Goal: Task Accomplishment & Management: Manage account settings

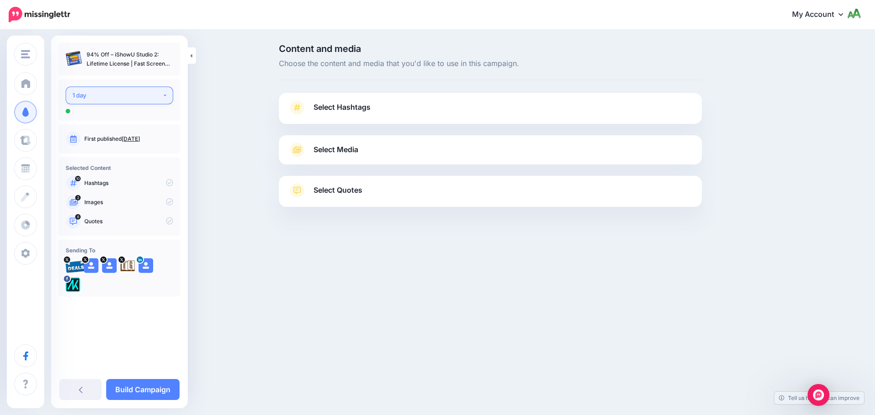
click at [99, 94] on div "1 day" at bounding box center [117, 95] width 90 height 10
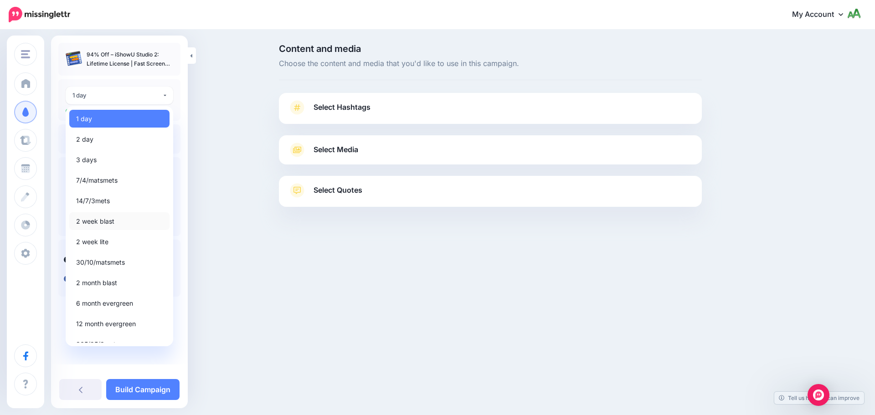
click at [104, 220] on span "2 week blast" at bounding box center [95, 221] width 38 height 11
select select "*****"
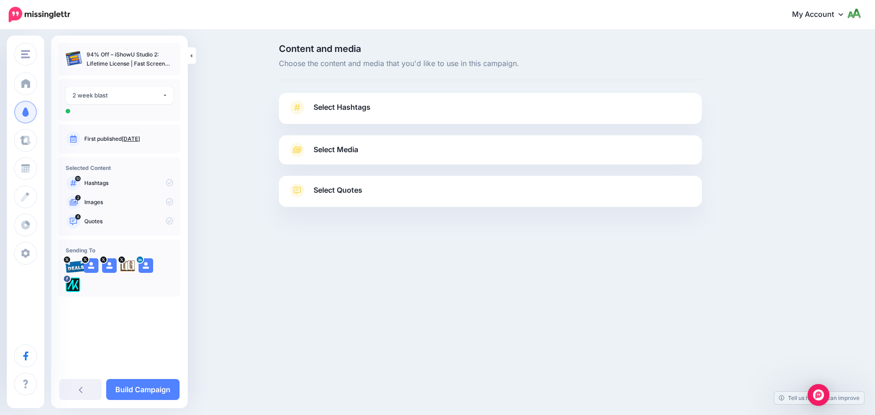
click at [356, 110] on span "Select Hashtags" at bounding box center [342, 107] width 57 height 12
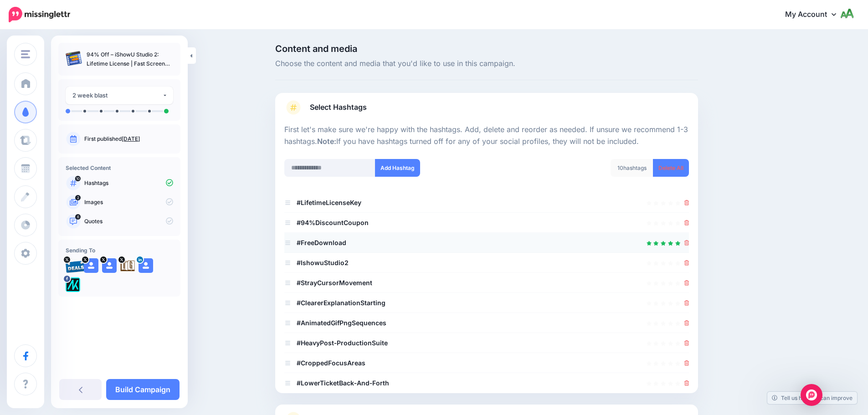
scroll to position [87, 0]
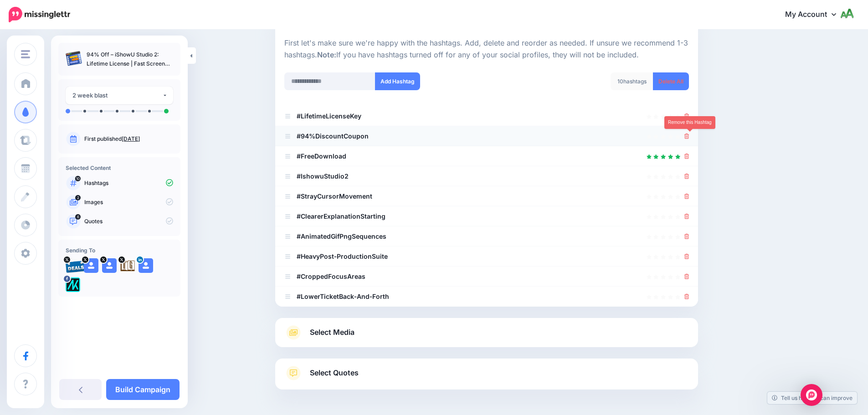
click at [688, 136] on icon at bounding box center [687, 136] width 5 height 5
click at [690, 114] on icon at bounding box center [687, 115] width 5 height 5
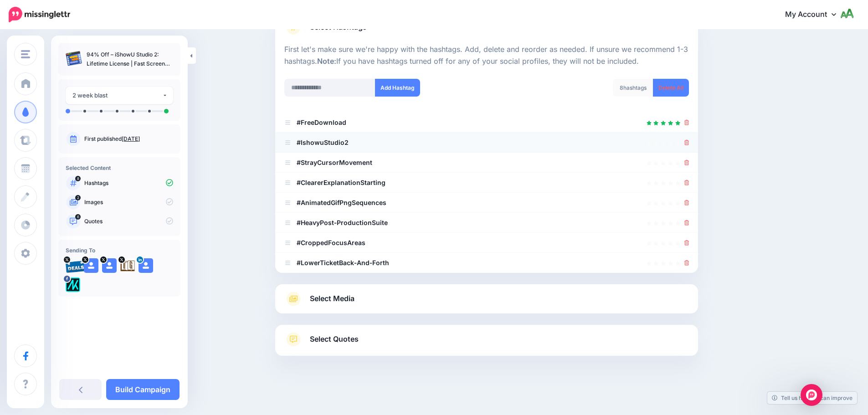
scroll to position [80, 0]
click at [690, 144] on icon at bounding box center [687, 142] width 5 height 5
click at [689, 161] on icon at bounding box center [687, 162] width 5 height 5
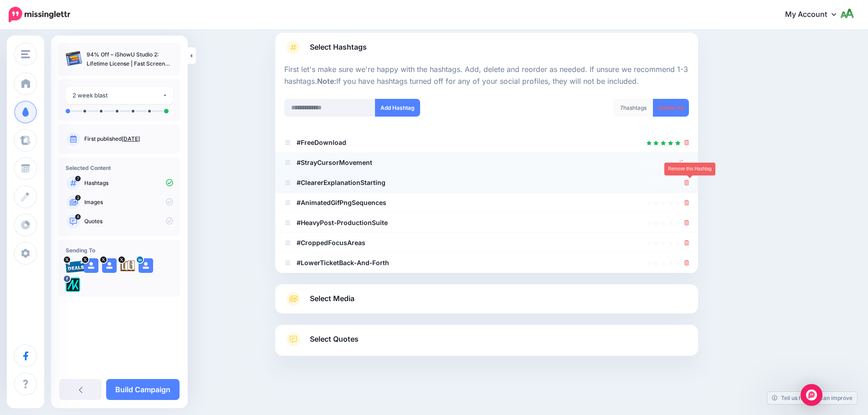
click at [689, 180] on icon at bounding box center [687, 182] width 5 height 5
click at [689, 201] on icon at bounding box center [687, 202] width 5 height 5
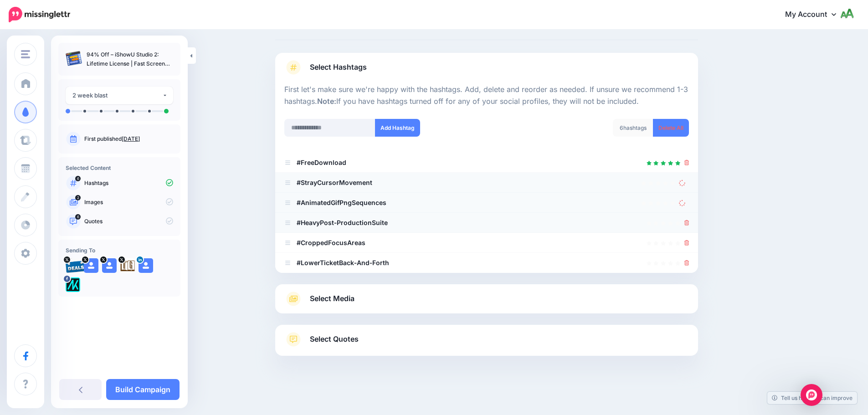
click at [690, 222] on icon at bounding box center [687, 222] width 5 height 5
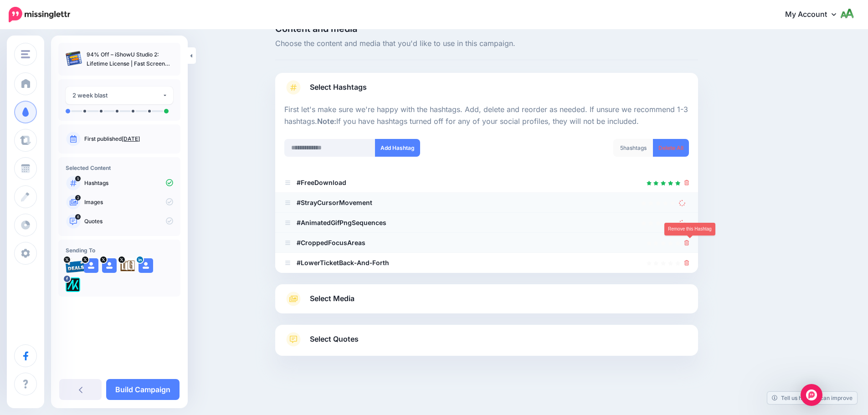
click at [690, 244] on icon at bounding box center [687, 242] width 5 height 5
click at [690, 263] on icon at bounding box center [687, 262] width 5 height 5
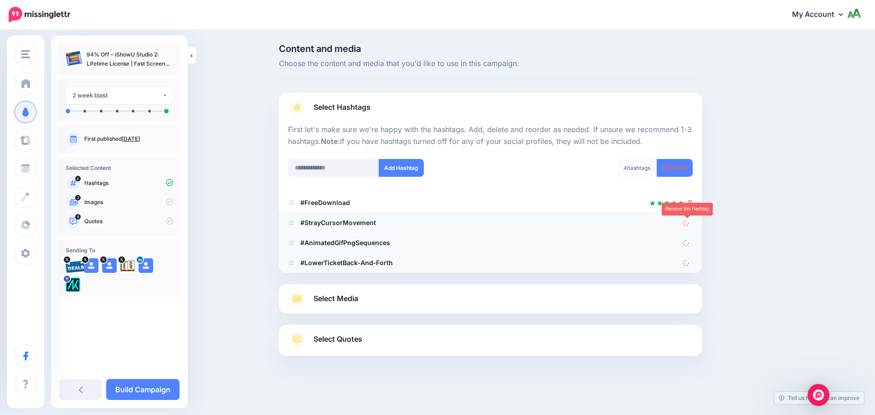
click at [689, 222] on icon at bounding box center [686, 223] width 8 height 8
click at [686, 242] on icon at bounding box center [686, 242] width 9 height 9
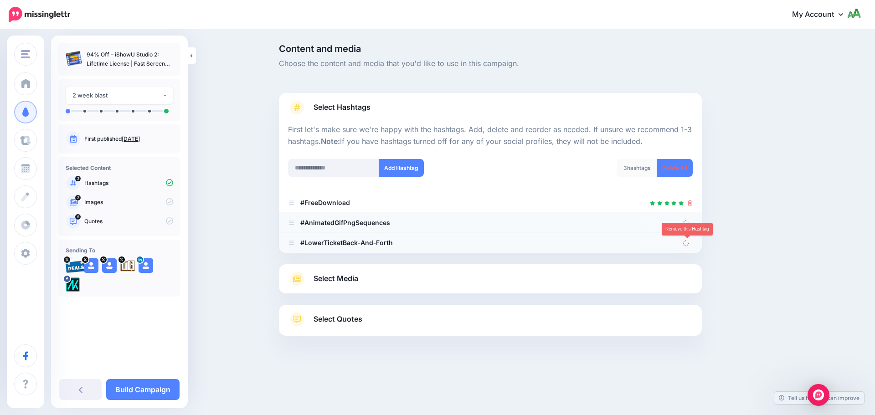
click at [686, 242] on icon at bounding box center [686, 242] width 9 height 9
click at [687, 225] on icon at bounding box center [686, 223] width 8 height 8
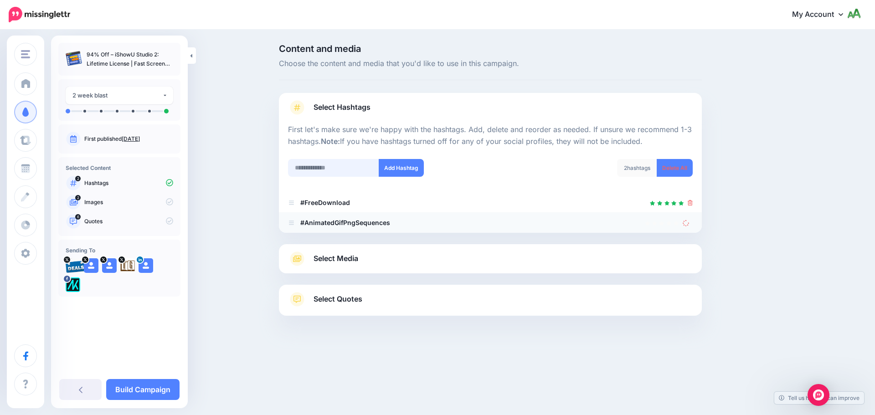
click at [349, 166] on input "text" at bounding box center [333, 168] width 91 height 18
type input "*****"
click at [395, 173] on button "Add Hashtag" at bounding box center [401, 168] width 45 height 18
click at [347, 169] on input "*****" at bounding box center [333, 168] width 91 height 18
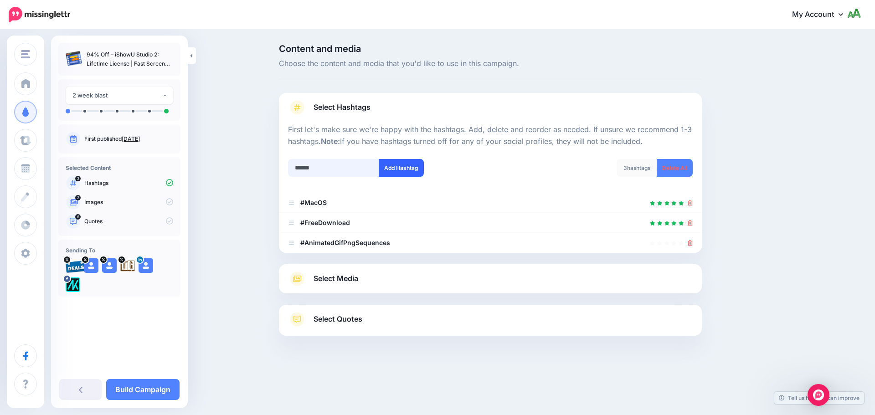
type input "******"
click at [398, 168] on button "Add Hashtag" at bounding box center [401, 168] width 45 height 18
click at [352, 171] on input "text" at bounding box center [333, 168] width 91 height 18
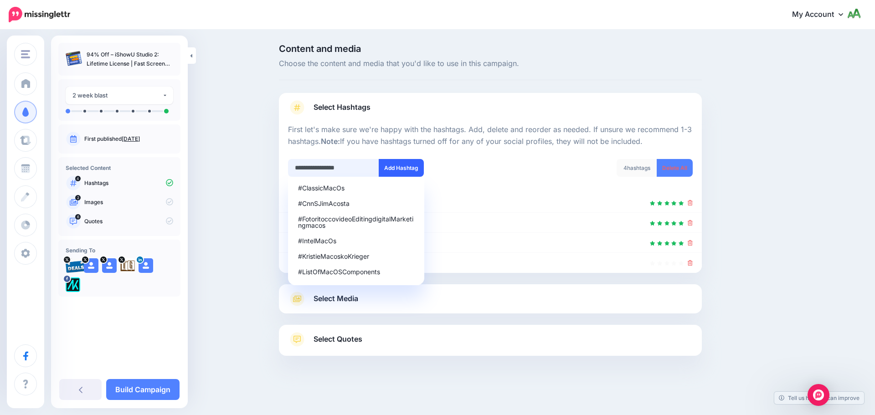
type input "**********"
click at [414, 173] on button "Add Hashtag" at bounding box center [401, 168] width 45 height 18
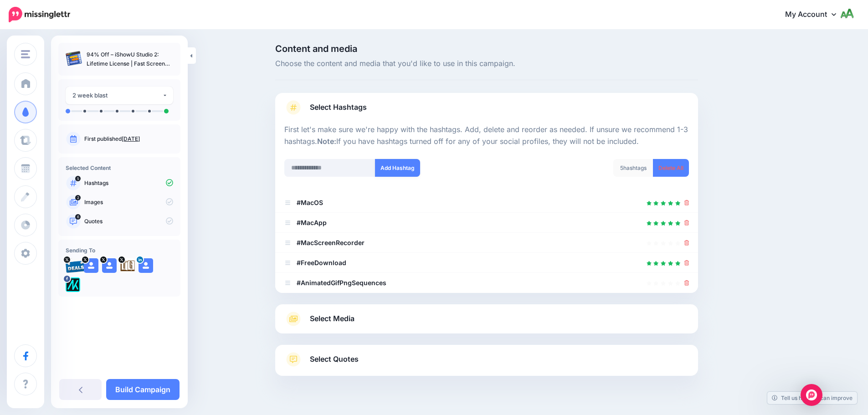
scroll to position [20, 0]
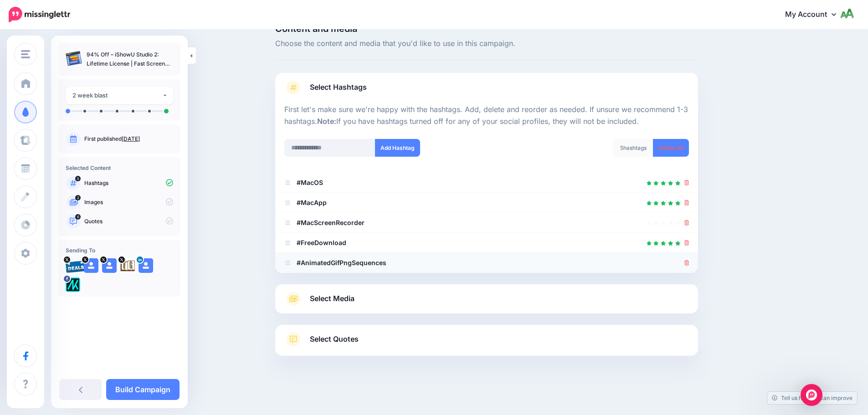
click at [690, 266] on link at bounding box center [687, 263] width 5 height 8
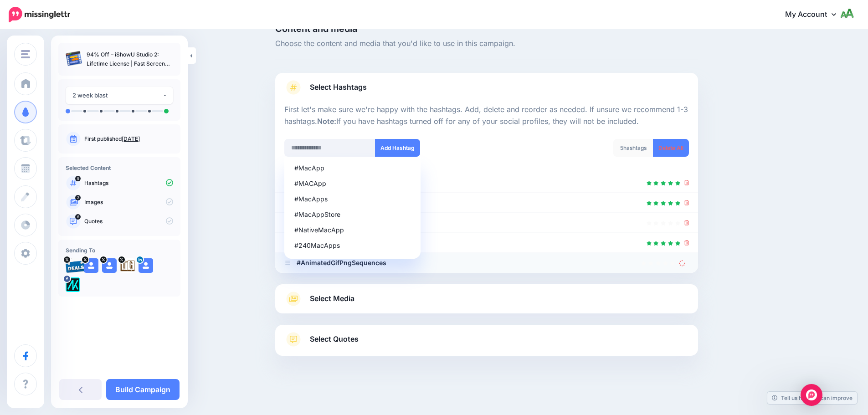
scroll to position [0, 0]
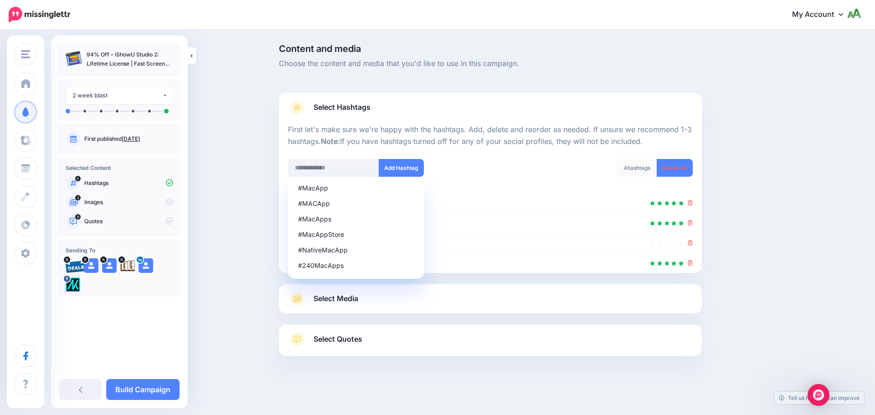
click at [765, 232] on div "Content and media Choose the content and media that you'd like to use in this c…" at bounding box center [534, 222] width 524 height 357
click at [335, 219] on div "#MacApps" at bounding box center [356, 219] width 116 height 6
type input "*******"
click at [407, 170] on button "Add Hashtag" at bounding box center [401, 168] width 45 height 18
click at [720, 202] on div "Content and media Choose the content and media that you'd like to use in this c…" at bounding box center [534, 222] width 524 height 357
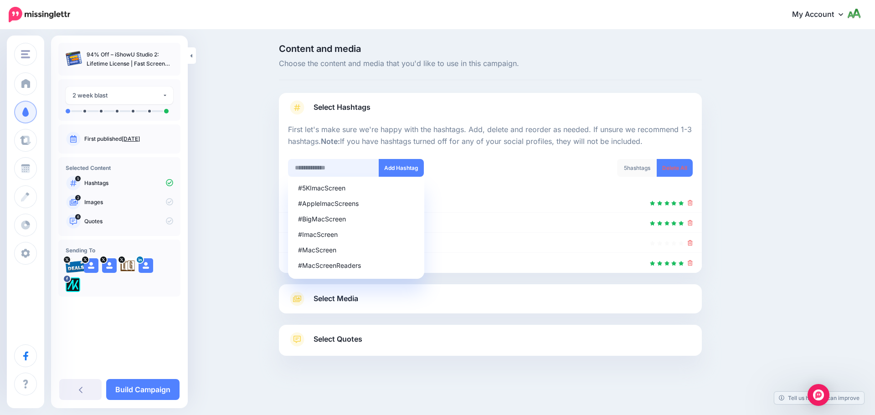
click at [342, 170] on input "text" at bounding box center [333, 168] width 91 height 18
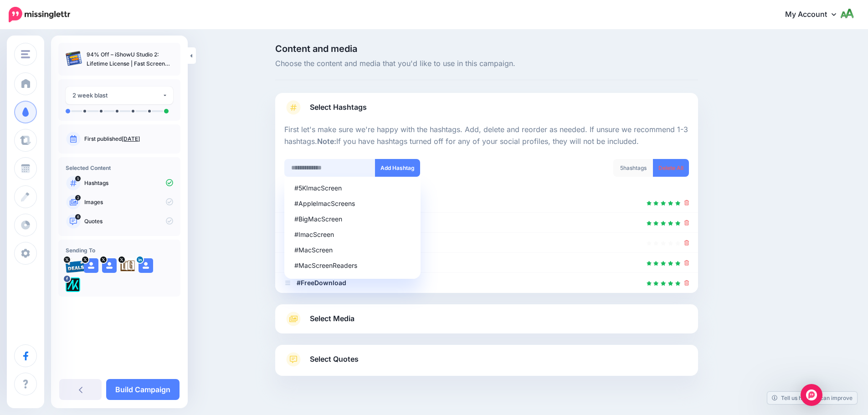
scroll to position [20, 0]
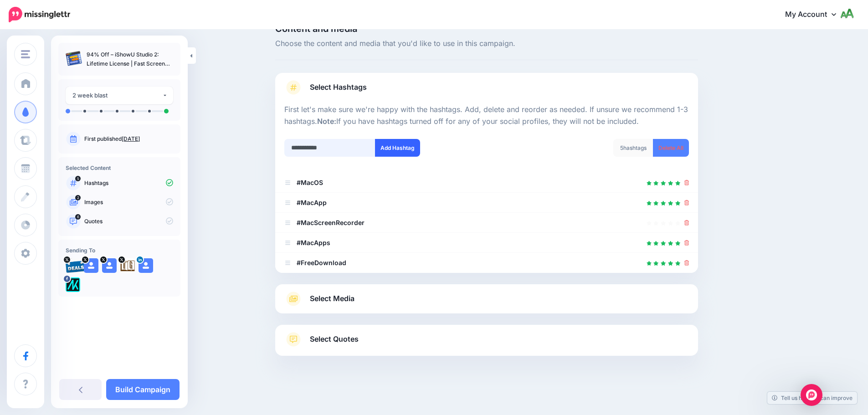
type input "**********"
click at [396, 144] on button "Add Hashtag" at bounding box center [397, 148] width 45 height 18
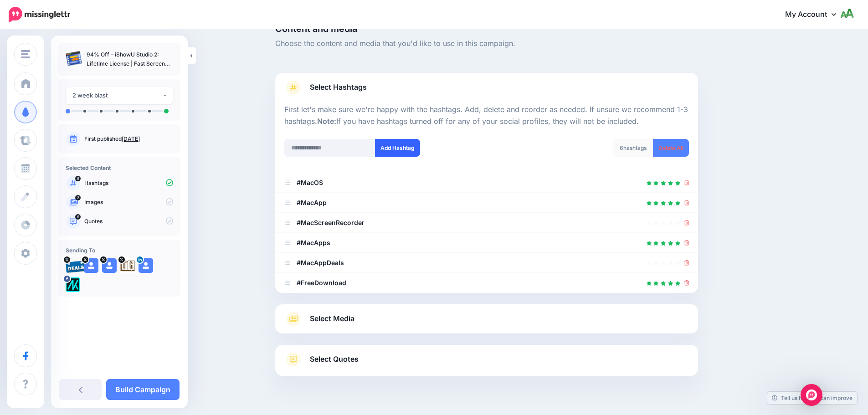
scroll to position [40, 0]
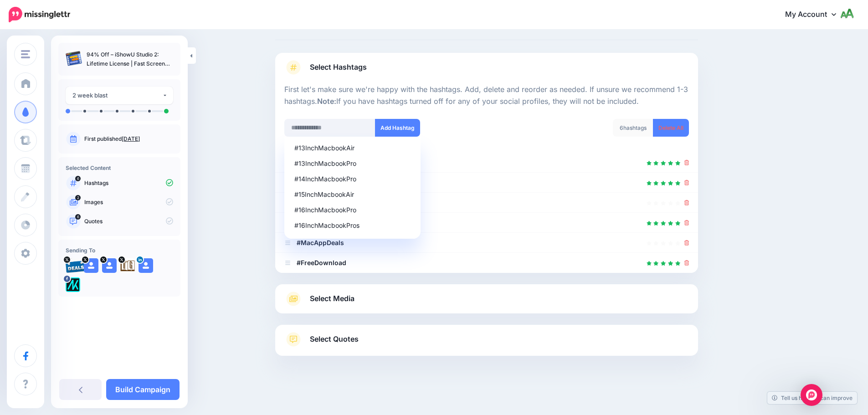
click at [745, 237] on div "Content and media Choose the content and media that you'd like to use in this c…" at bounding box center [530, 202] width 524 height 397
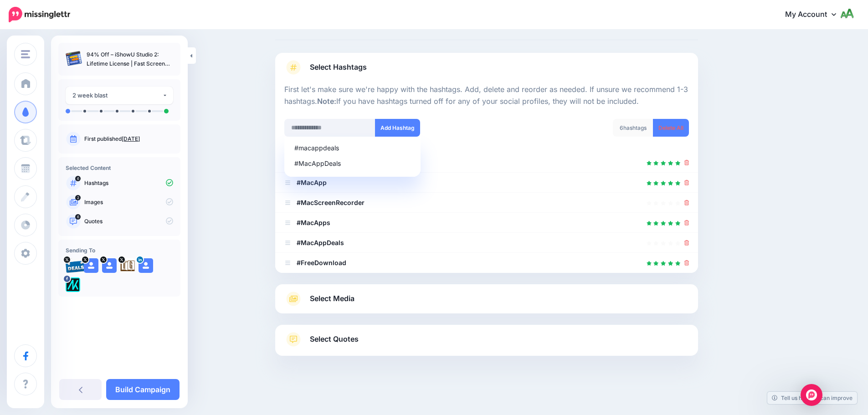
click at [429, 299] on link "Select Media" at bounding box center [486, 299] width 405 height 15
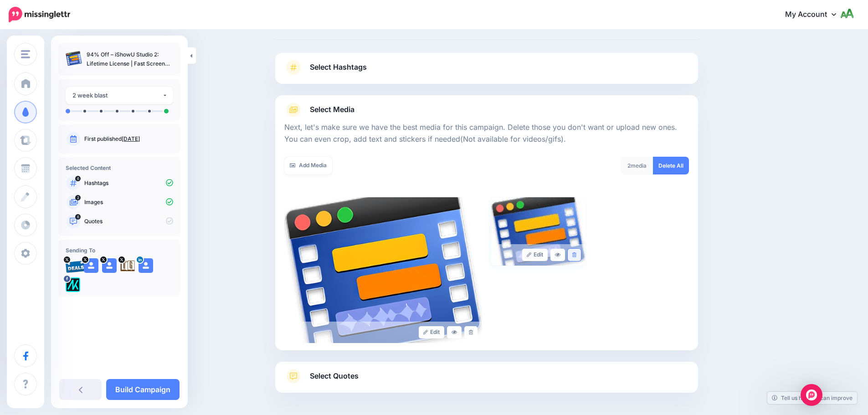
click at [581, 256] on link at bounding box center [574, 255] width 13 height 12
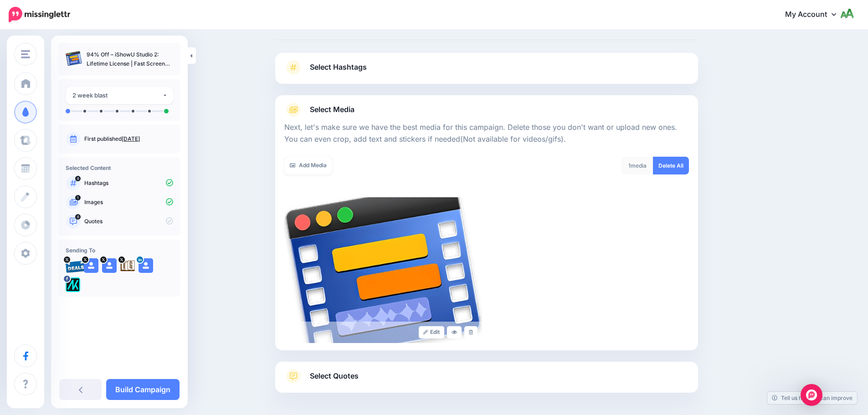
click at [124, 223] on p "Quotes" at bounding box center [128, 221] width 89 height 8
click at [173, 220] on icon at bounding box center [169, 220] width 7 height 7
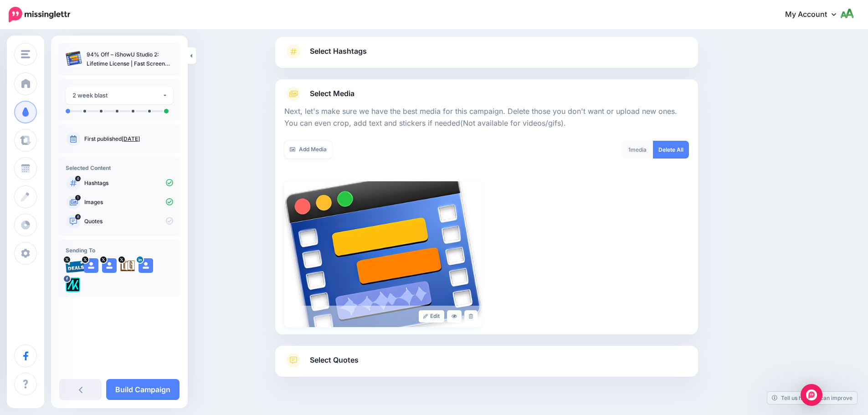
scroll to position [77, 0]
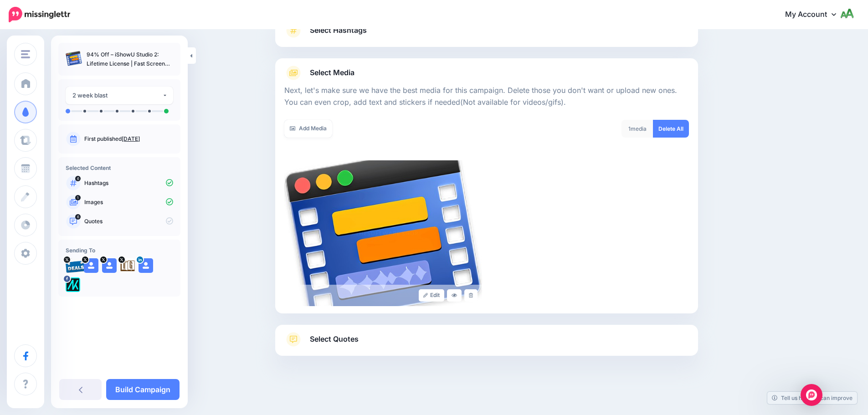
click at [444, 338] on link "Select Quotes" at bounding box center [486, 344] width 405 height 24
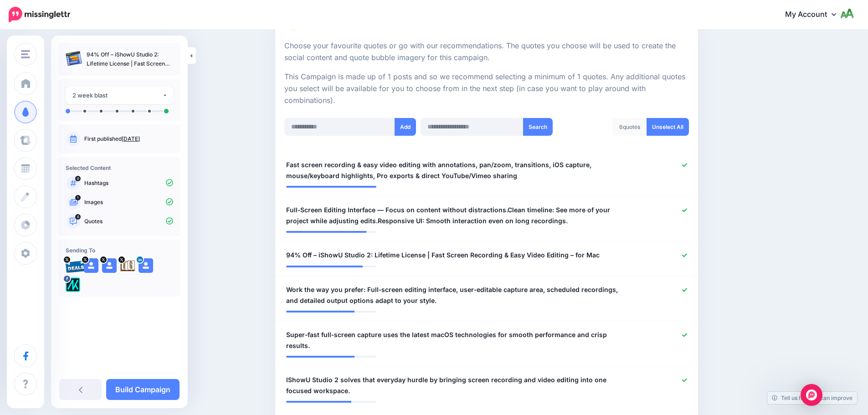
scroll to position [351, 0]
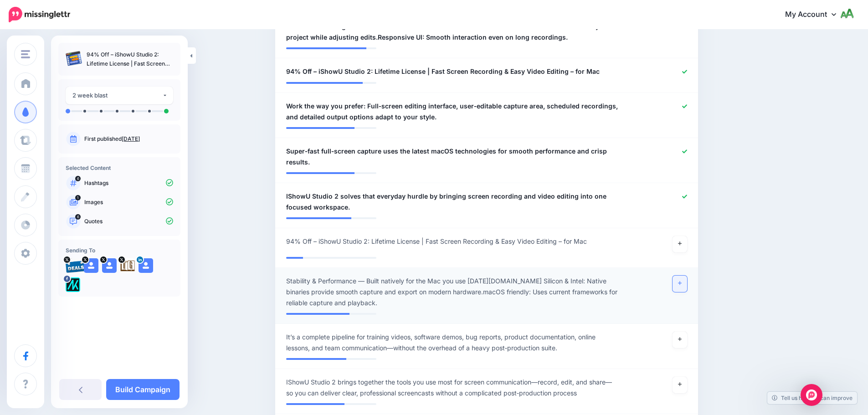
click at [686, 279] on link at bounding box center [680, 284] width 15 height 16
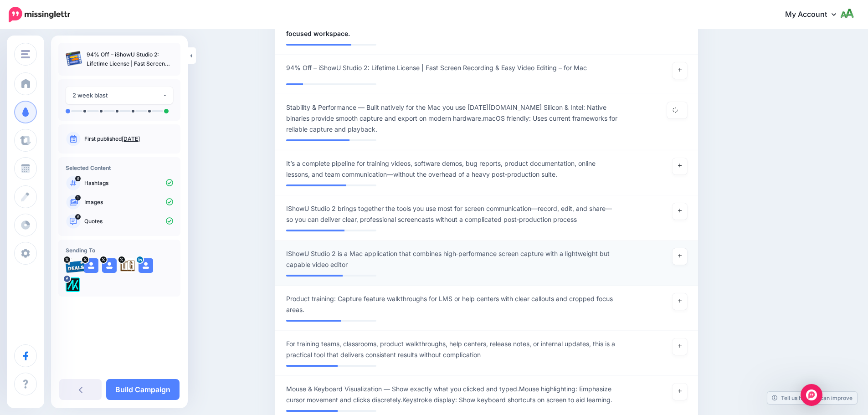
scroll to position [533, 0]
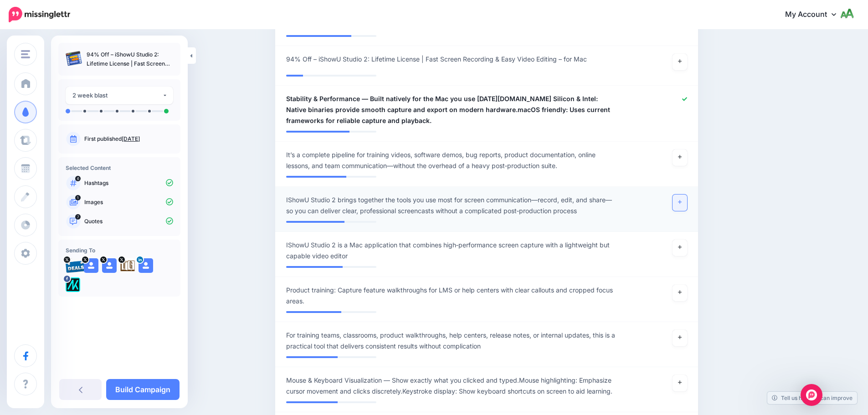
click at [681, 203] on link at bounding box center [680, 203] width 15 height 16
click at [682, 156] on icon at bounding box center [680, 157] width 4 height 5
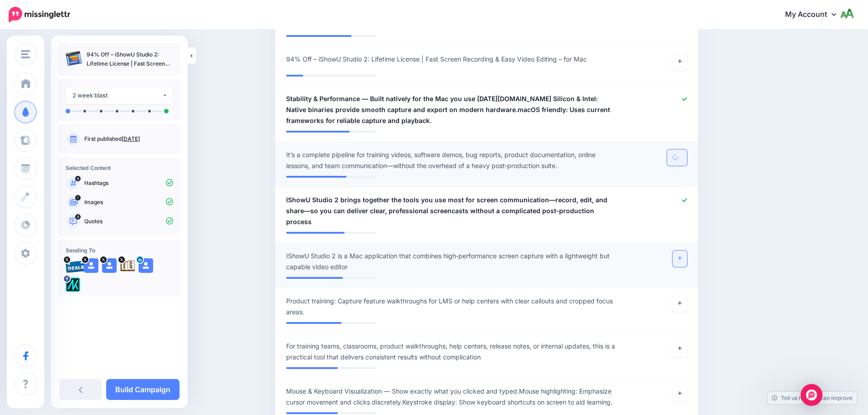
click at [682, 257] on icon at bounding box center [680, 259] width 4 height 4
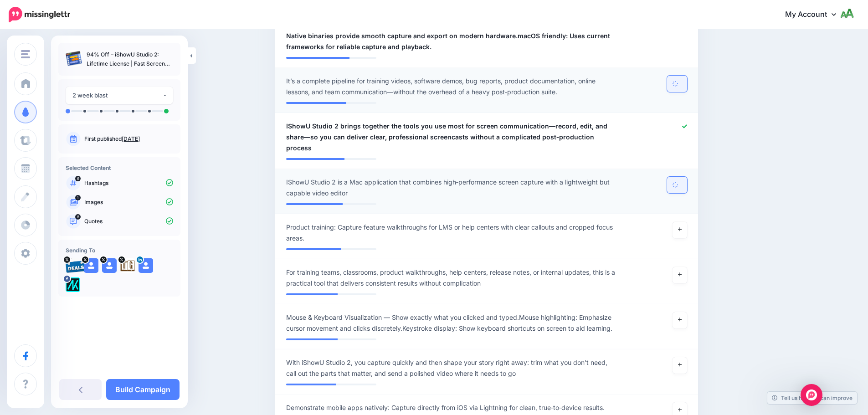
scroll to position [624, 0]
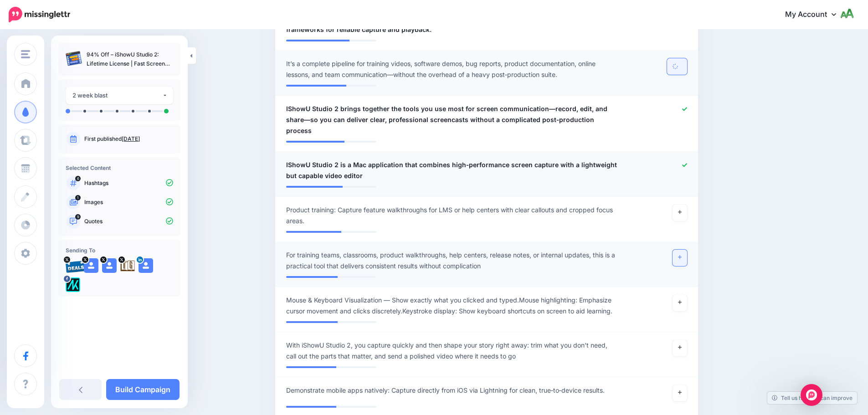
click at [682, 255] on icon at bounding box center [680, 257] width 4 height 5
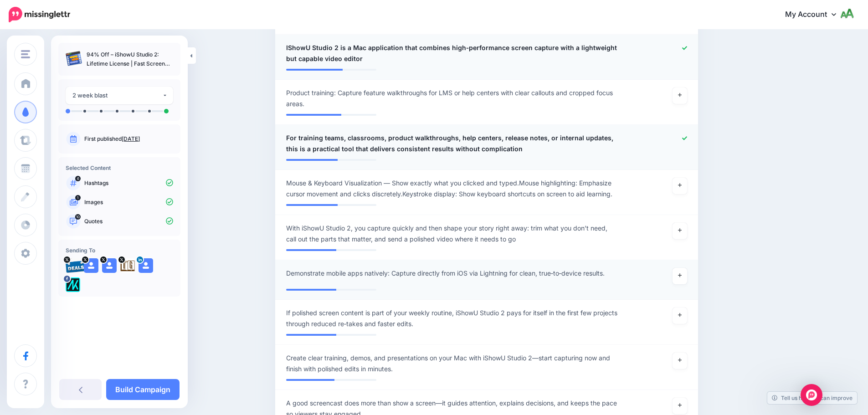
scroll to position [761, 0]
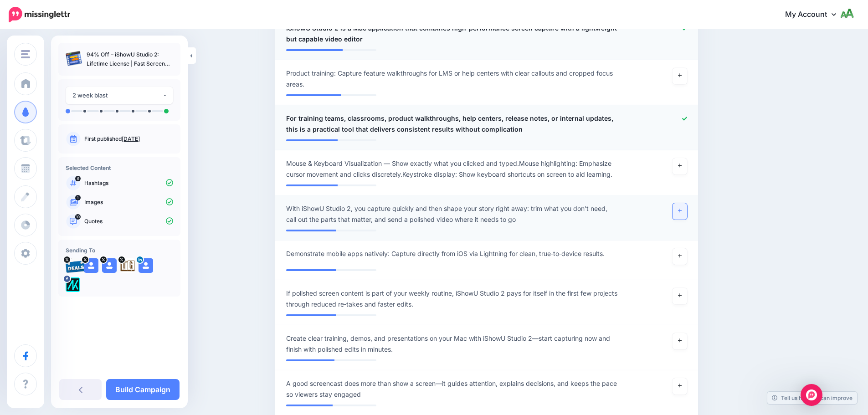
click at [687, 203] on link at bounding box center [680, 211] width 15 height 16
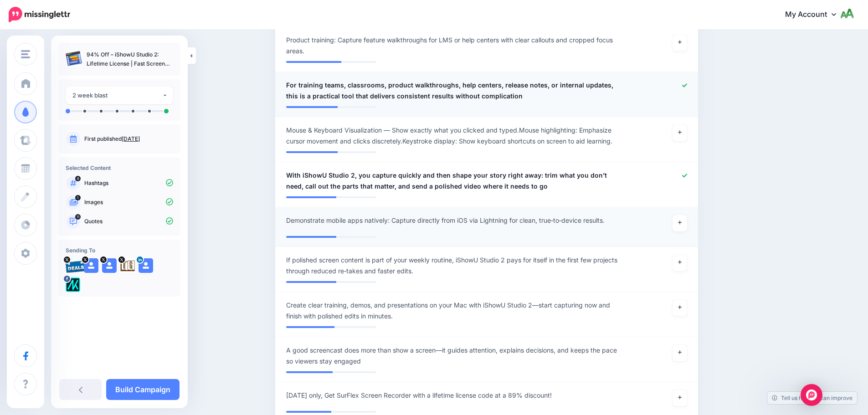
scroll to position [943, 0]
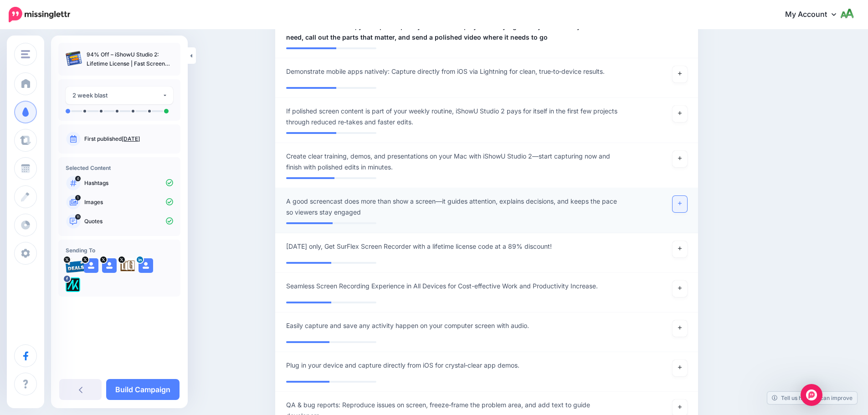
click at [680, 196] on link at bounding box center [680, 204] width 15 height 16
click at [686, 151] on link at bounding box center [680, 159] width 15 height 16
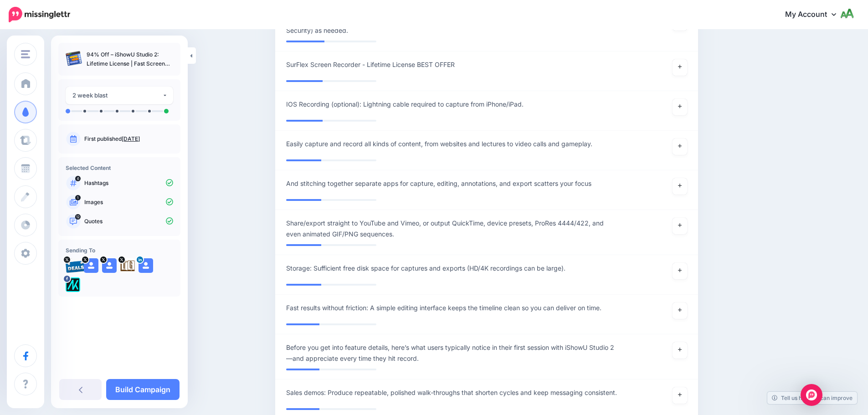
scroll to position [1581, 0]
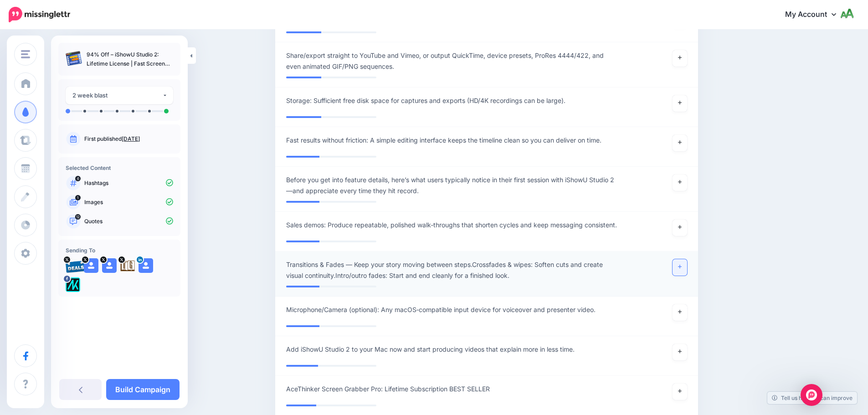
click at [682, 264] on icon at bounding box center [680, 266] width 4 height 5
click at [687, 181] on div at bounding box center [659, 186] width 69 height 22
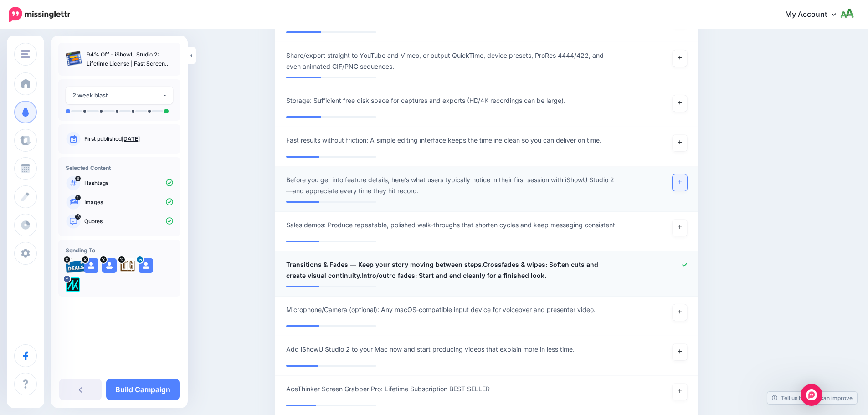
click at [682, 180] on icon at bounding box center [680, 182] width 4 height 5
click at [691, 50] on div at bounding box center [659, 61] width 69 height 22
click at [687, 50] on link at bounding box center [680, 58] width 15 height 16
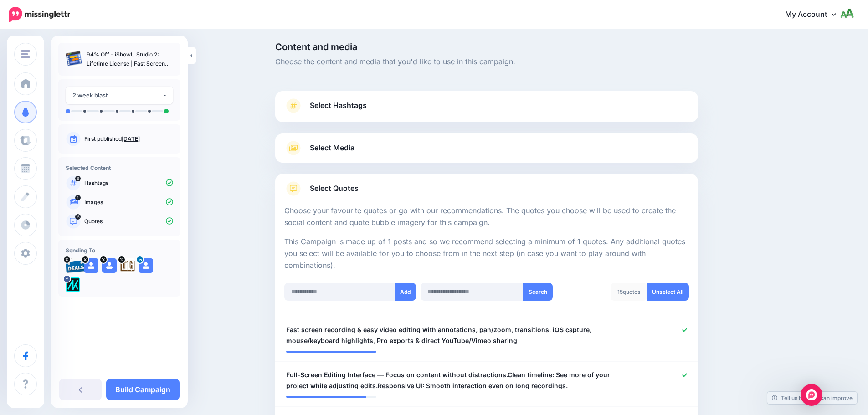
scroll to position [0, 0]
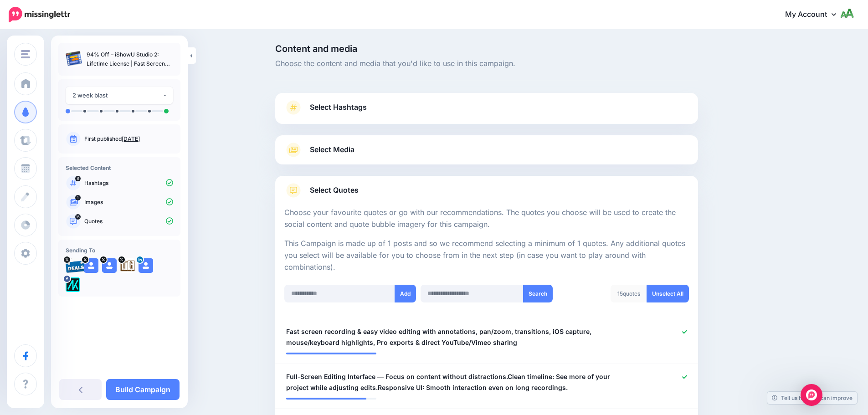
click at [492, 148] on link "Select Media" at bounding box center [486, 150] width 405 height 15
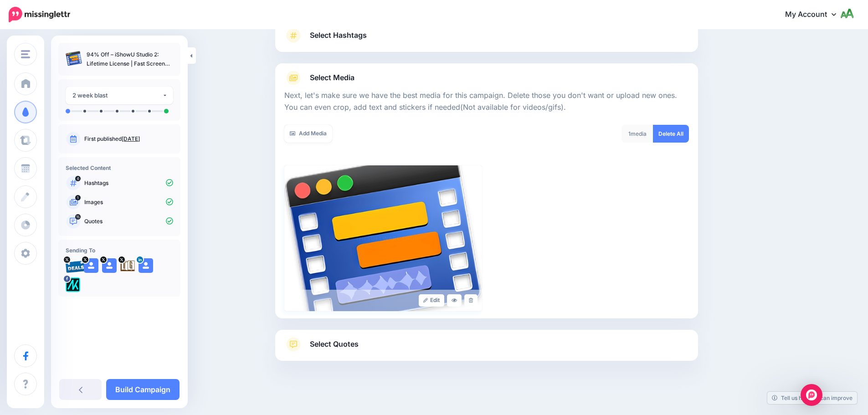
scroll to position [77, 0]
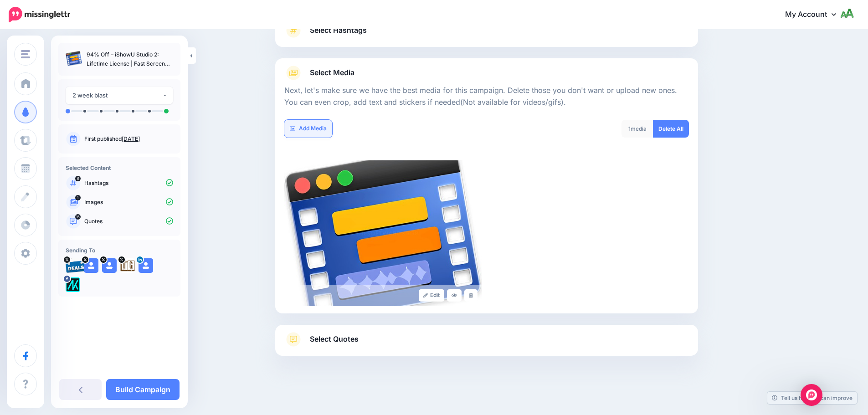
click at [301, 124] on link "Add Media" at bounding box center [308, 129] width 48 height 18
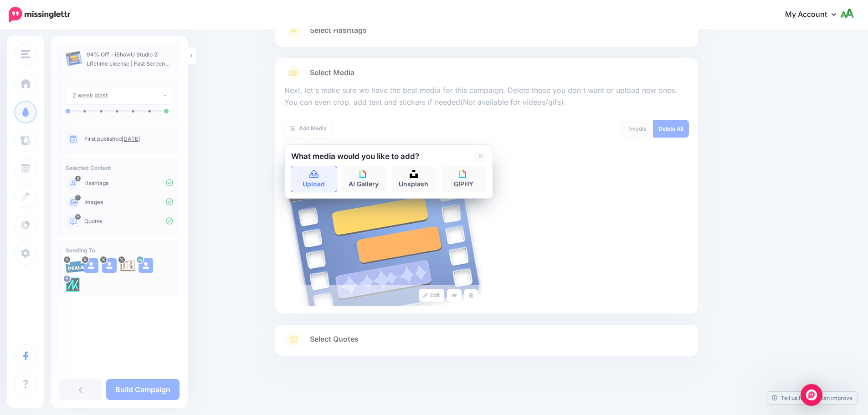
click at [314, 191] on link "Upload" at bounding box center [314, 179] width 46 height 26
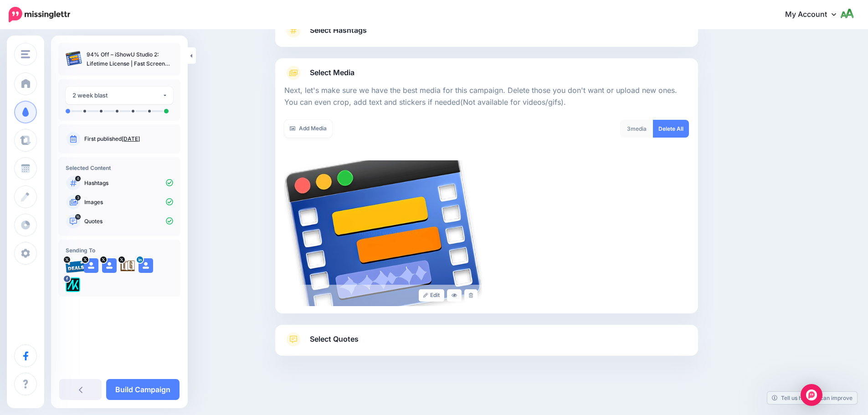
click at [383, 344] on link "Select Quotes" at bounding box center [486, 344] width 405 height 24
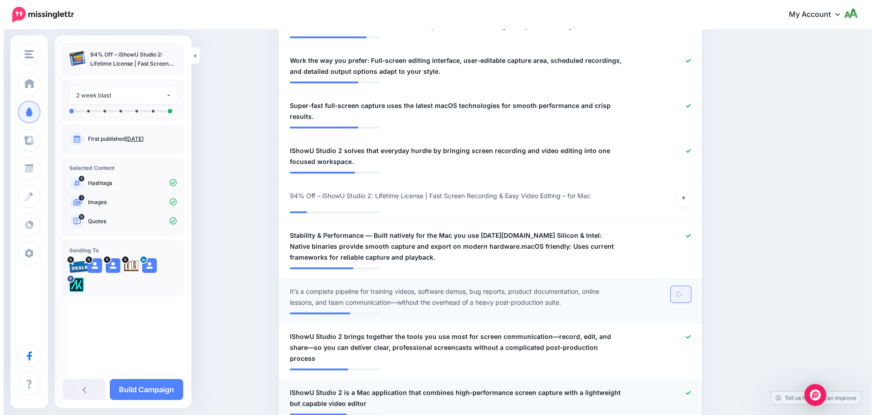
scroll to position [0, 0]
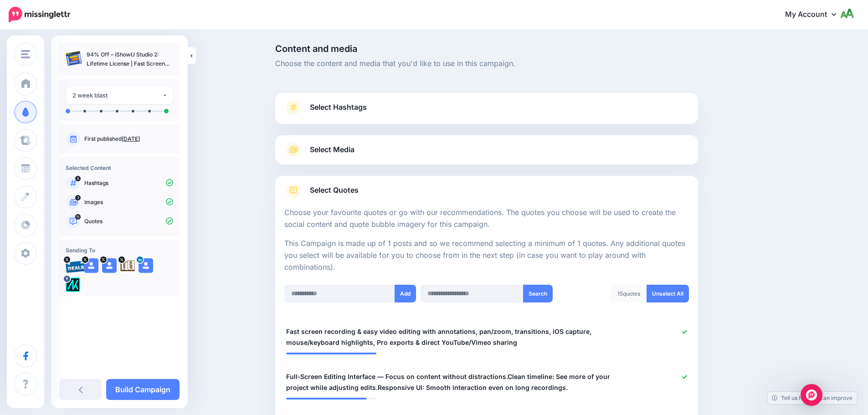
click at [397, 145] on link "Select Media" at bounding box center [486, 150] width 405 height 15
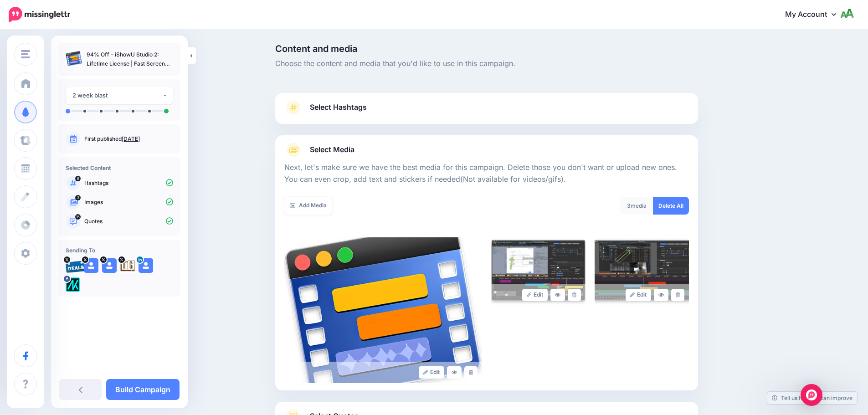
click at [397, 145] on link "Select Media" at bounding box center [486, 150] width 405 height 15
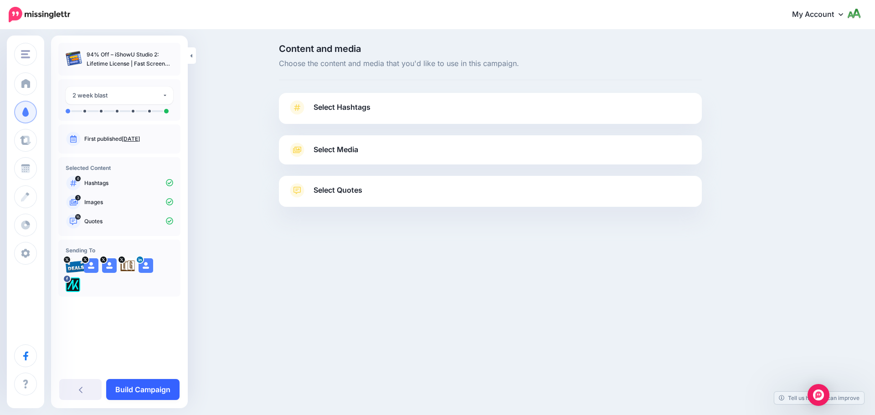
click at [138, 390] on link "Build Campaign" at bounding box center [142, 389] width 73 height 21
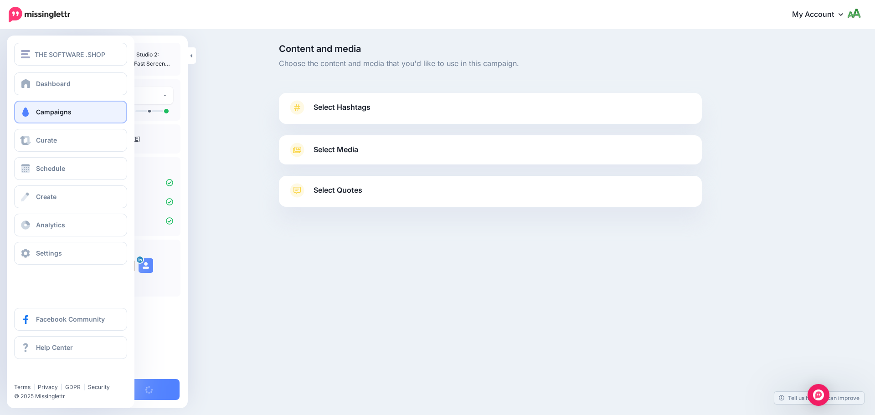
click at [50, 113] on span "Campaigns" at bounding box center [54, 112] width 36 height 8
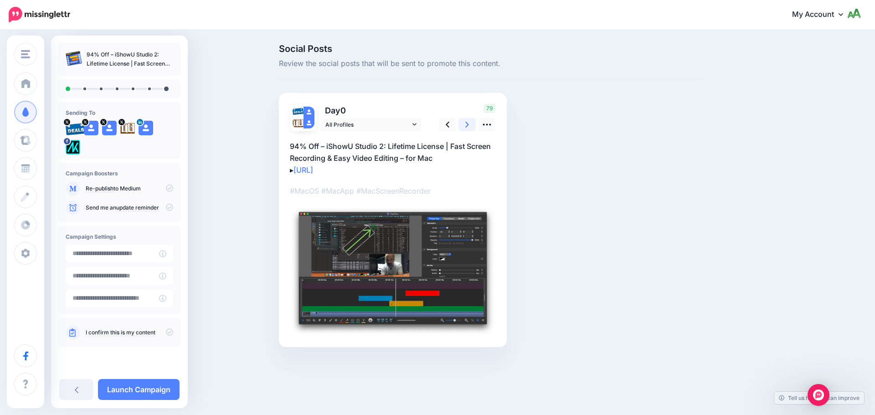
click at [467, 126] on icon at bounding box center [467, 125] width 4 height 6
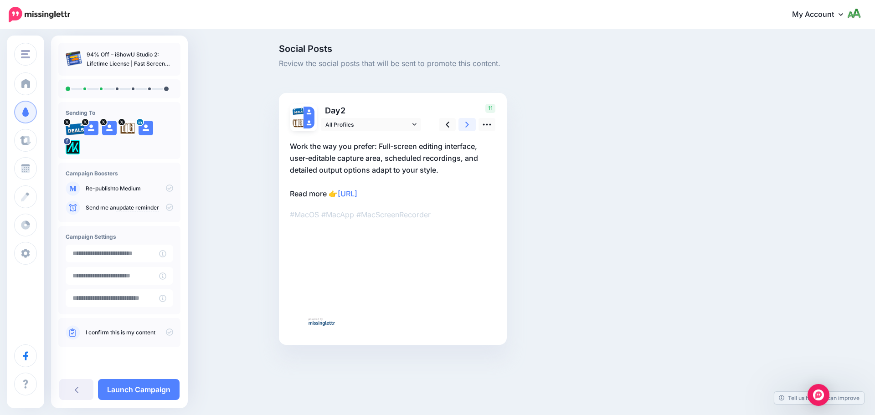
click at [467, 126] on icon at bounding box center [467, 125] width 4 height 6
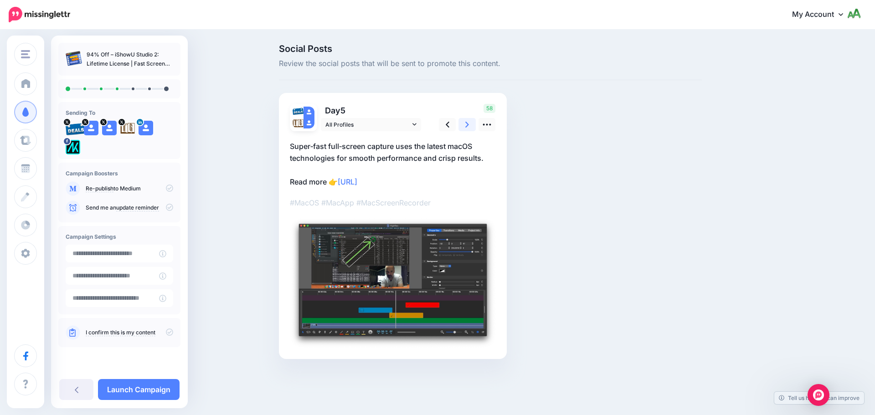
click at [467, 126] on icon at bounding box center [467, 125] width 4 height 6
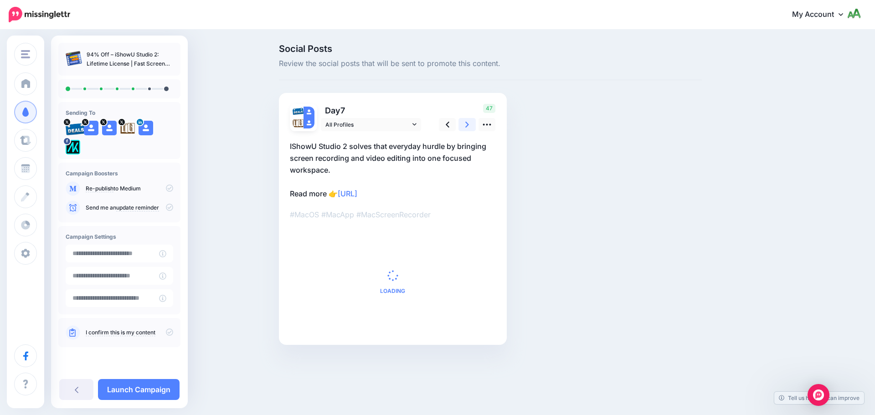
click at [467, 126] on icon at bounding box center [467, 125] width 4 height 6
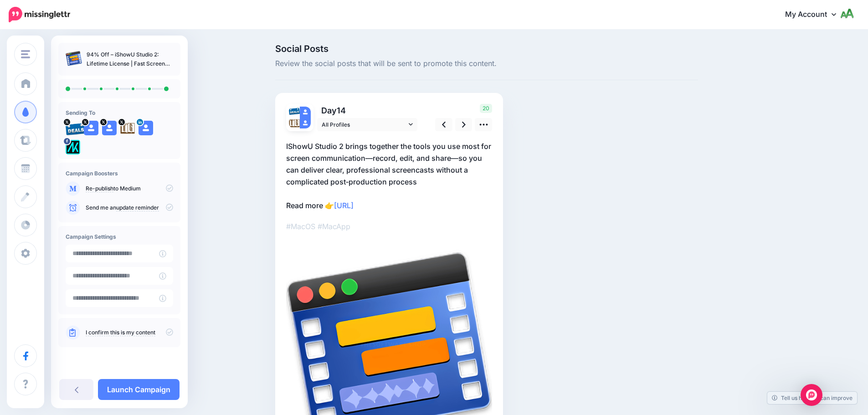
click at [170, 206] on icon at bounding box center [169, 207] width 7 height 7
click at [168, 333] on icon at bounding box center [169, 332] width 7 height 7
click at [170, 331] on icon at bounding box center [169, 332] width 7 height 7
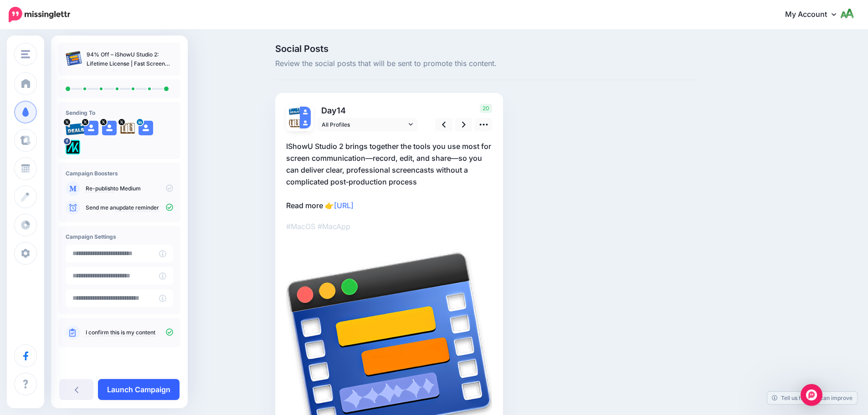
click at [166, 385] on link "Launch Campaign" at bounding box center [139, 389] width 82 height 21
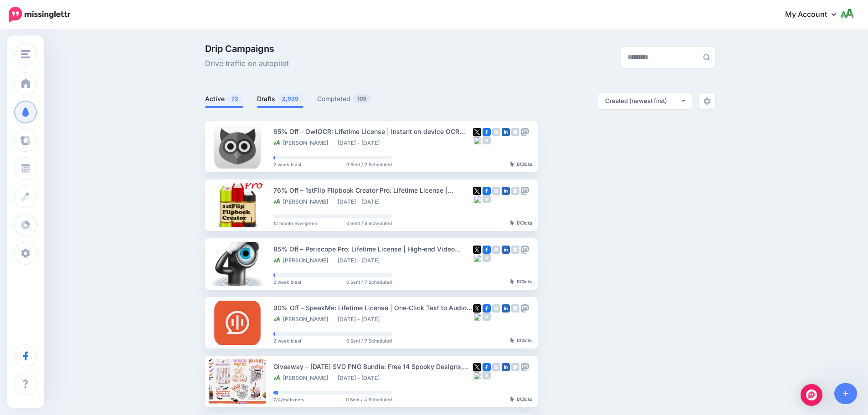
click at [278, 99] on link "Drafts 2,939" at bounding box center [280, 98] width 46 height 11
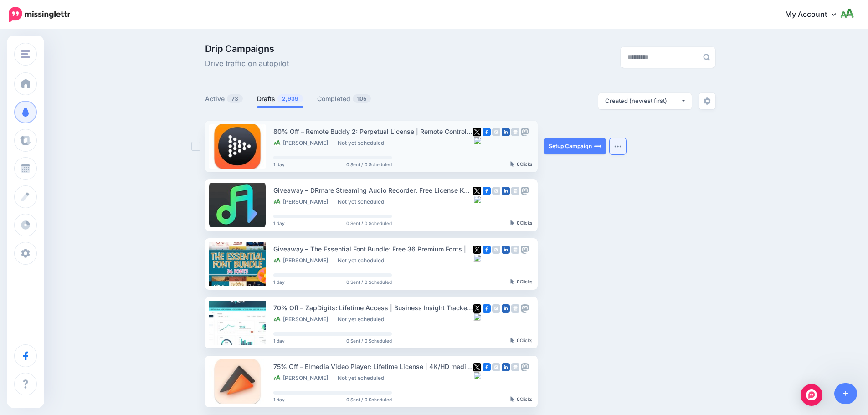
click at [624, 148] on button "button" at bounding box center [618, 146] width 16 height 16
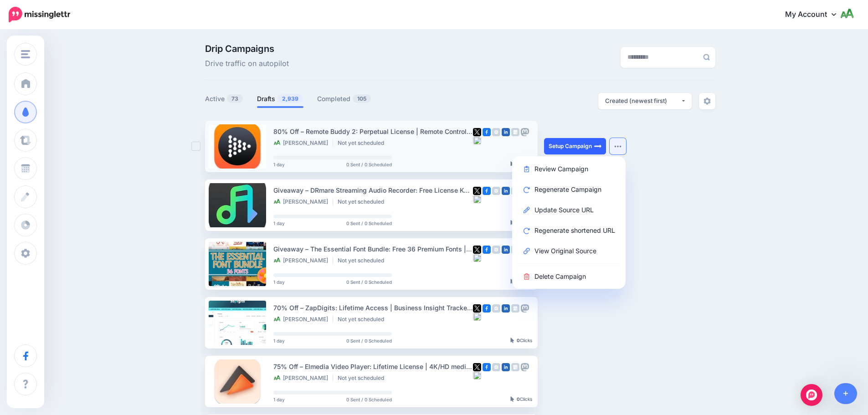
click at [583, 151] on link "Setup Campaign" at bounding box center [575, 146] width 62 height 16
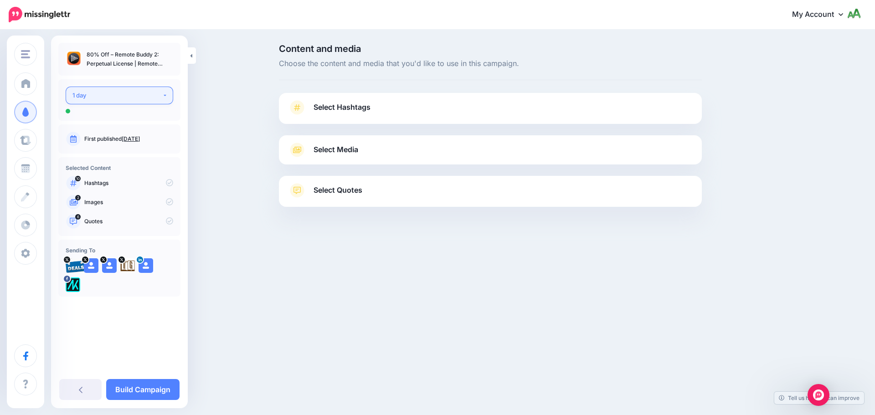
click at [124, 93] on div "1 day" at bounding box center [117, 95] width 90 height 10
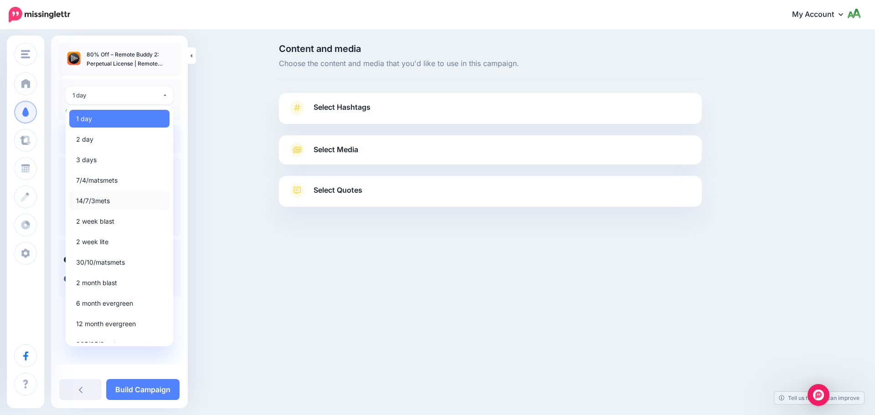
click at [97, 204] on span "14/7/3mets" at bounding box center [93, 201] width 34 height 11
select select "*****"
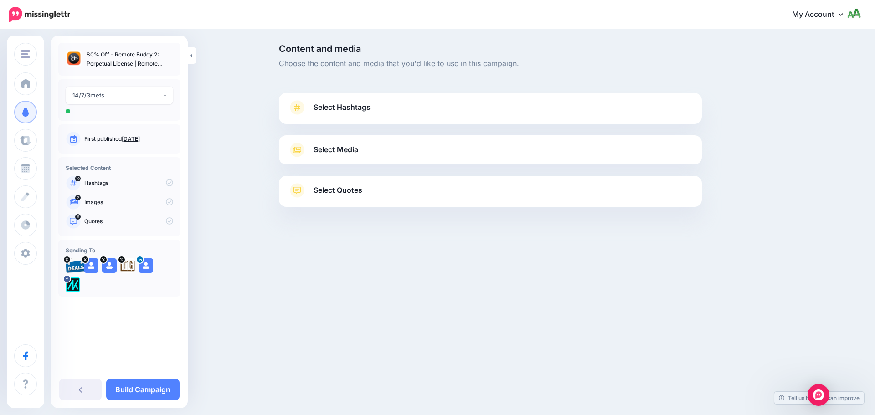
click at [412, 103] on link "Select Hashtags" at bounding box center [490, 112] width 405 height 24
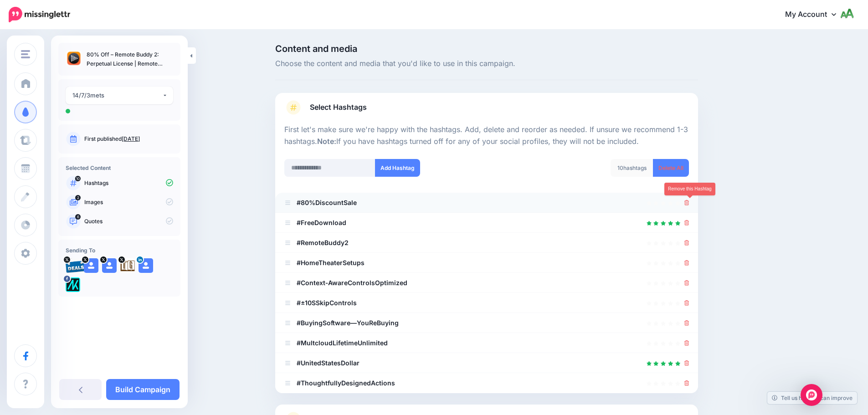
click at [689, 205] on icon at bounding box center [687, 202] width 5 height 5
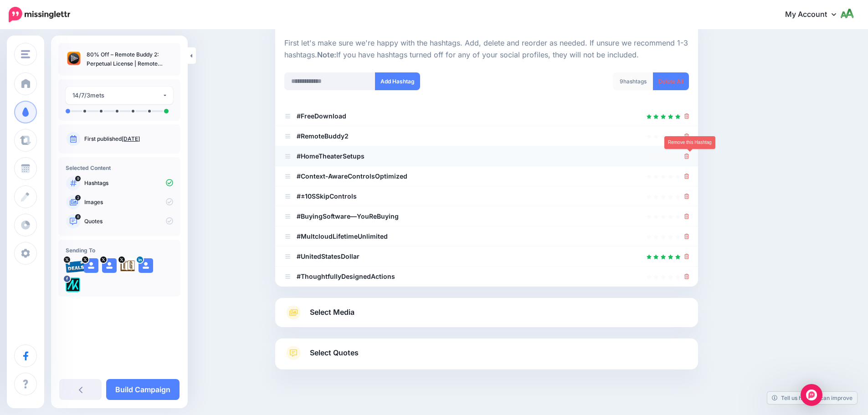
click at [688, 154] on icon at bounding box center [687, 156] width 5 height 5
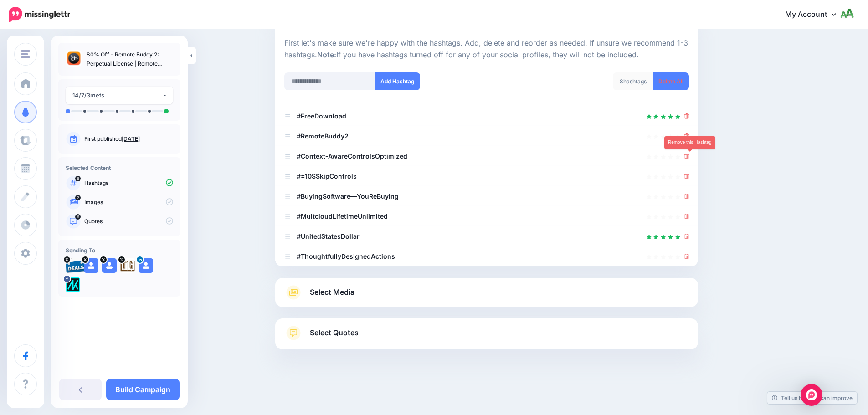
click at [688, 154] on icon at bounding box center [687, 156] width 5 height 5
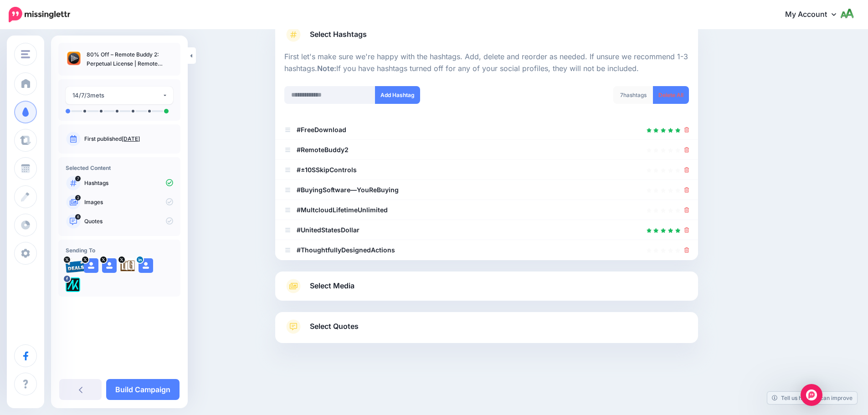
scroll to position [73, 0]
click at [688, 167] on link at bounding box center [687, 170] width 5 height 8
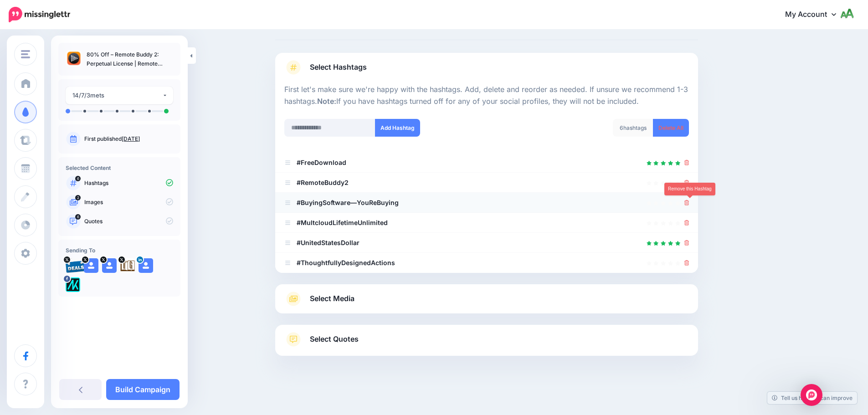
click at [689, 206] on icon at bounding box center [687, 202] width 5 height 5
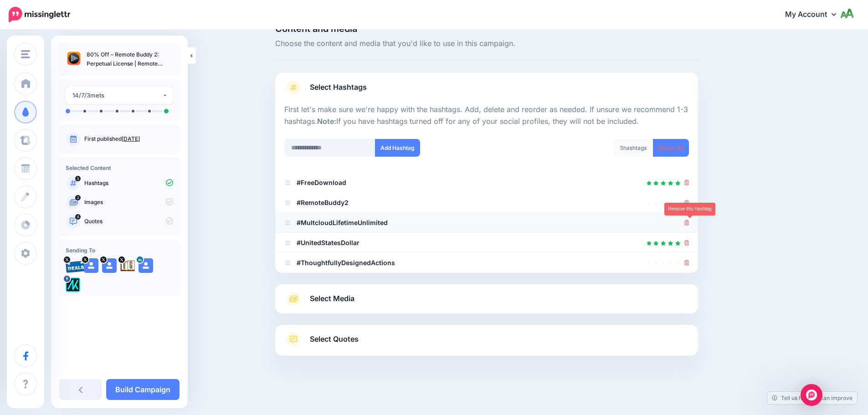
click at [690, 222] on icon at bounding box center [687, 222] width 5 height 5
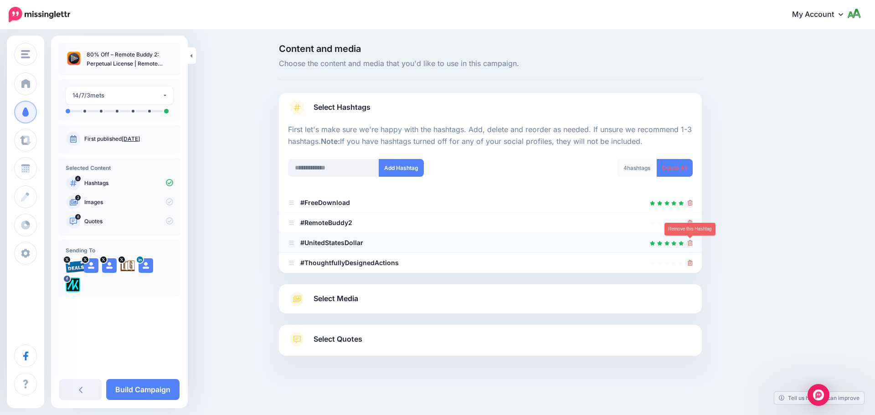
click at [689, 239] on link at bounding box center [690, 243] width 5 height 8
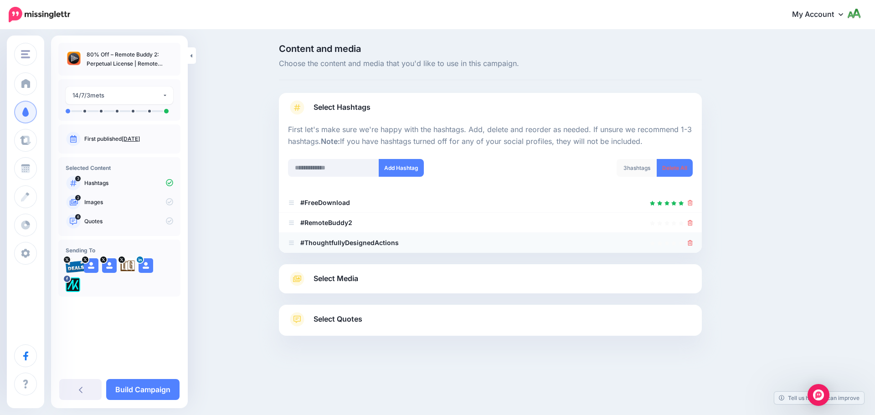
click at [687, 243] on div at bounding box center [490, 242] width 405 height 11
click at [692, 243] on icon at bounding box center [690, 242] width 5 height 5
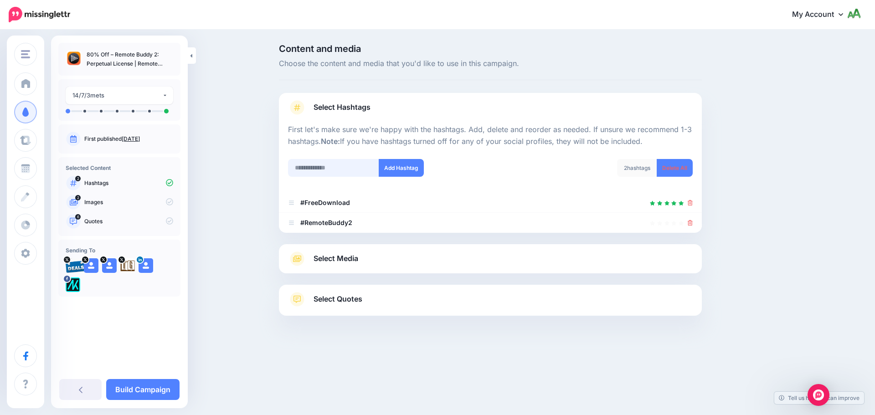
click at [329, 164] on input "text" at bounding box center [333, 168] width 91 height 18
type input "**********"
click at [409, 173] on button "Add Hashtag" at bounding box center [401, 168] width 45 height 18
click at [355, 171] on input "text" at bounding box center [333, 168] width 91 height 18
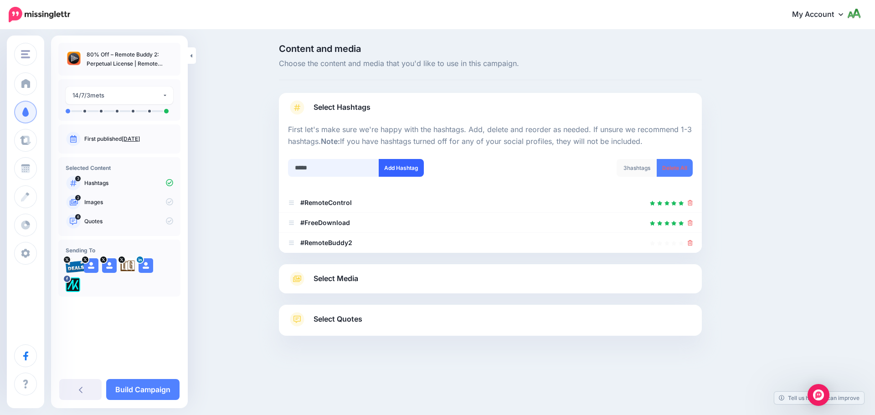
type input "*****"
click at [402, 175] on button "Add Hashtag" at bounding box center [401, 168] width 45 height 18
click at [350, 166] on input "*****" at bounding box center [333, 168] width 91 height 18
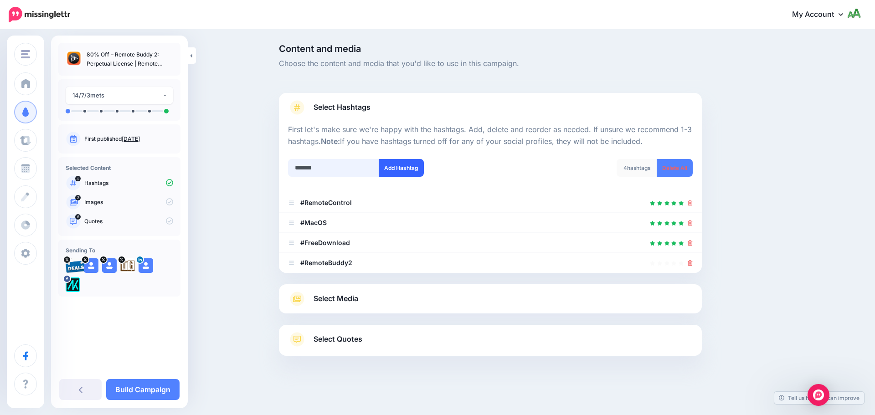
type input "*******"
click at [407, 175] on button "Add Hashtag" at bounding box center [401, 168] width 45 height 18
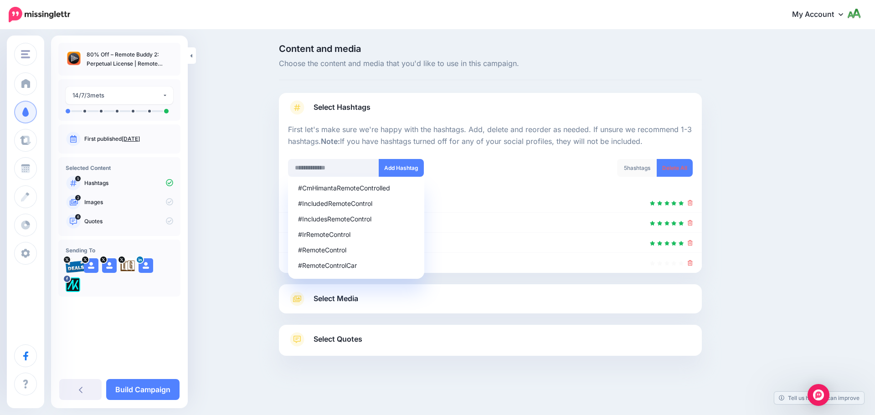
click at [383, 302] on link "Select Media" at bounding box center [490, 299] width 405 height 15
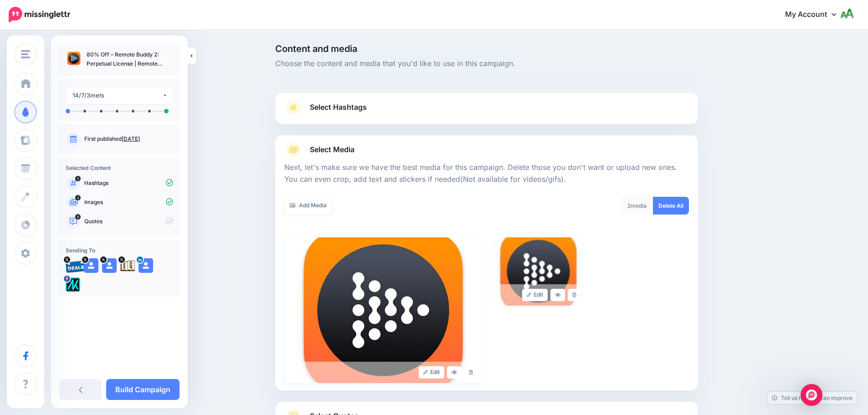
scroll to position [77, 0]
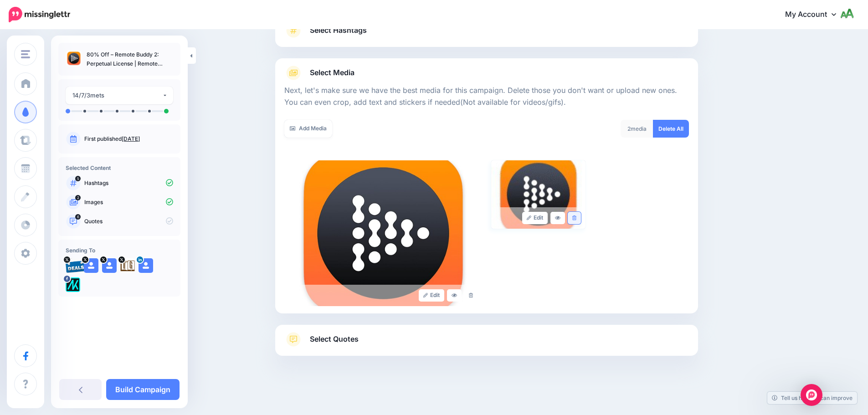
click at [578, 221] on link at bounding box center [574, 218] width 13 height 12
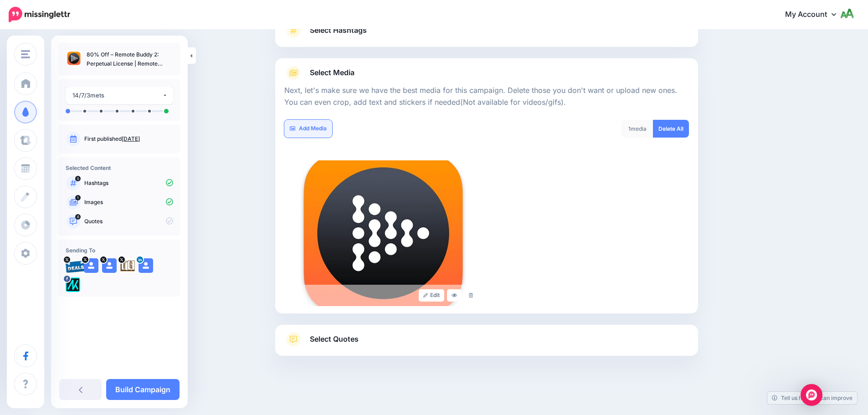
click at [304, 122] on link "Add Media" at bounding box center [308, 129] width 48 height 18
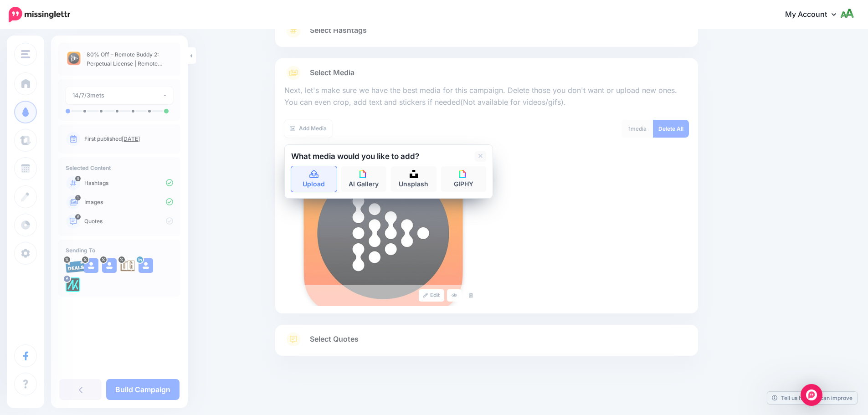
click at [317, 178] on icon at bounding box center [314, 174] width 10 height 8
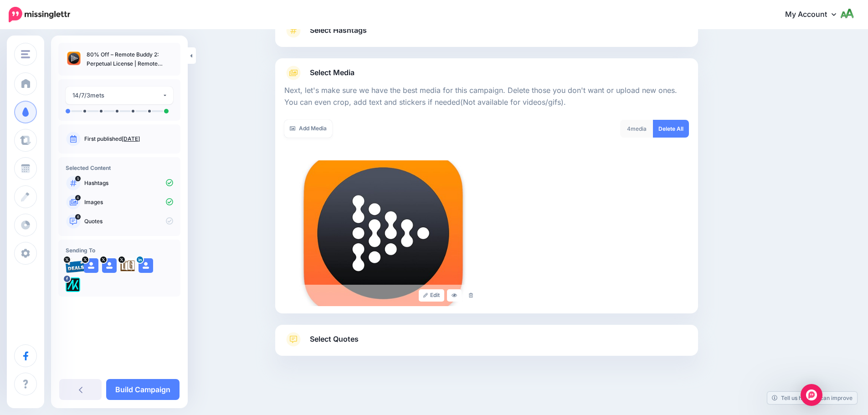
click at [415, 343] on link "Select Quotes" at bounding box center [486, 344] width 405 height 24
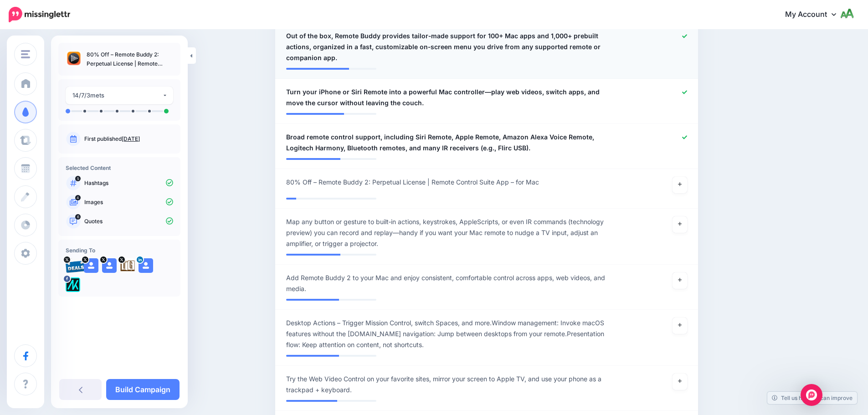
scroll to position [456, 0]
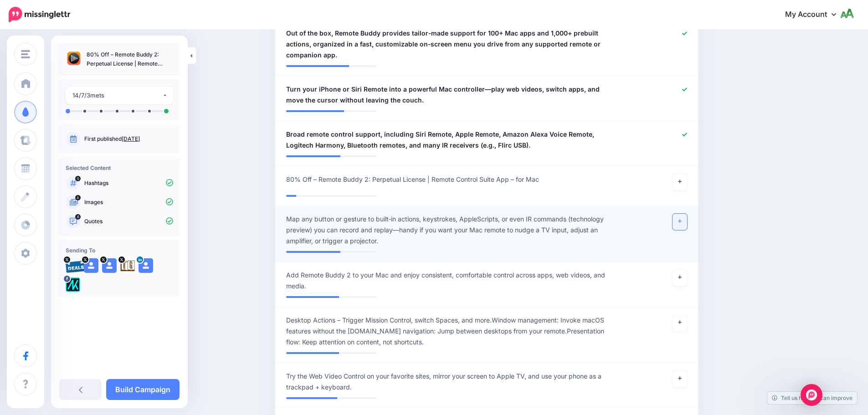
click at [685, 214] on link at bounding box center [680, 222] width 15 height 16
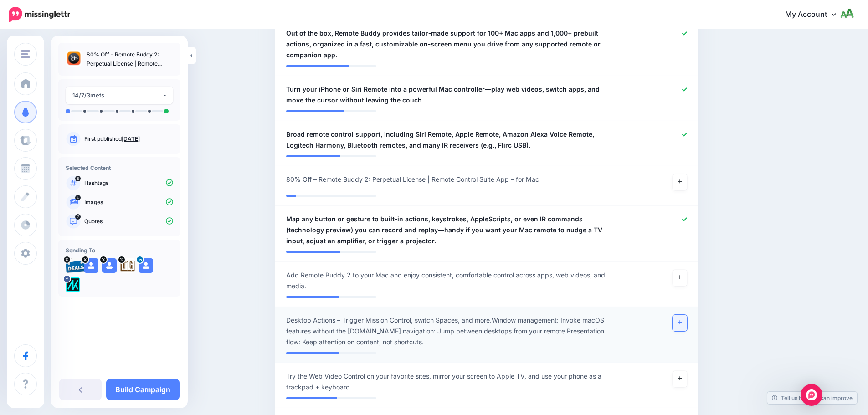
click at [681, 315] on link at bounding box center [680, 323] width 15 height 16
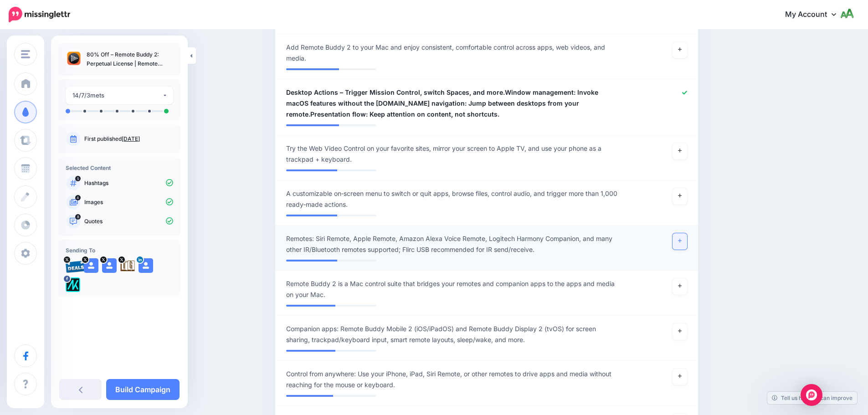
click at [683, 233] on link at bounding box center [680, 241] width 15 height 16
click at [687, 188] on link at bounding box center [680, 196] width 15 height 16
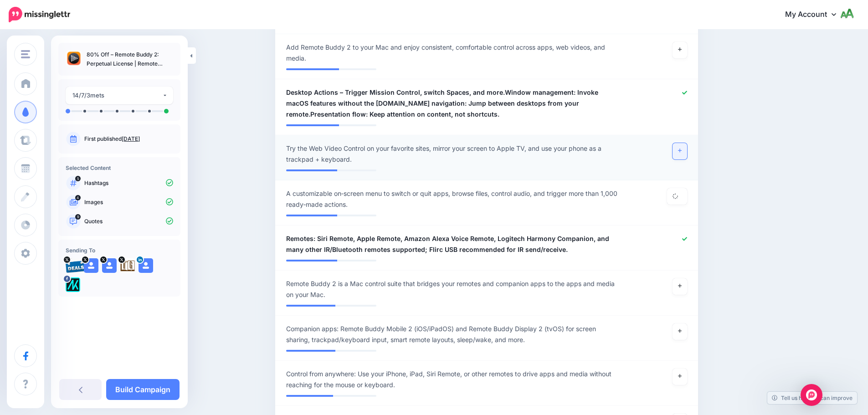
click at [687, 143] on link at bounding box center [680, 151] width 15 height 16
click at [682, 329] on icon at bounding box center [680, 331] width 4 height 5
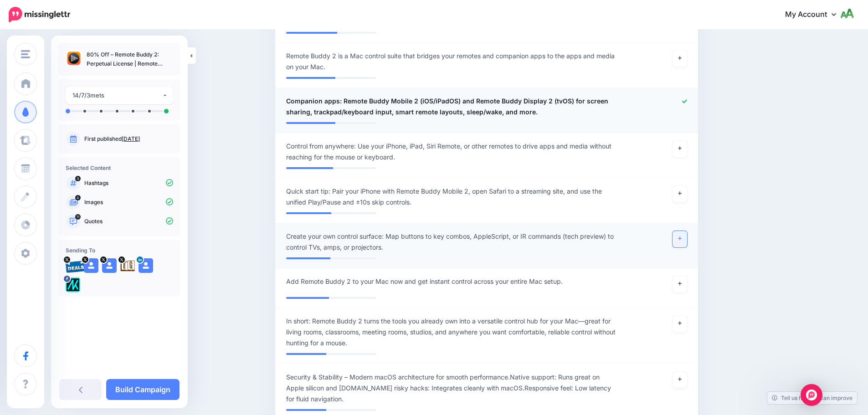
click at [682, 236] on icon at bounding box center [680, 238] width 4 height 5
click at [681, 321] on icon at bounding box center [680, 323] width 4 height 5
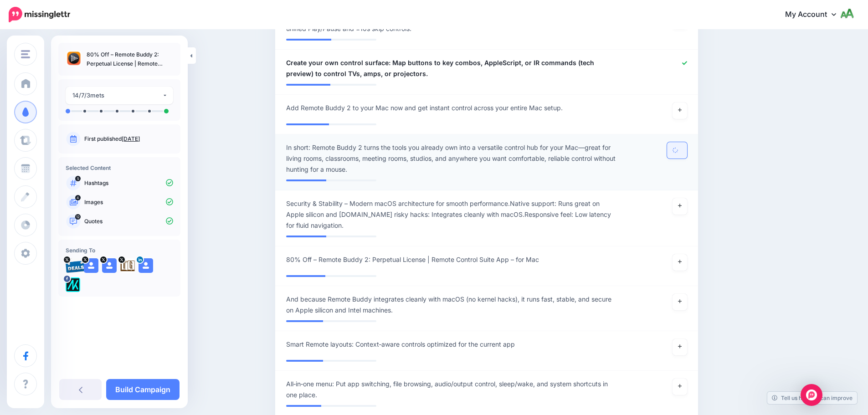
scroll to position [1094, 0]
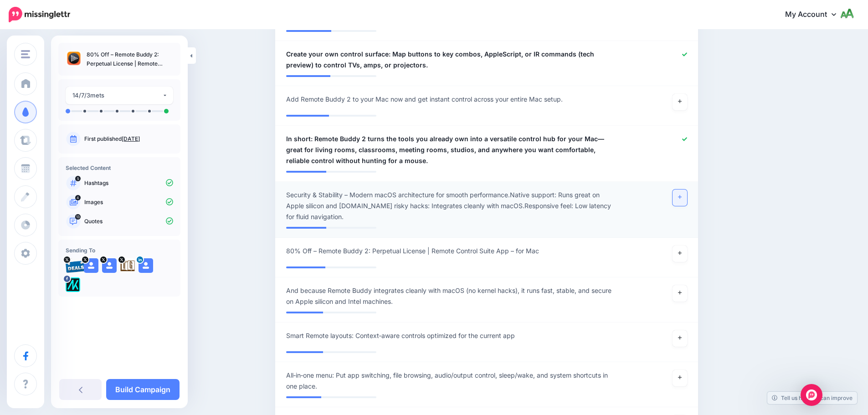
click at [682, 196] on icon at bounding box center [680, 198] width 4 height 4
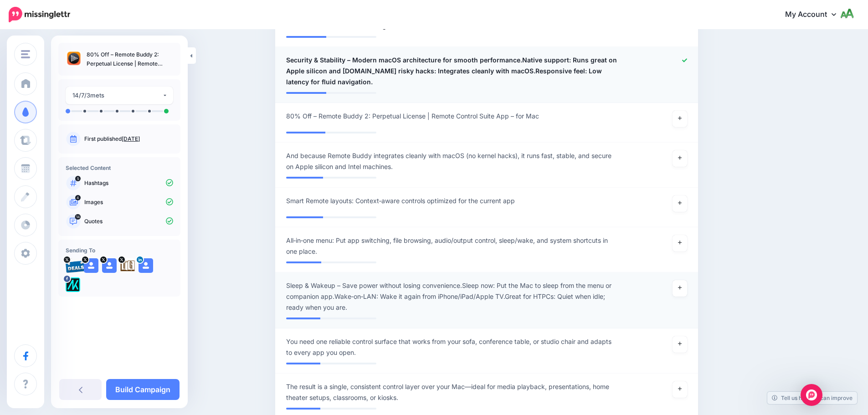
scroll to position [1231, 0]
click at [682, 284] on icon at bounding box center [680, 286] width 4 height 5
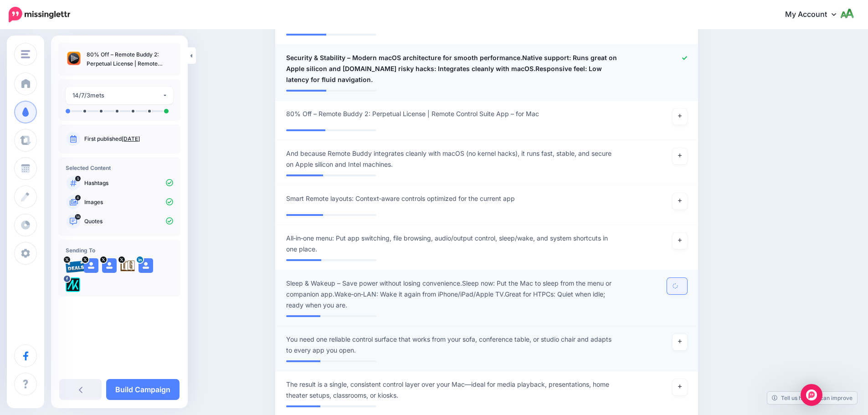
scroll to position [1413, 0]
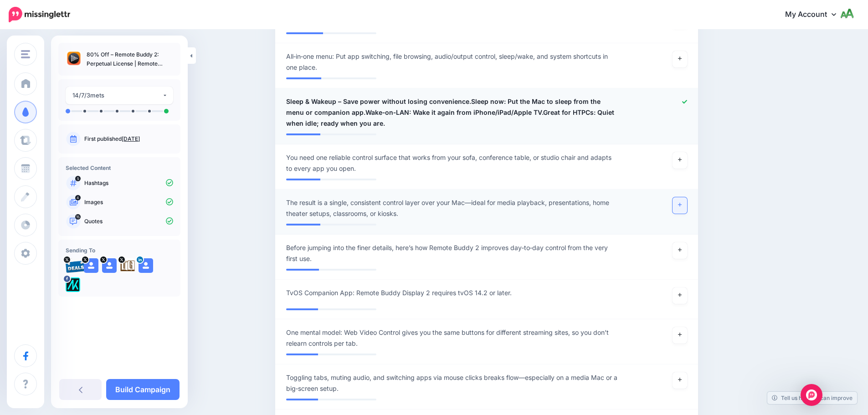
click at [682, 202] on icon at bounding box center [680, 204] width 4 height 5
click at [682, 157] on icon at bounding box center [680, 159] width 4 height 5
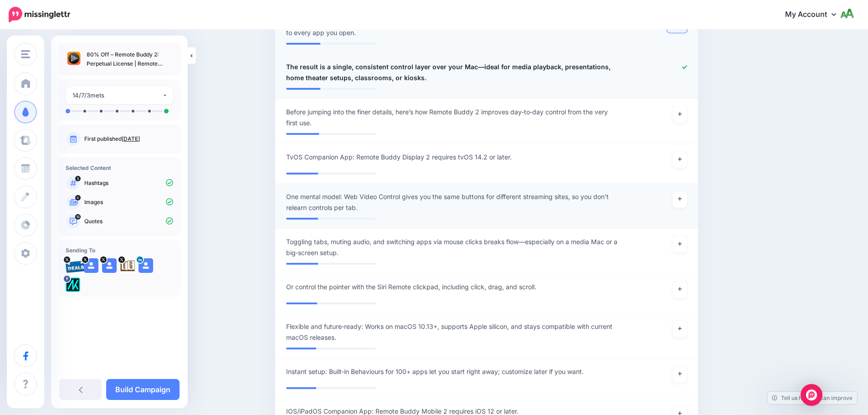
scroll to position [1550, 0]
click at [679, 191] on link at bounding box center [680, 199] width 15 height 16
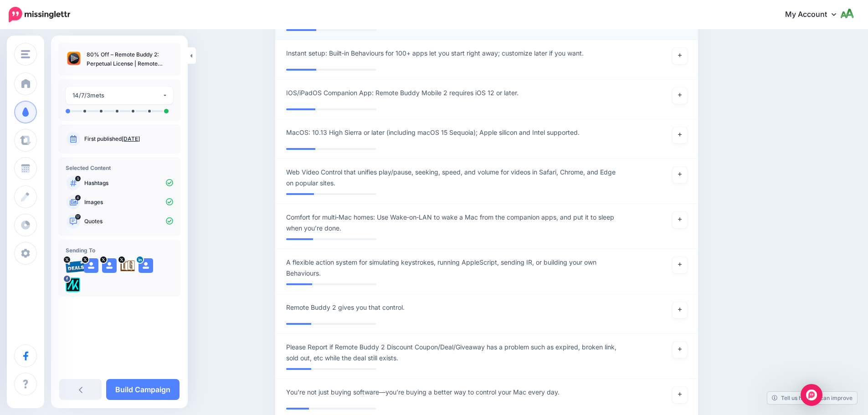
scroll to position [1869, 0]
click at [687, 165] on link at bounding box center [680, 173] width 15 height 16
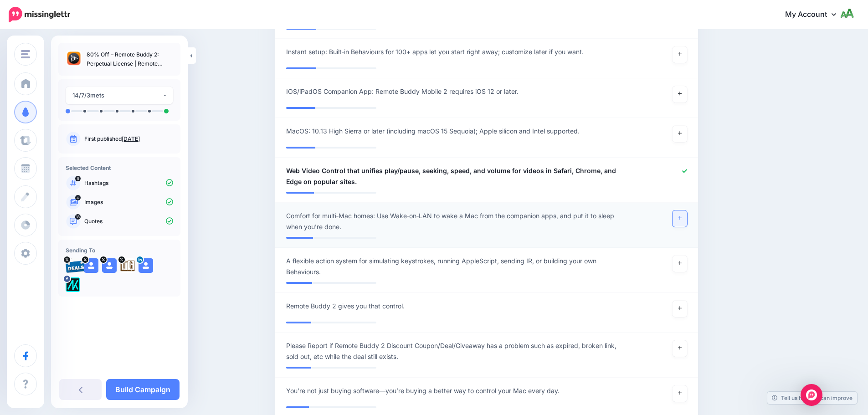
click at [682, 216] on icon at bounding box center [680, 218] width 4 height 5
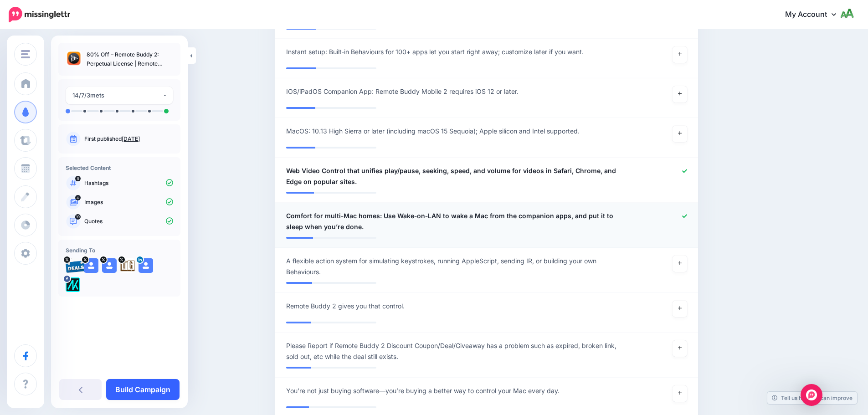
click at [148, 392] on link "Build Campaign" at bounding box center [142, 389] width 73 height 21
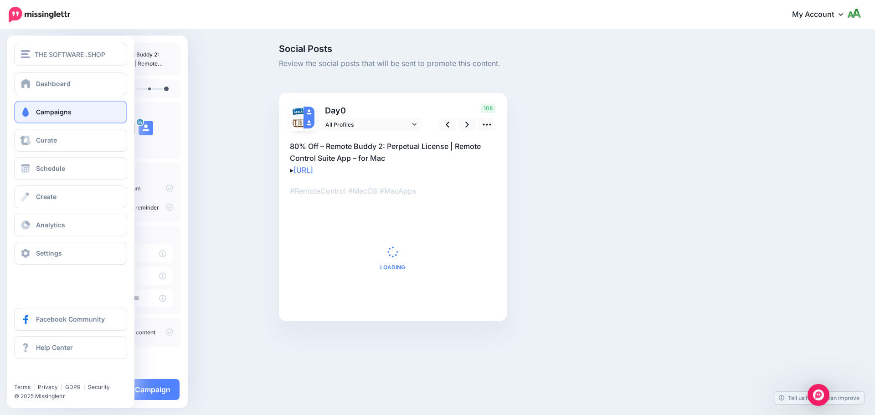
click at [35, 110] on link "Campaigns" at bounding box center [70, 112] width 113 height 23
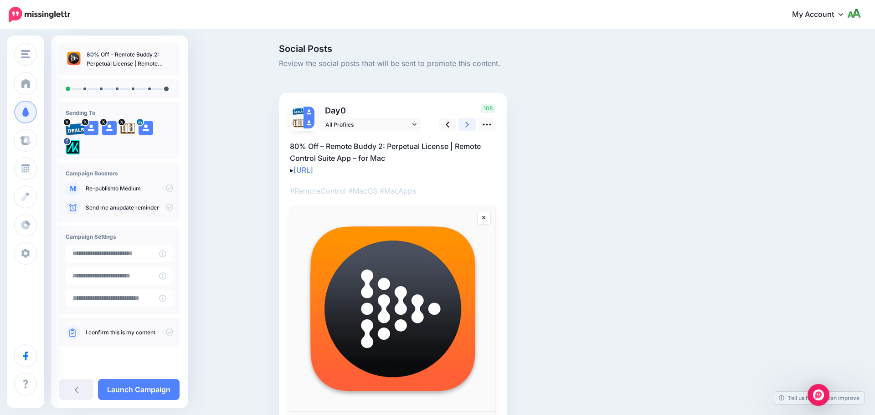
click at [465, 124] on link at bounding box center [467, 124] width 17 height 13
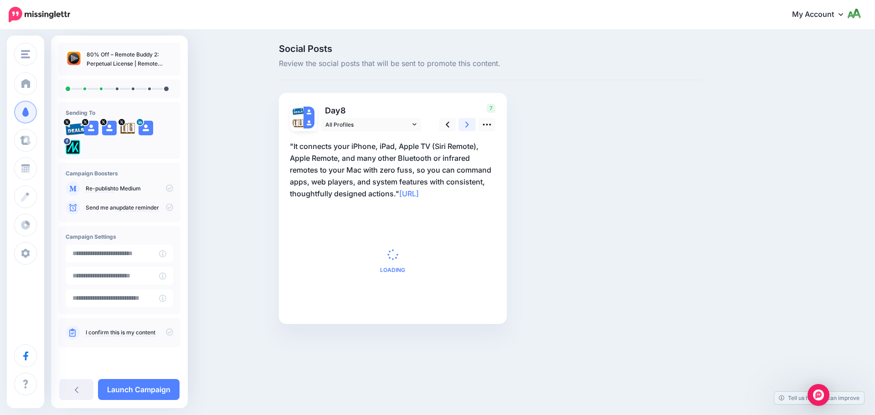
click at [465, 124] on link at bounding box center [467, 124] width 17 height 13
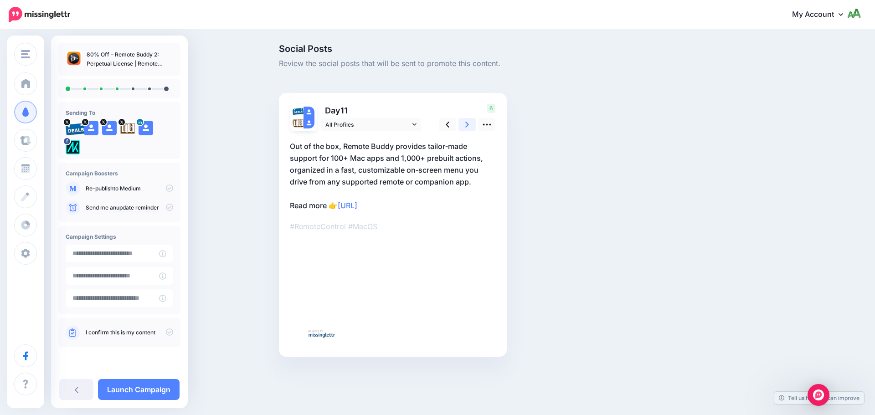
click at [465, 124] on link at bounding box center [467, 124] width 17 height 13
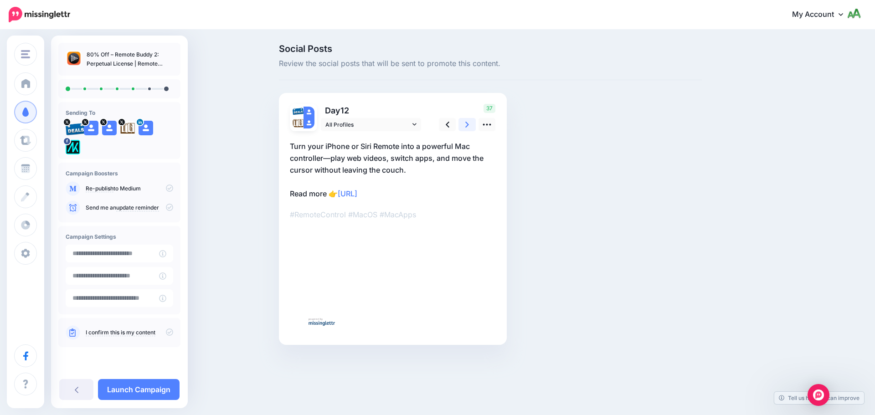
click at [465, 124] on link at bounding box center [467, 124] width 17 height 13
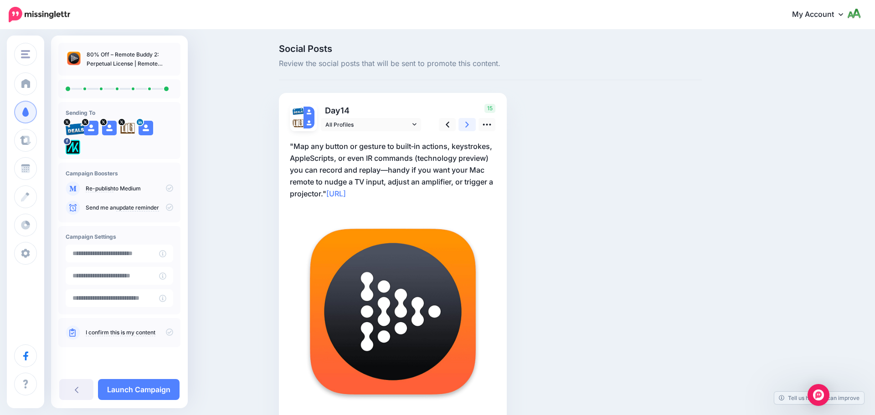
click at [465, 124] on link at bounding box center [467, 124] width 17 height 13
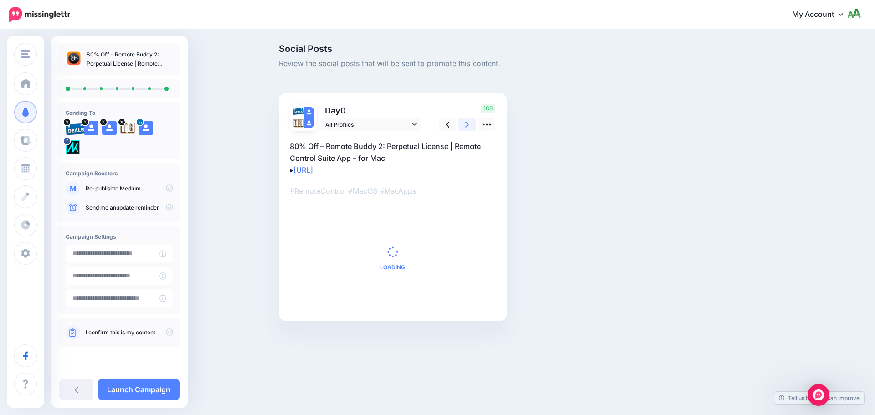
click at [465, 124] on link at bounding box center [467, 124] width 17 height 13
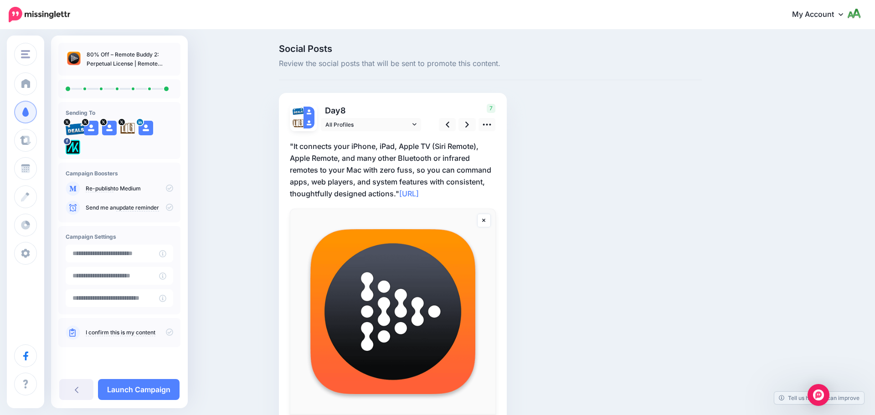
click at [170, 209] on icon at bounding box center [169, 207] width 7 height 7
click at [170, 336] on p "I confirm this is my content" at bounding box center [130, 333] width 88 height 8
click at [171, 330] on icon at bounding box center [169, 332] width 7 height 7
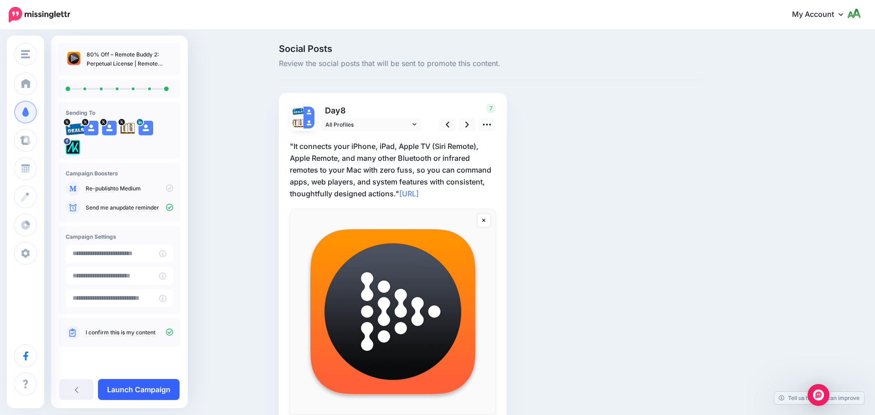
click at [149, 392] on link "Launch Campaign" at bounding box center [139, 389] width 82 height 21
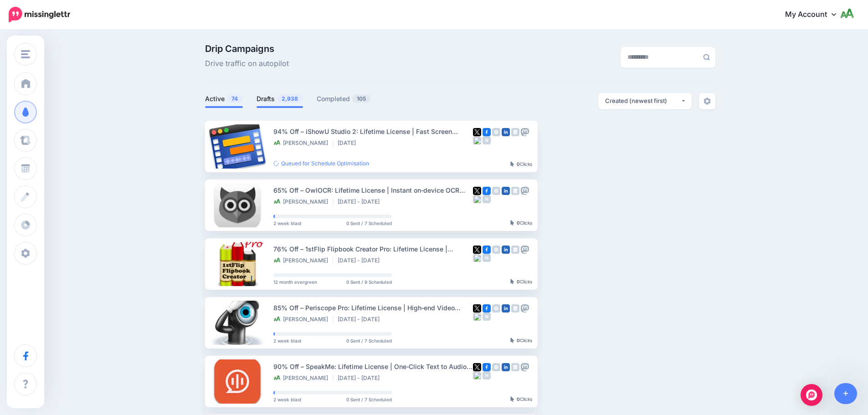
click at [288, 98] on span "2,938" at bounding box center [290, 98] width 26 height 9
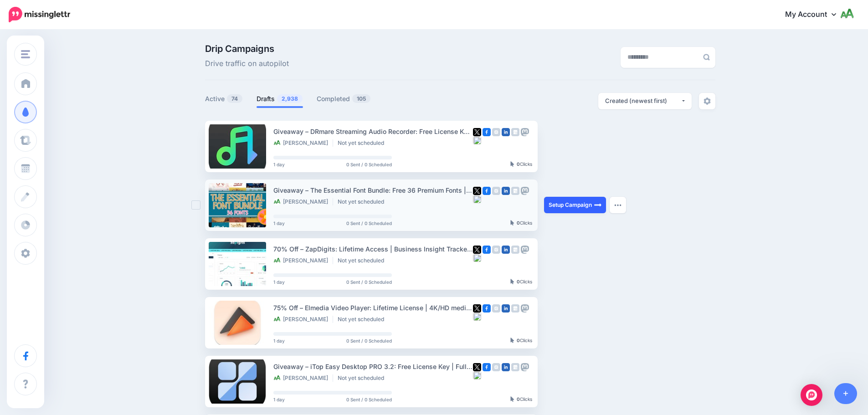
click at [593, 206] on link "Setup Campaign" at bounding box center [575, 205] width 62 height 16
click at [577, 263] on link "Setup Campaign" at bounding box center [575, 264] width 62 height 16
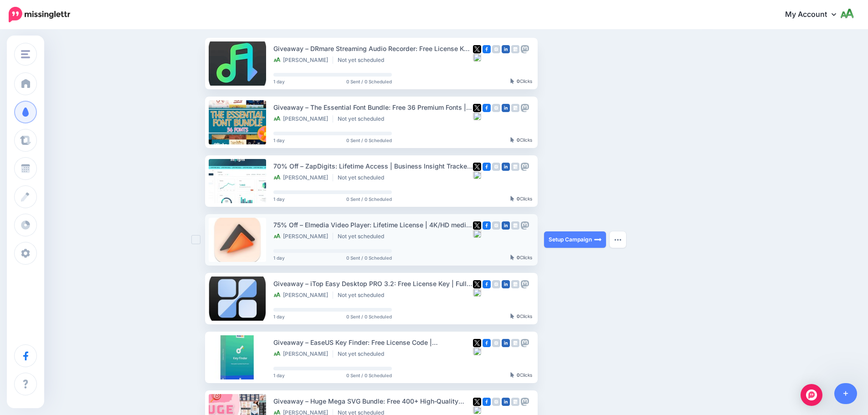
scroll to position [91, 0]
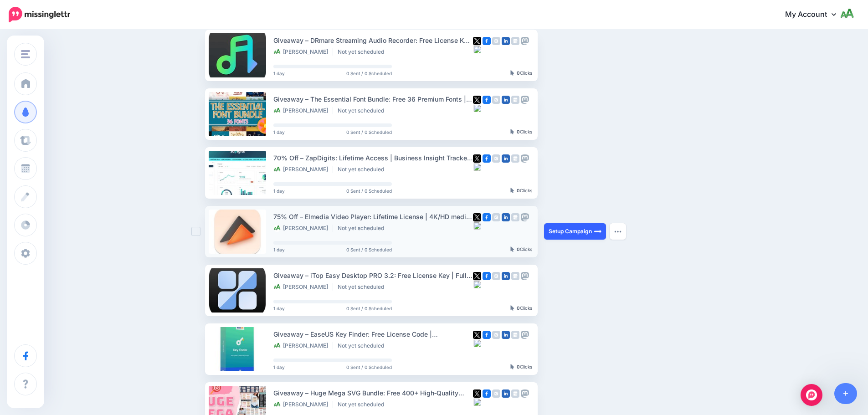
click at [585, 232] on link "Setup Campaign" at bounding box center [575, 231] width 62 height 16
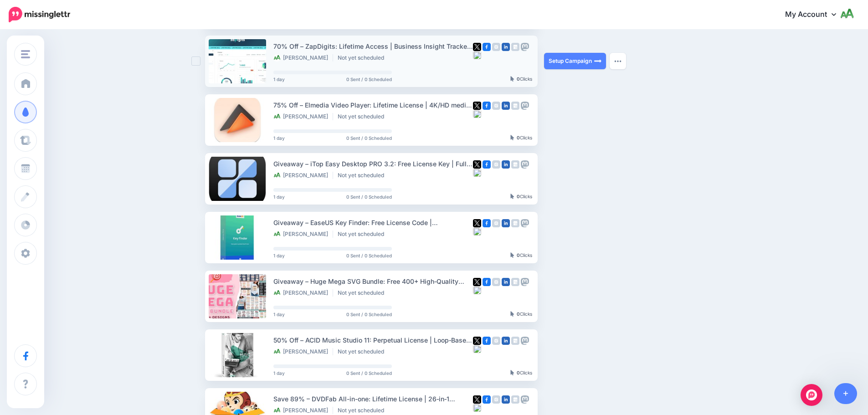
scroll to position [228, 0]
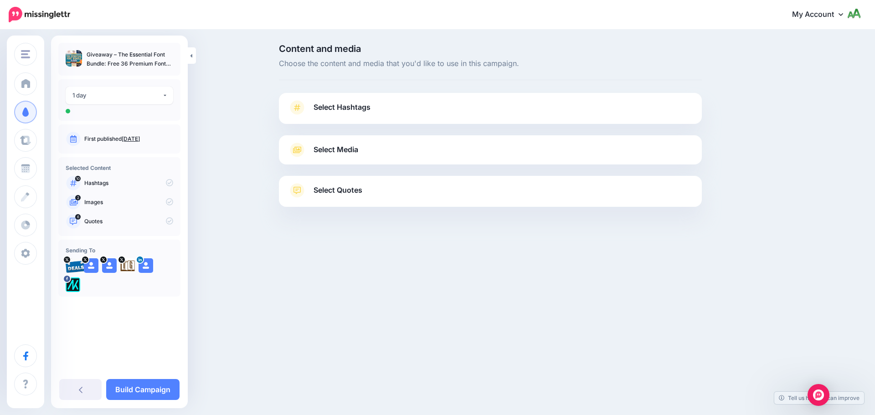
click at [388, 112] on link "Select Hashtags" at bounding box center [490, 112] width 405 height 24
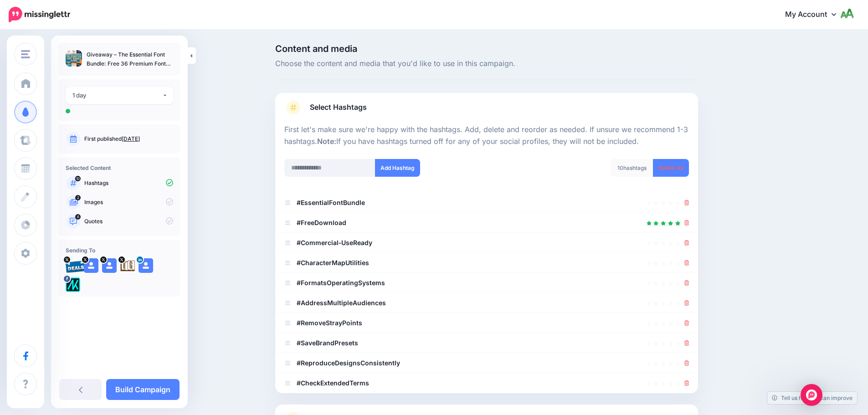
click at [397, 106] on link "Select Hashtags" at bounding box center [486, 112] width 405 height 24
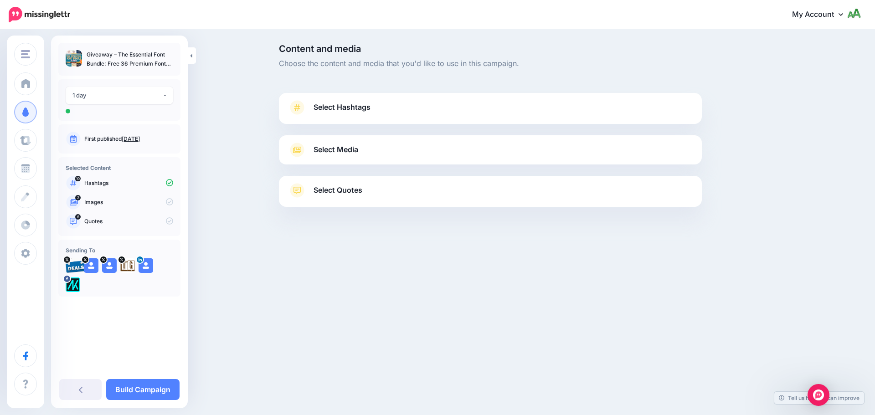
click at [397, 106] on link "Select Hashtags" at bounding box center [490, 112] width 405 height 24
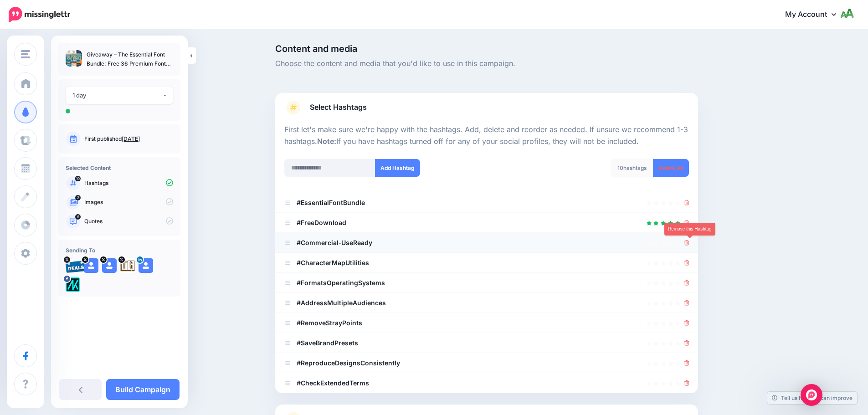
click at [690, 242] on icon at bounding box center [687, 242] width 5 height 5
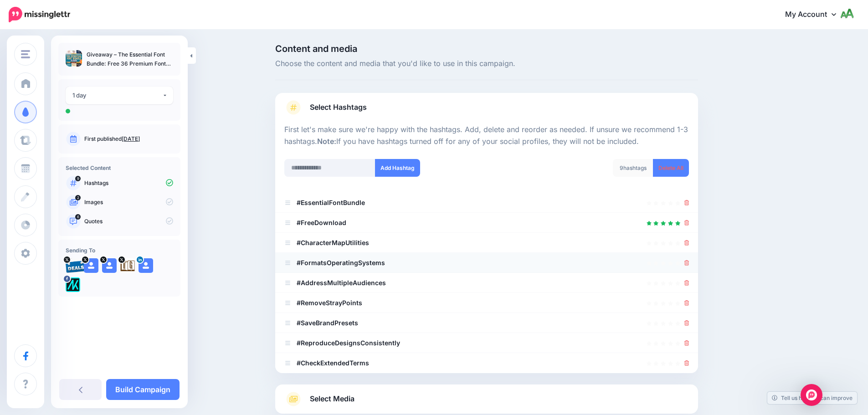
click at [693, 262] on li "#FormatsOperatingSystems" at bounding box center [486, 263] width 423 height 20
click at [690, 261] on icon at bounding box center [687, 262] width 5 height 5
click at [690, 243] on icon at bounding box center [687, 242] width 5 height 5
click at [688, 300] on icon at bounding box center [687, 302] width 5 height 5
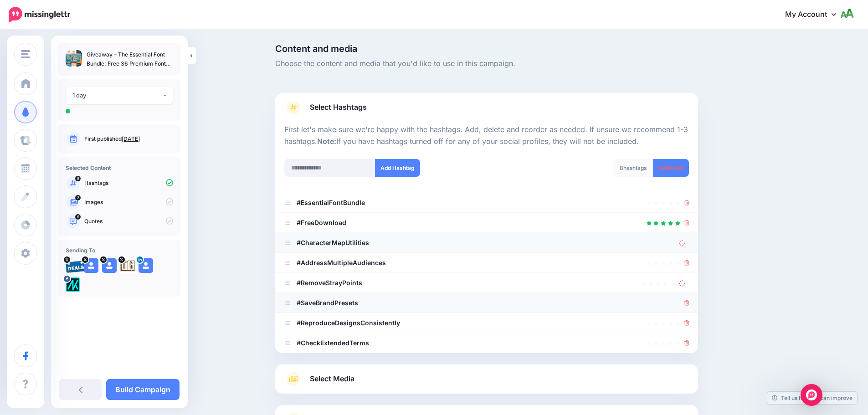
click at [690, 308] on div at bounding box center [687, 303] width 5 height 11
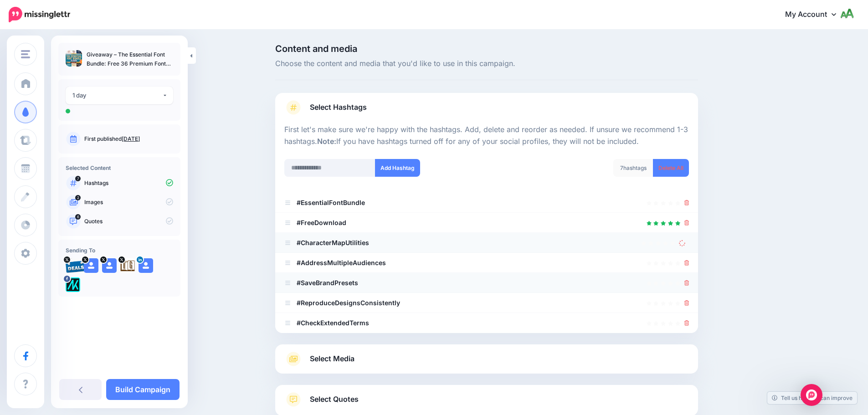
click at [693, 304] on ul "#EssentialFontBundle #FreeDownload" at bounding box center [486, 263] width 423 height 140
click at [690, 304] on icon at bounding box center [687, 302] width 5 height 5
click at [690, 325] on icon at bounding box center [687, 322] width 5 height 5
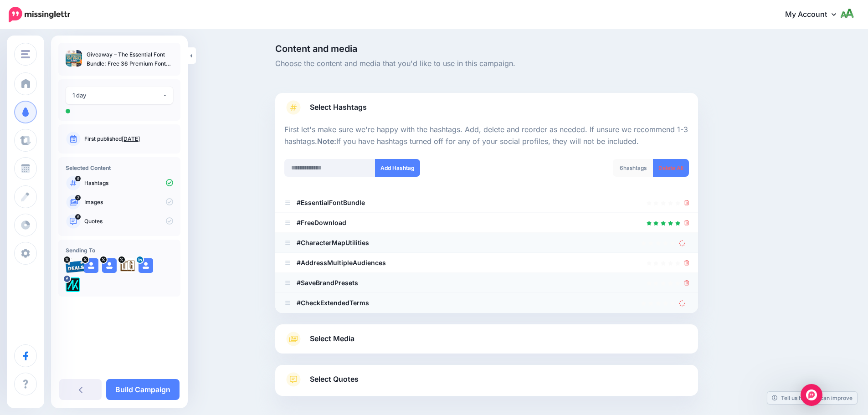
click at [690, 285] on icon at bounding box center [687, 282] width 5 height 5
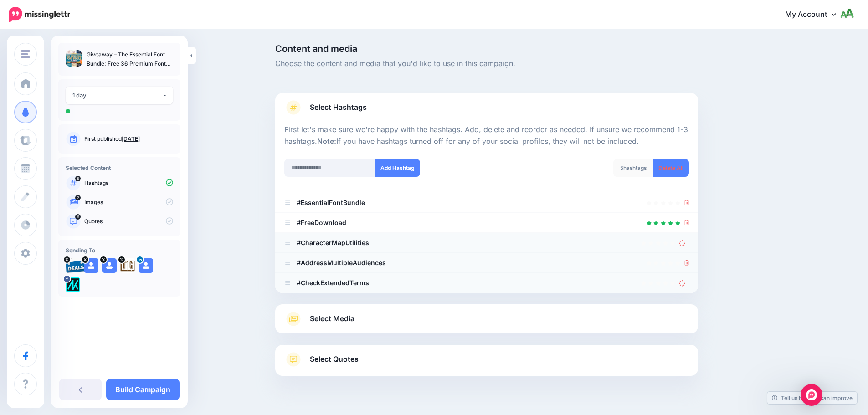
click at [690, 265] on icon at bounding box center [687, 262] width 5 height 5
click at [690, 245] on link at bounding box center [688, 243] width 10 height 8
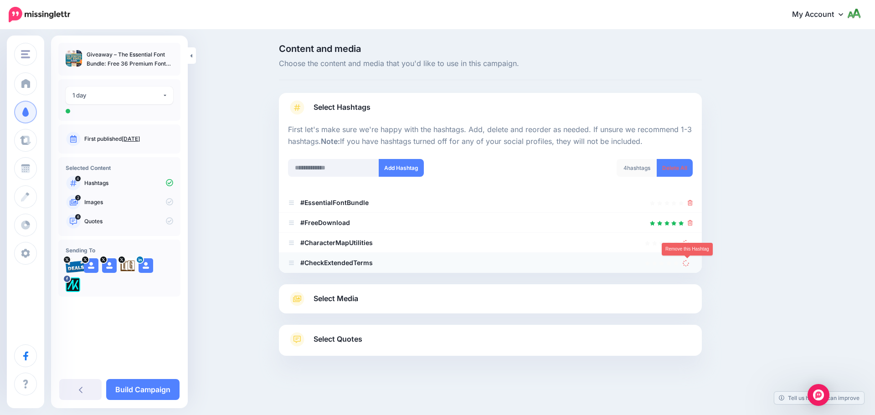
click at [687, 261] on icon at bounding box center [686, 262] width 7 height 7
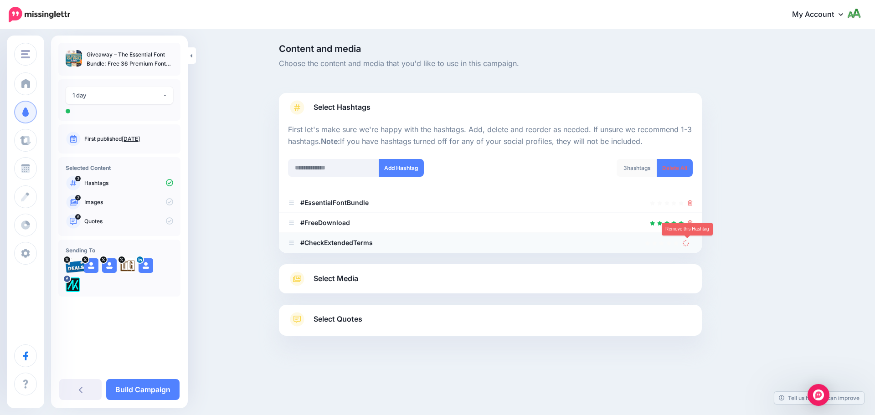
click at [687, 242] on icon at bounding box center [686, 242] width 7 height 7
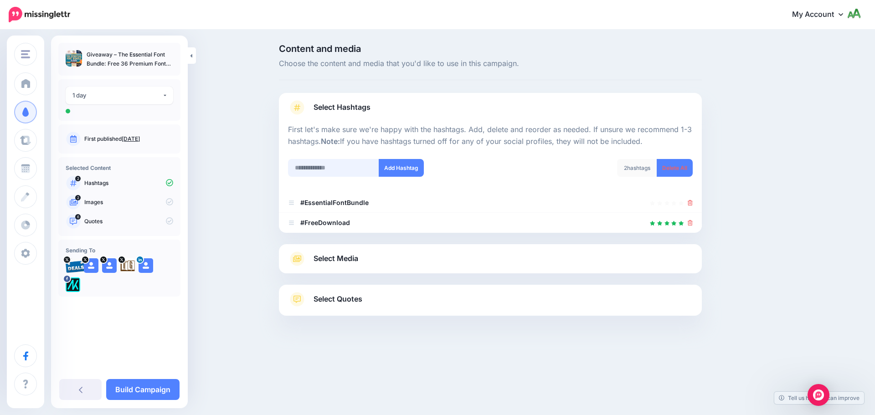
click at [330, 170] on input "text" at bounding box center [333, 168] width 91 height 18
type input "**********"
click at [396, 172] on button "Add Hashtag" at bounding box center [401, 168] width 45 height 18
click at [385, 258] on link "Select Media" at bounding box center [490, 259] width 405 height 15
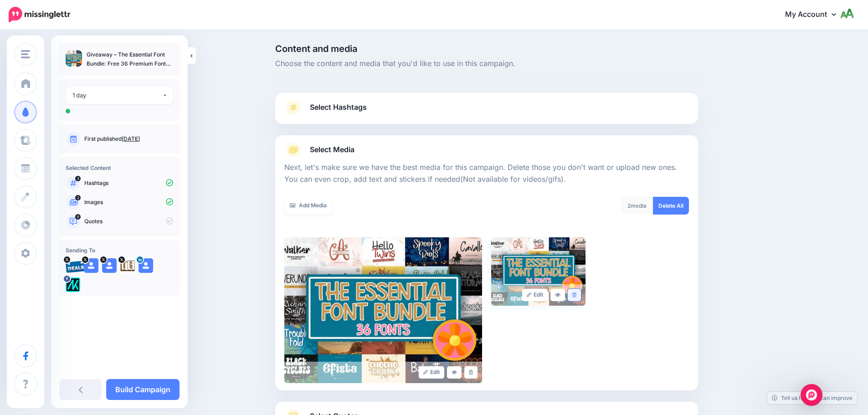
click at [575, 296] on link at bounding box center [574, 295] width 13 height 12
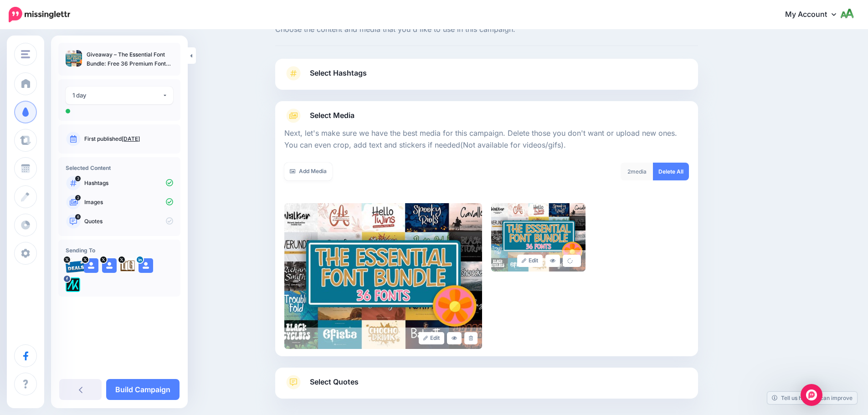
scroll to position [42, 0]
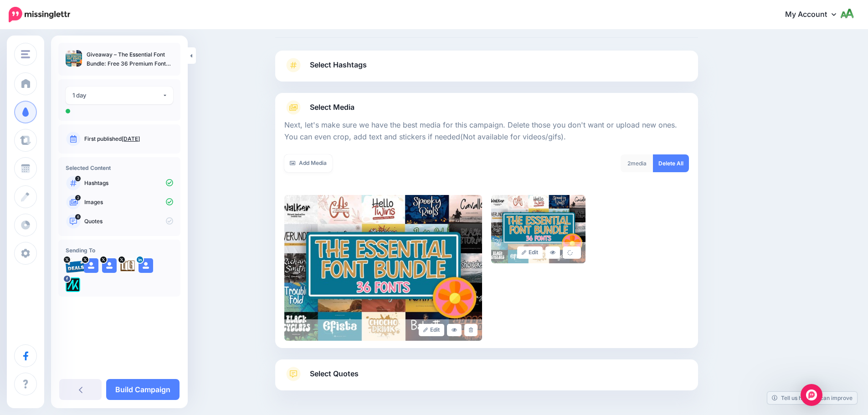
click at [392, 376] on link "Select Quotes" at bounding box center [486, 379] width 405 height 24
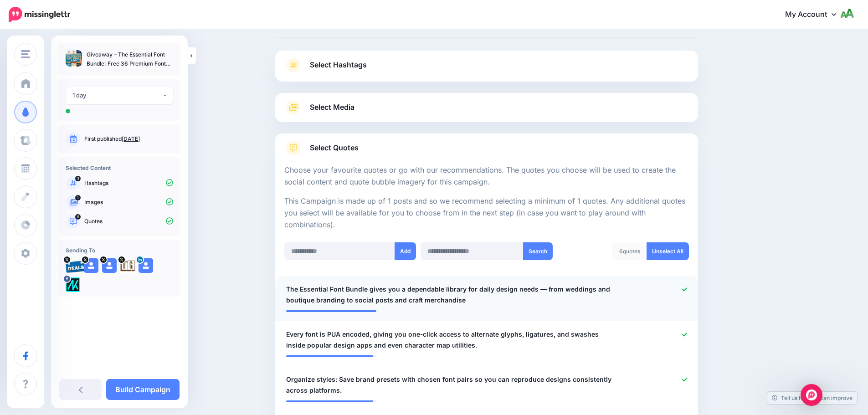
scroll to position [270, 0]
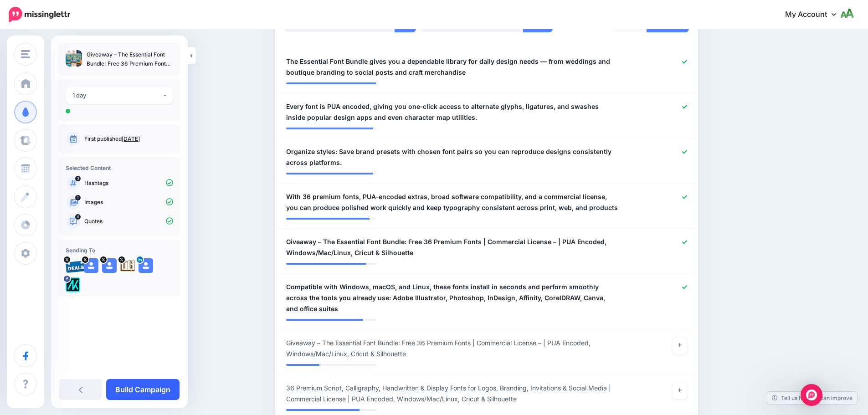
click at [165, 383] on link "Build Campaign" at bounding box center [142, 389] width 73 height 21
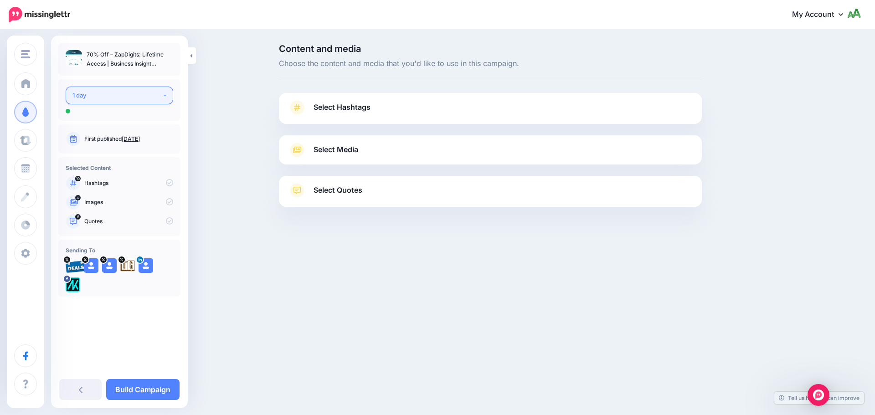
click at [139, 99] on div "1 day" at bounding box center [117, 95] width 90 height 10
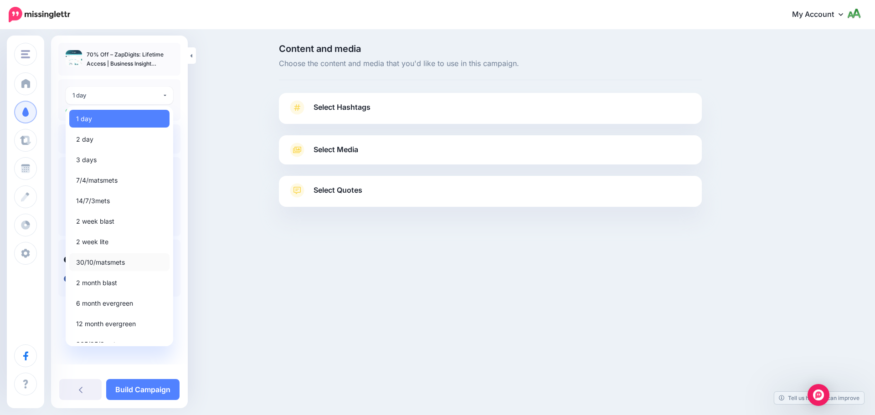
click at [104, 265] on span "30/10/matsmets" at bounding box center [100, 262] width 49 height 11
select select "*****"
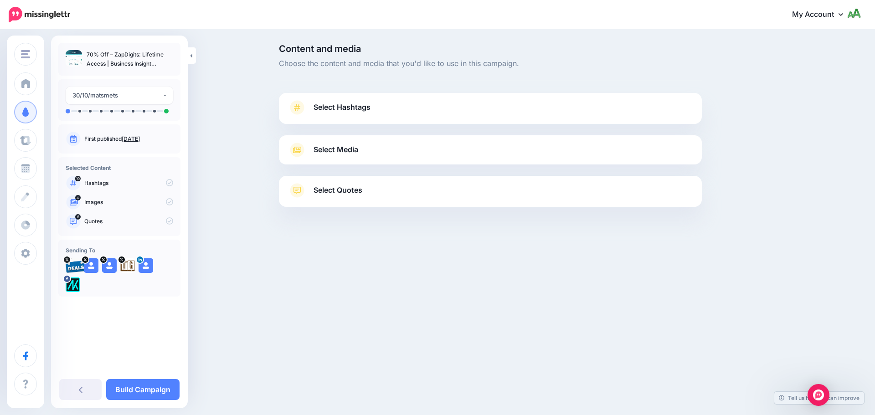
click at [346, 115] on link "Select Hashtags" at bounding box center [490, 112] width 405 height 24
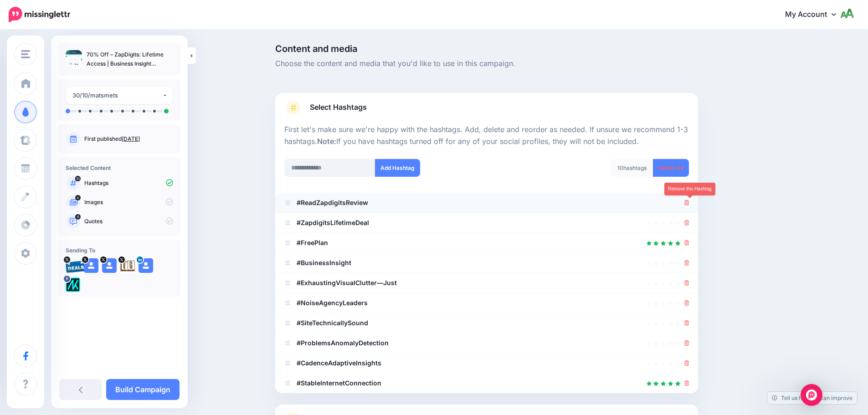
click at [690, 201] on icon at bounding box center [687, 202] width 5 height 5
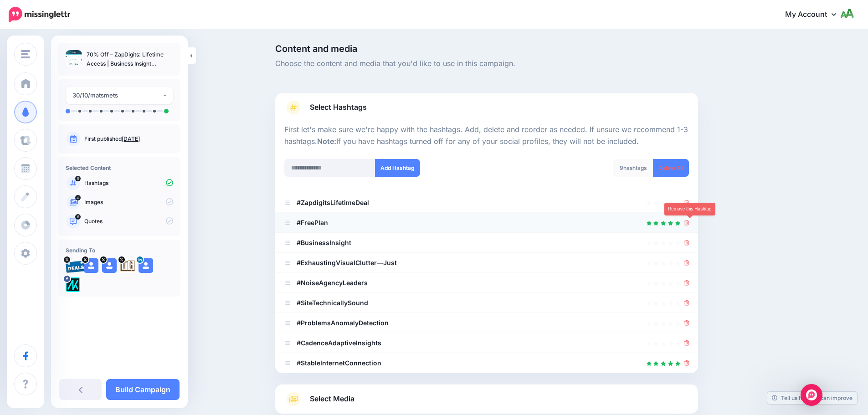
click at [690, 223] on icon at bounding box center [687, 222] width 5 height 5
click at [690, 241] on icon at bounding box center [687, 242] width 5 height 5
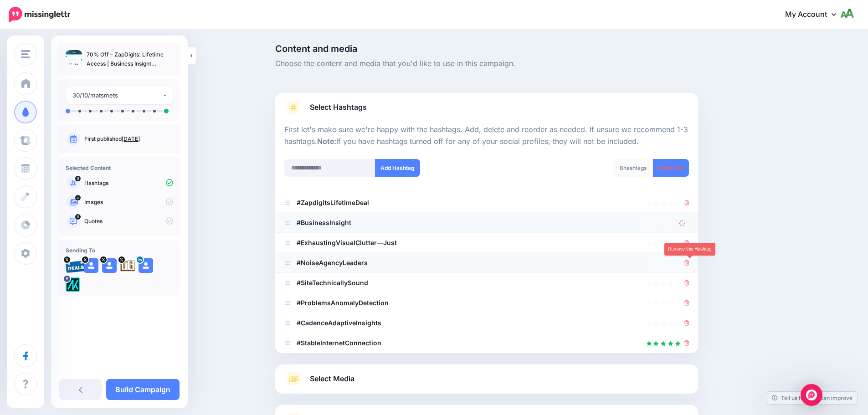
click at [690, 262] on icon at bounding box center [687, 262] width 5 height 5
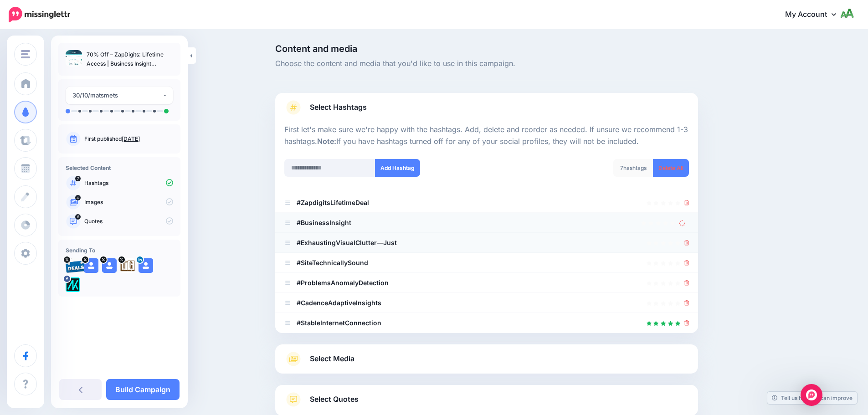
click at [690, 242] on icon at bounding box center [687, 242] width 5 height 5
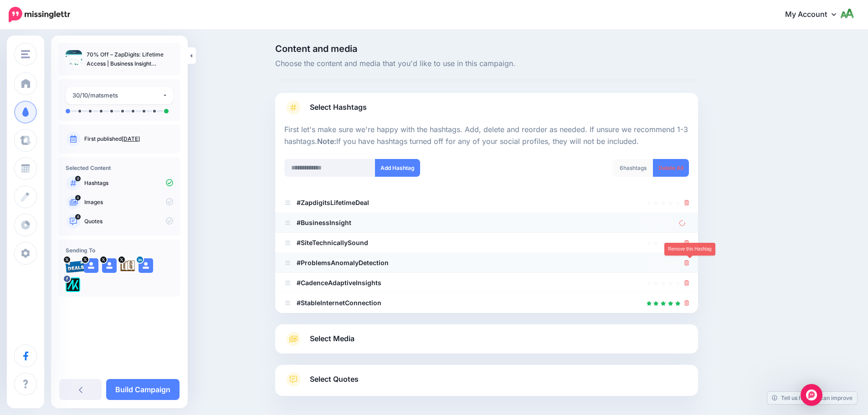
drag, startPoint x: 689, startPoint y: 260, endPoint x: 689, endPoint y: 254, distance: 5.5
click at [689, 260] on link at bounding box center [687, 263] width 5 height 8
click at [688, 242] on icon at bounding box center [687, 242] width 5 height 5
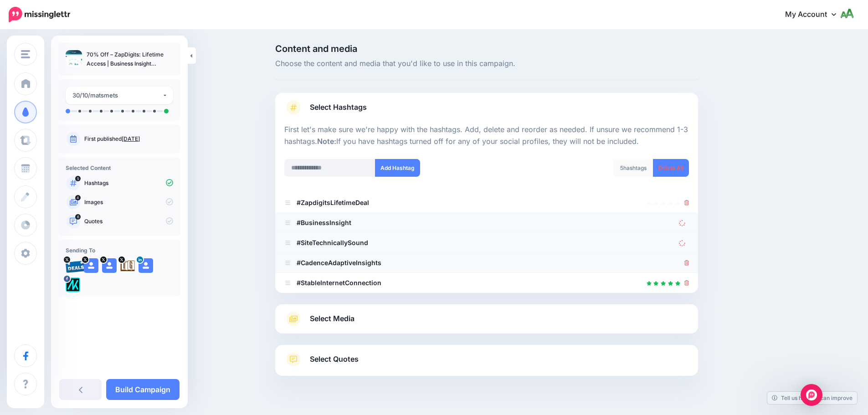
click at [688, 267] on div at bounding box center [687, 263] width 5 height 11
click at [689, 263] on icon at bounding box center [687, 262] width 5 height 5
click at [686, 246] on icon at bounding box center [682, 243] width 6 height 6
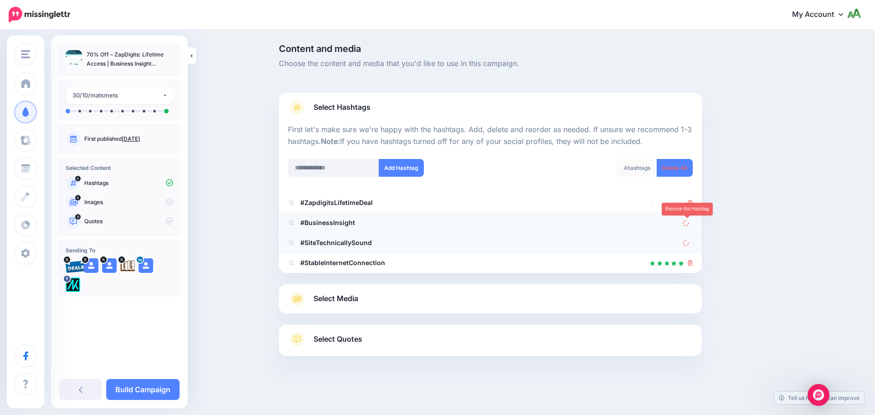
click at [686, 225] on icon at bounding box center [686, 222] width 7 height 7
click at [686, 244] on icon at bounding box center [686, 243] width 6 height 6
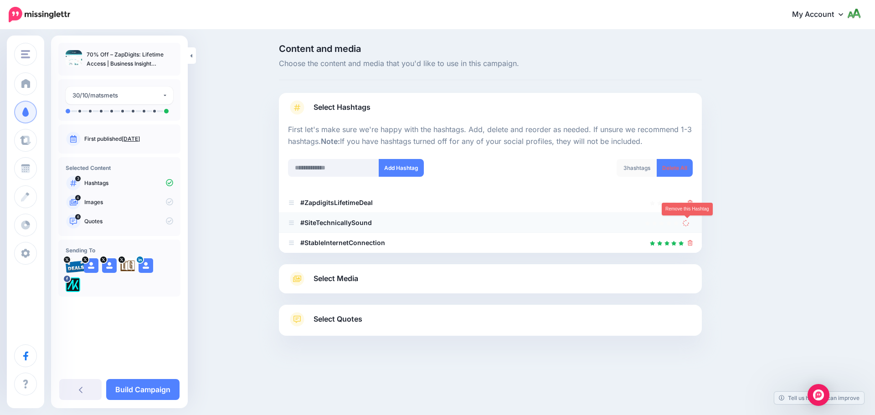
click at [688, 223] on icon at bounding box center [686, 222] width 7 height 7
click at [691, 242] on icon at bounding box center [690, 242] width 5 height 5
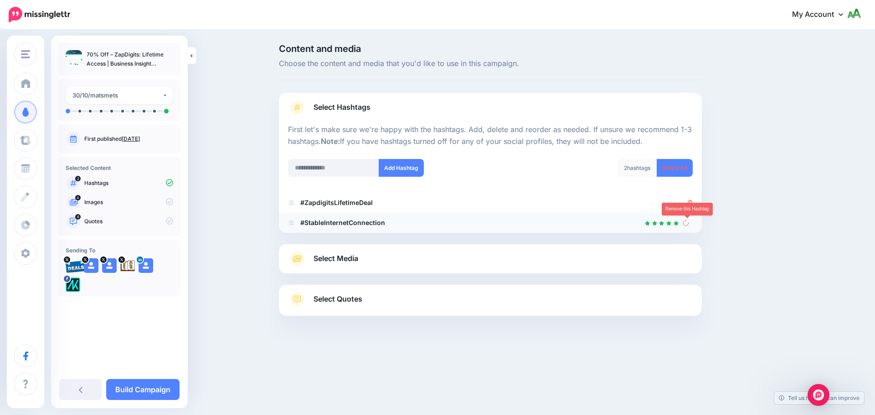
click at [687, 226] on icon at bounding box center [685, 222] width 7 height 7
click at [345, 163] on input "text" at bounding box center [333, 168] width 91 height 18
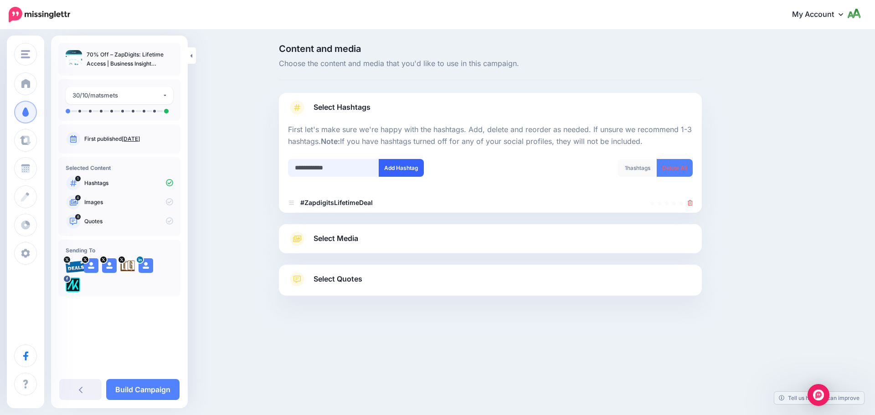
type input "**********"
click at [410, 173] on button "Add Hashtag" at bounding box center [401, 168] width 45 height 18
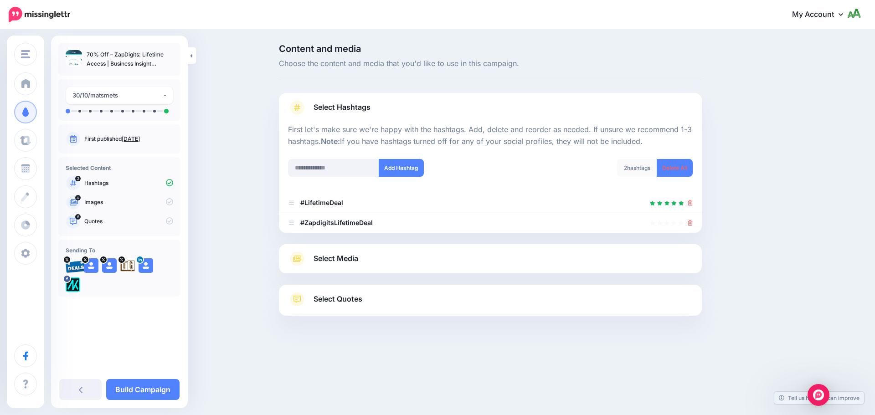
click at [336, 258] on span "Select Media" at bounding box center [336, 259] width 45 height 12
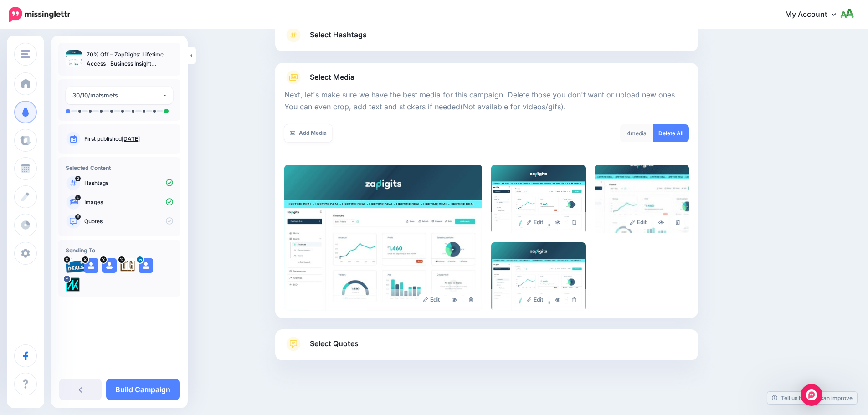
scroll to position [77, 0]
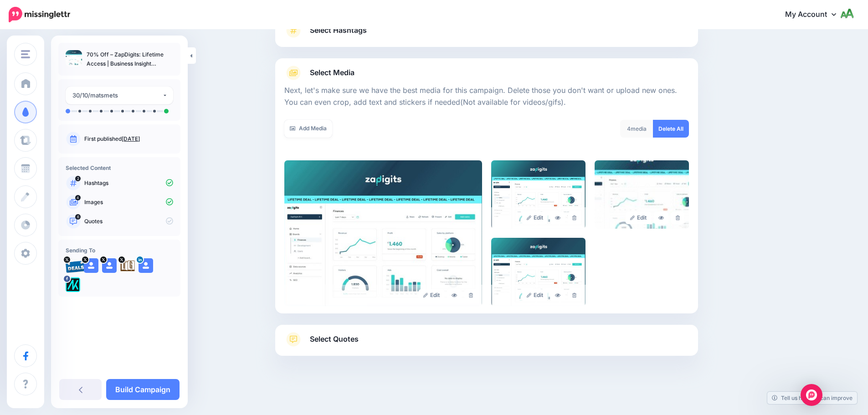
click at [414, 341] on link "Select Quotes" at bounding box center [486, 344] width 405 height 24
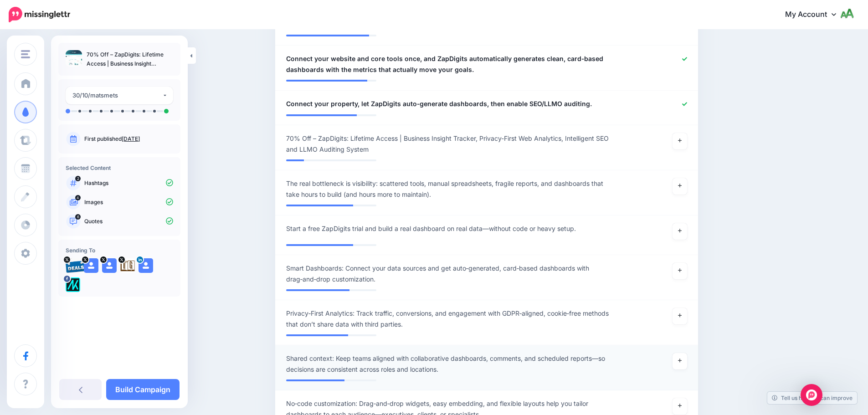
scroll to position [487, 0]
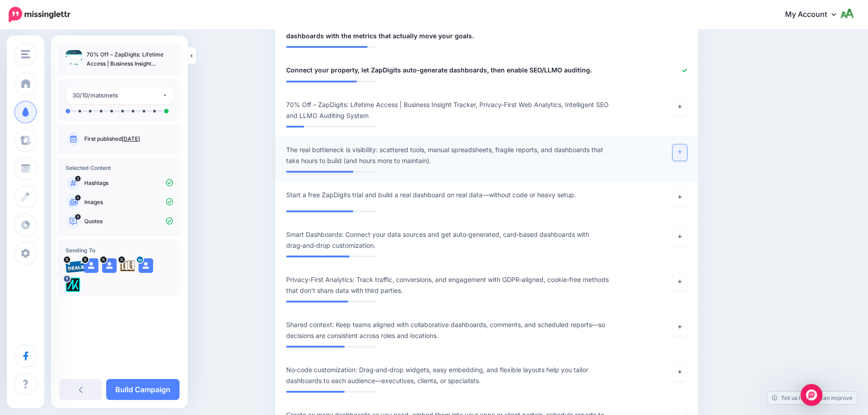
click at [682, 150] on icon at bounding box center [680, 152] width 4 height 5
click at [682, 281] on icon at bounding box center [680, 281] width 4 height 5
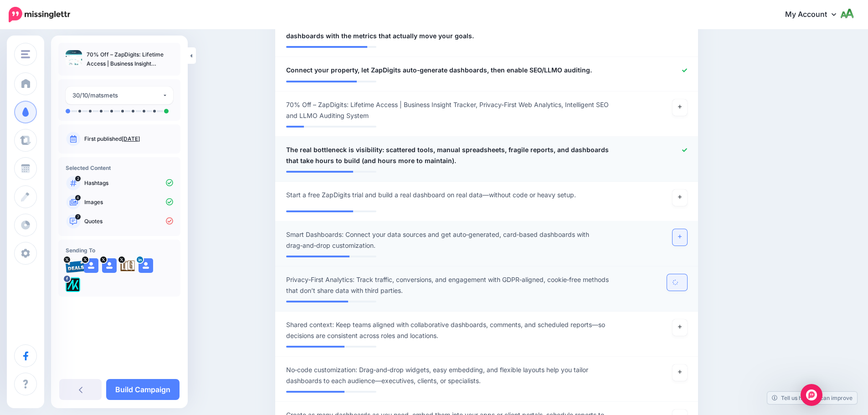
click at [684, 233] on link at bounding box center [680, 237] width 15 height 16
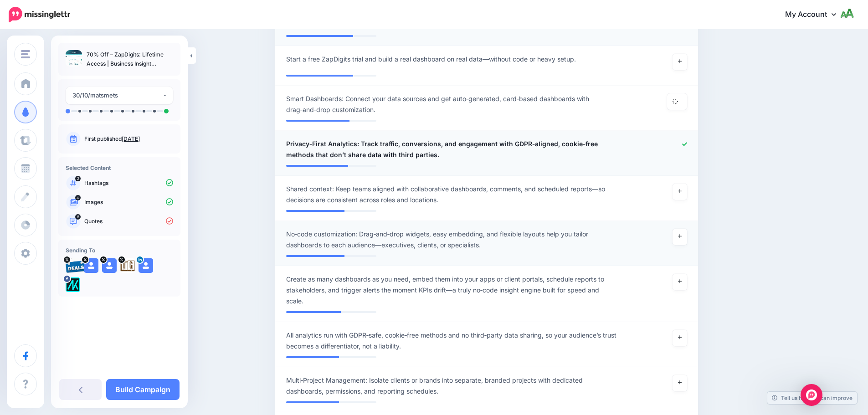
scroll to position [624, 0]
click at [686, 236] on link at bounding box center [680, 236] width 15 height 16
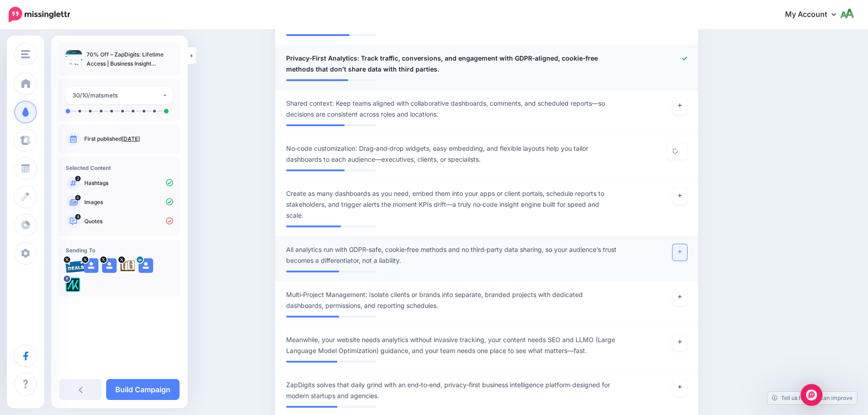
scroll to position [715, 0]
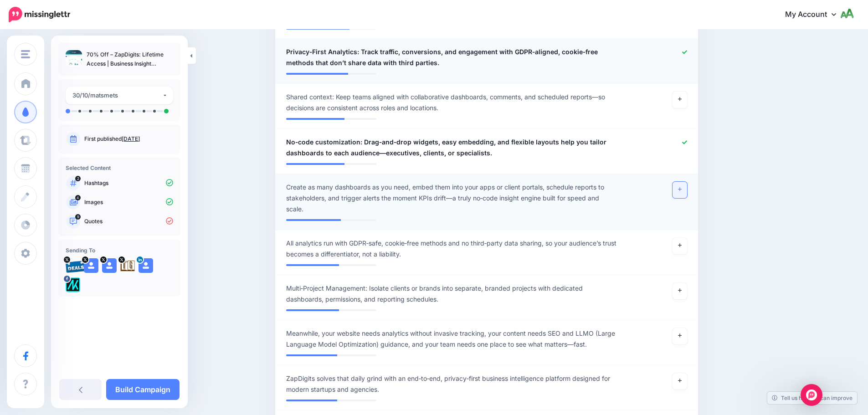
click at [683, 194] on link at bounding box center [680, 190] width 15 height 16
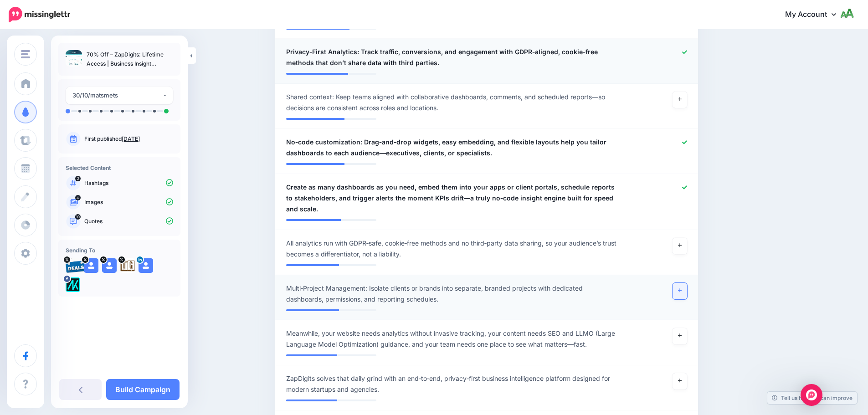
click at [678, 290] on link at bounding box center [680, 291] width 15 height 16
click at [686, 241] on link at bounding box center [680, 246] width 15 height 16
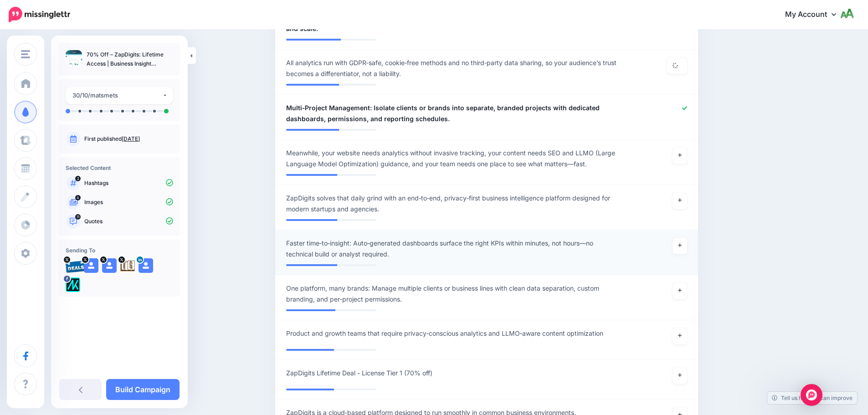
scroll to position [897, 0]
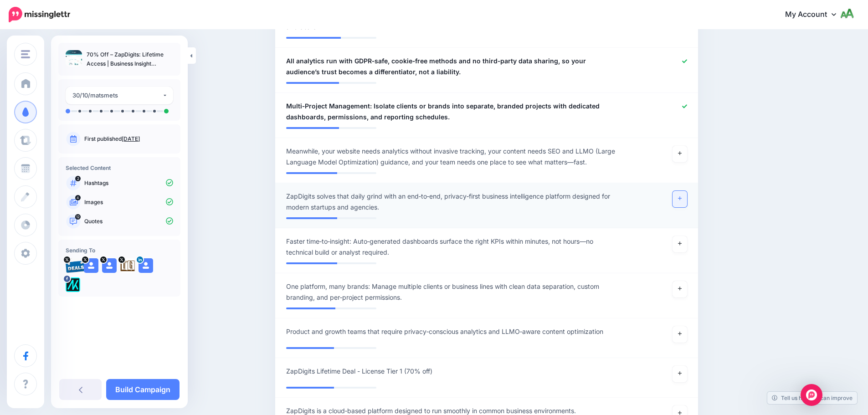
click at [682, 201] on icon at bounding box center [680, 198] width 4 height 5
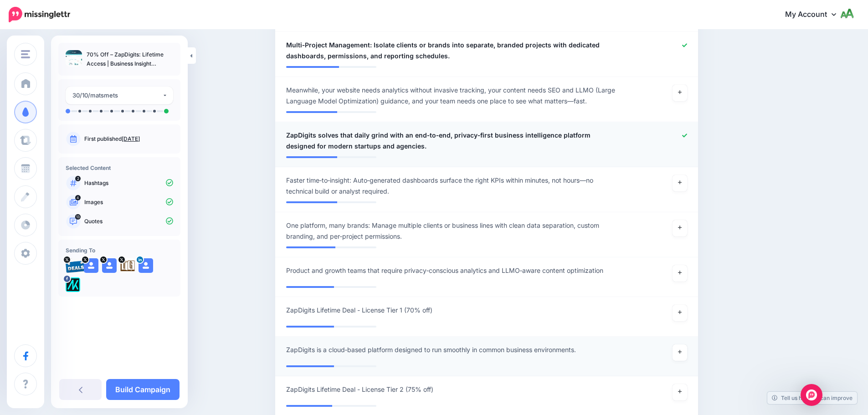
scroll to position [1080, 0]
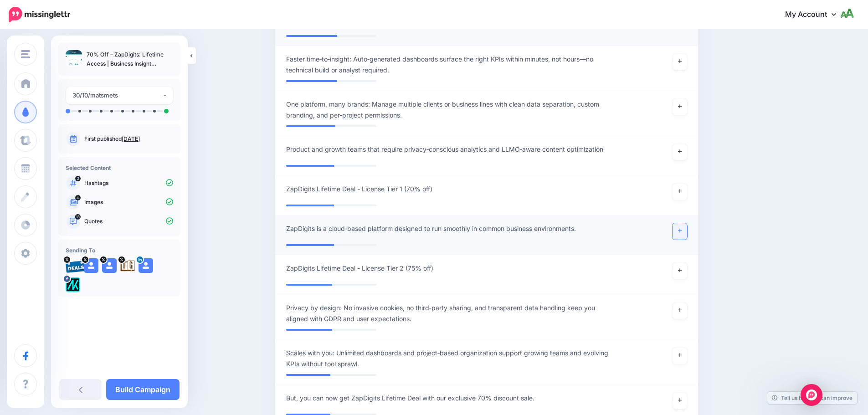
click at [678, 233] on link at bounding box center [680, 231] width 15 height 16
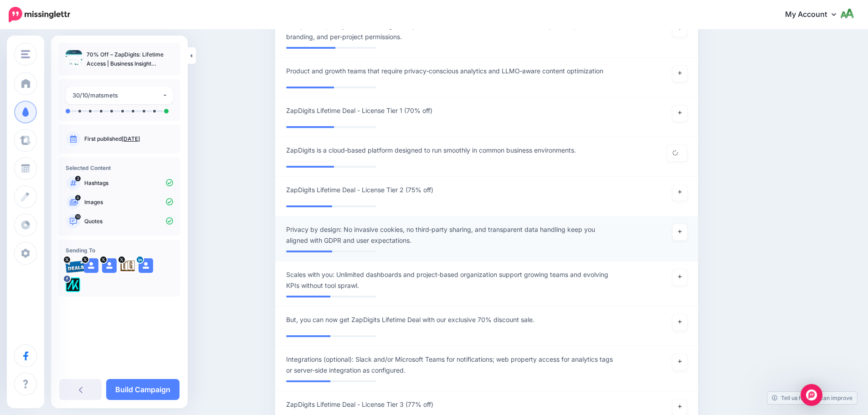
scroll to position [1171, 0]
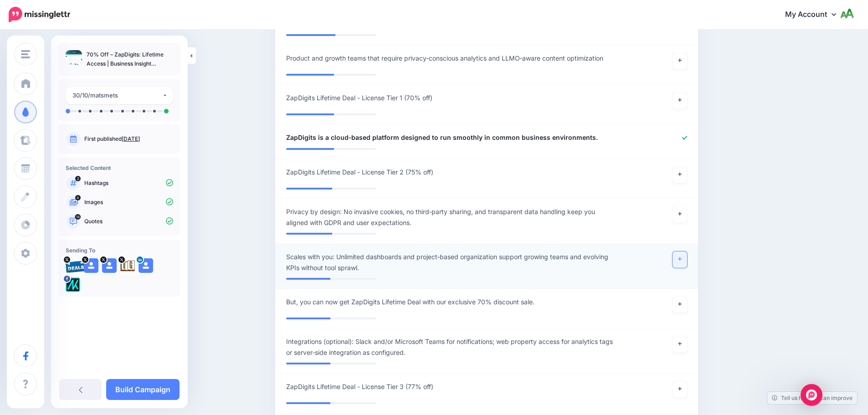
click at [682, 260] on icon at bounding box center [680, 259] width 4 height 5
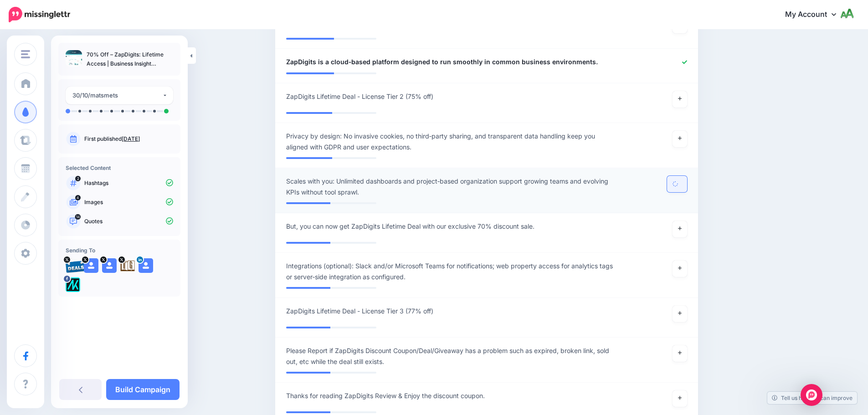
scroll to position [1353, 0]
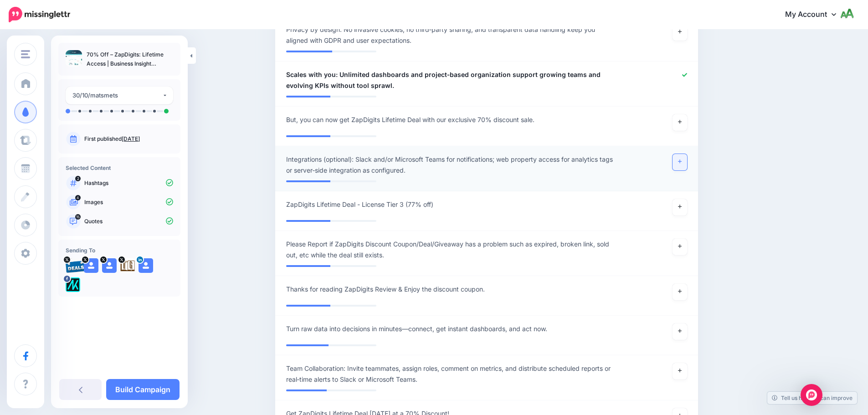
click at [680, 160] on link at bounding box center [680, 162] width 15 height 16
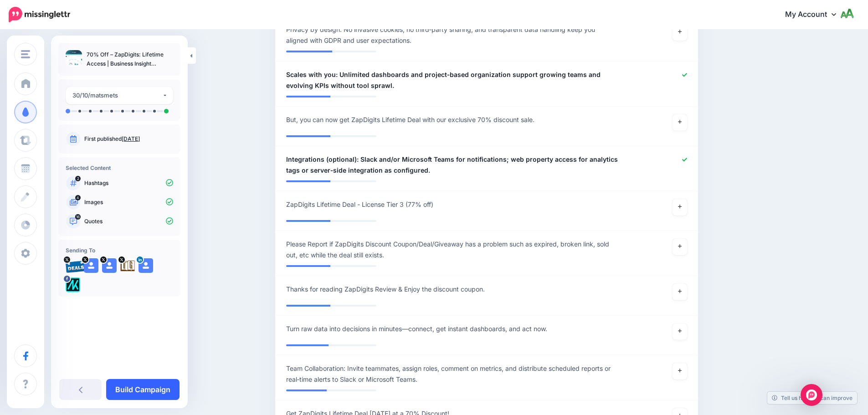
click at [129, 388] on link "Build Campaign" at bounding box center [142, 389] width 73 height 21
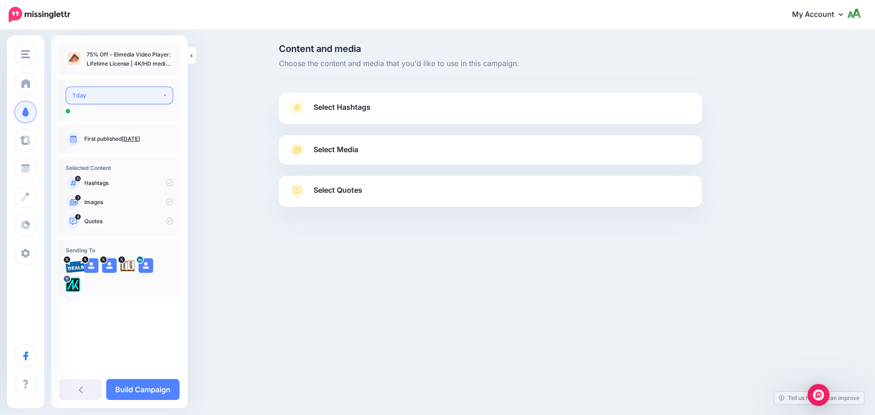
click at [124, 98] on div "1 day" at bounding box center [117, 95] width 90 height 10
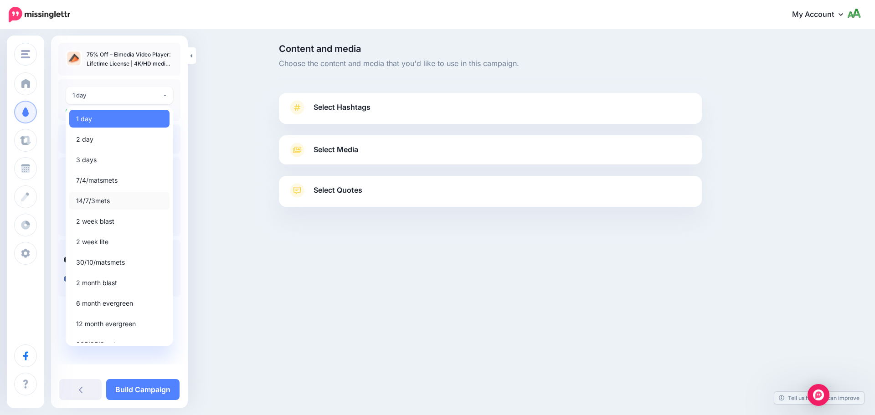
click at [95, 207] on link "14/7/3mets" at bounding box center [119, 201] width 100 height 18
select select "*****"
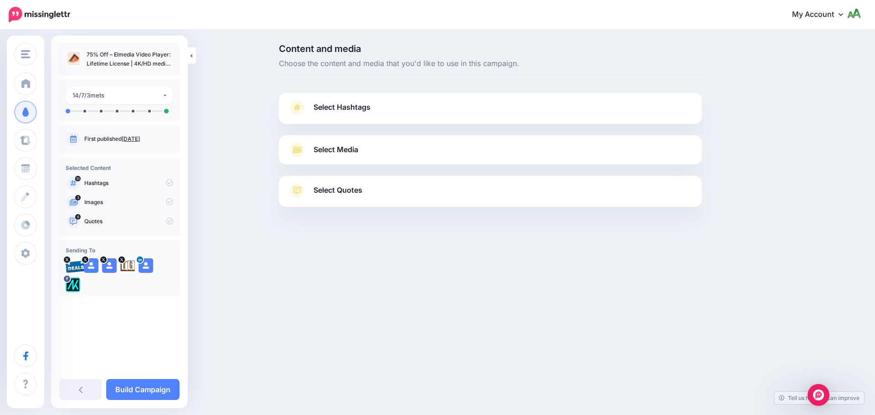
click at [361, 103] on span "Select Hashtags" at bounding box center [342, 107] width 57 height 12
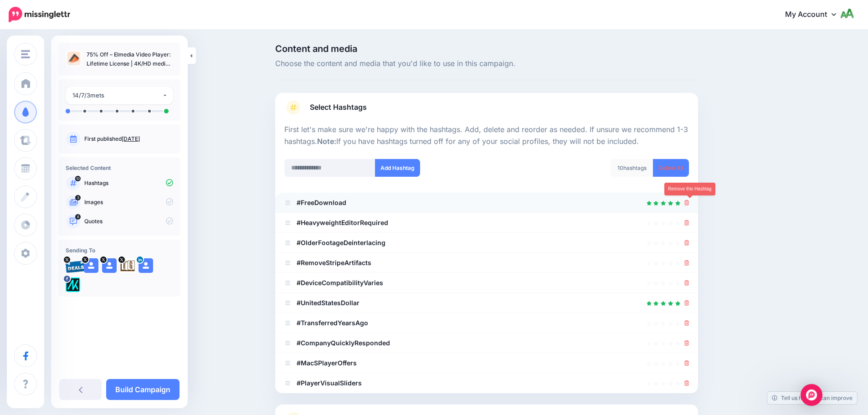
click at [689, 201] on icon at bounding box center [687, 202] width 5 height 5
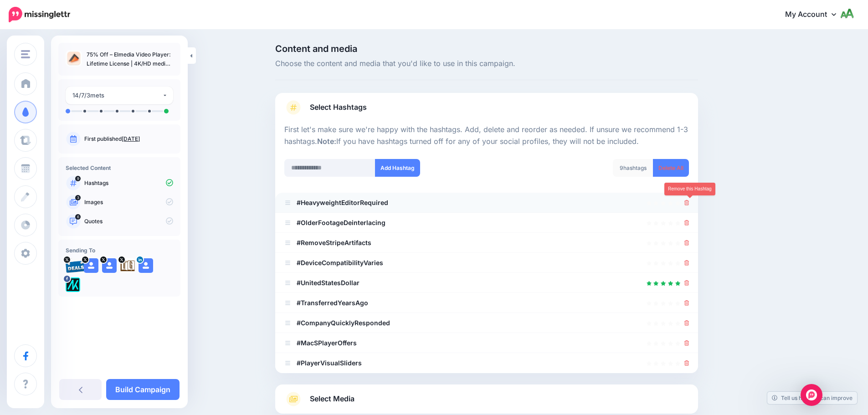
click at [689, 203] on icon at bounding box center [687, 202] width 5 height 5
click at [689, 222] on icon at bounding box center [687, 222] width 5 height 5
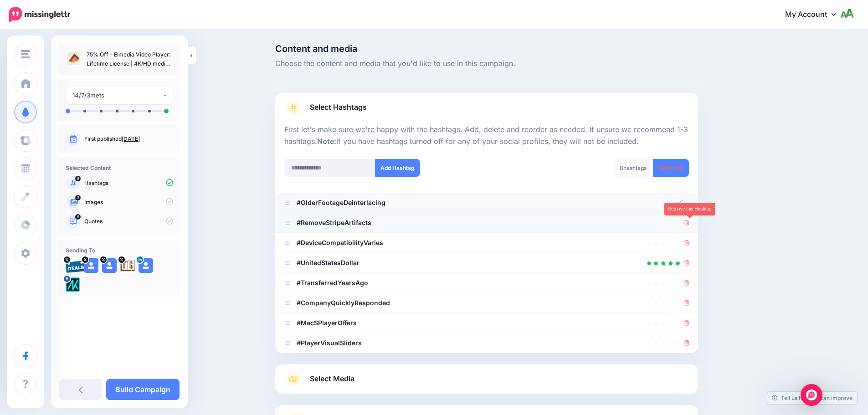
click at [690, 225] on icon at bounding box center [687, 222] width 5 height 5
click at [689, 238] on div at bounding box center [687, 242] width 5 height 11
click at [689, 242] on icon at bounding box center [687, 242] width 5 height 5
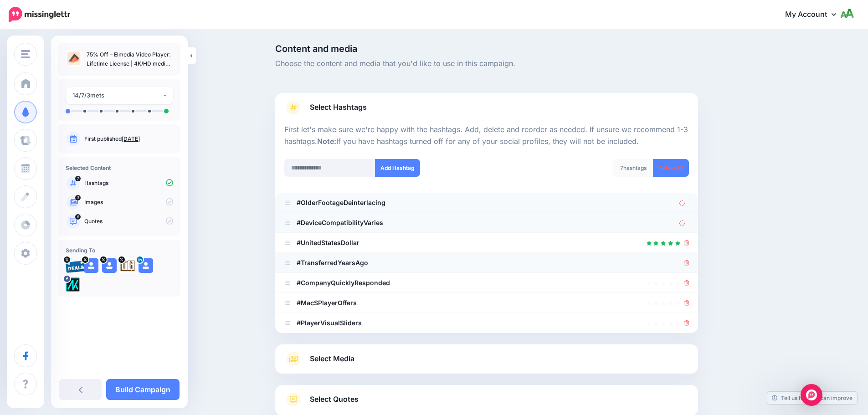
click at [691, 256] on li "#TransferredYearsAgo" at bounding box center [486, 263] width 423 height 20
click at [690, 267] on div at bounding box center [687, 263] width 5 height 11
click at [689, 264] on icon at bounding box center [687, 262] width 5 height 5
click at [693, 242] on li "#UnitedStatesDollar" at bounding box center [486, 243] width 423 height 20
click at [690, 245] on icon at bounding box center [687, 242] width 5 height 5
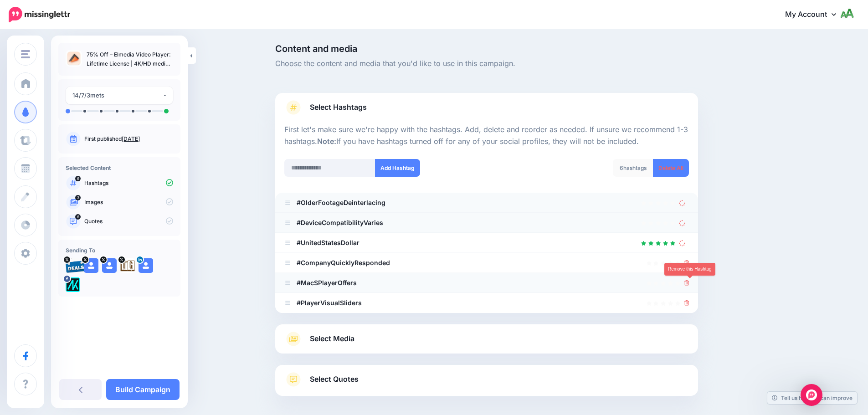
click at [689, 282] on icon at bounding box center [687, 282] width 5 height 5
click at [690, 300] on div at bounding box center [687, 303] width 5 height 11
click at [691, 300] on div "Select Hashtags First let's make sure we're happy with the hashtags. Add, delet…" at bounding box center [486, 244] width 423 height 303
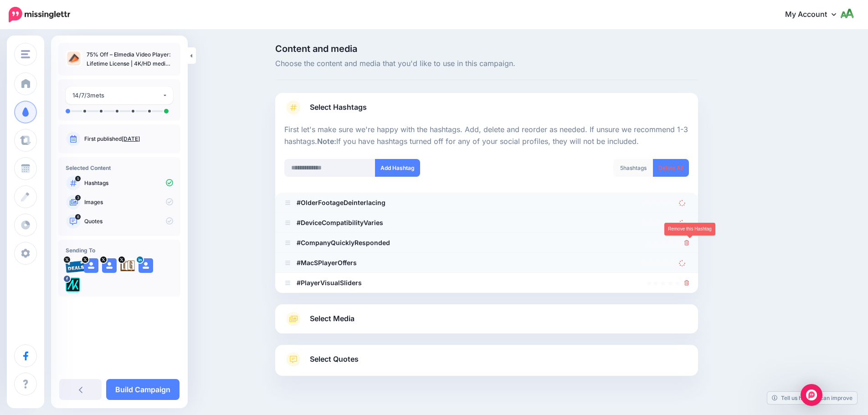
click at [690, 240] on link at bounding box center [687, 243] width 5 height 8
click at [688, 285] on icon at bounding box center [687, 282] width 5 height 5
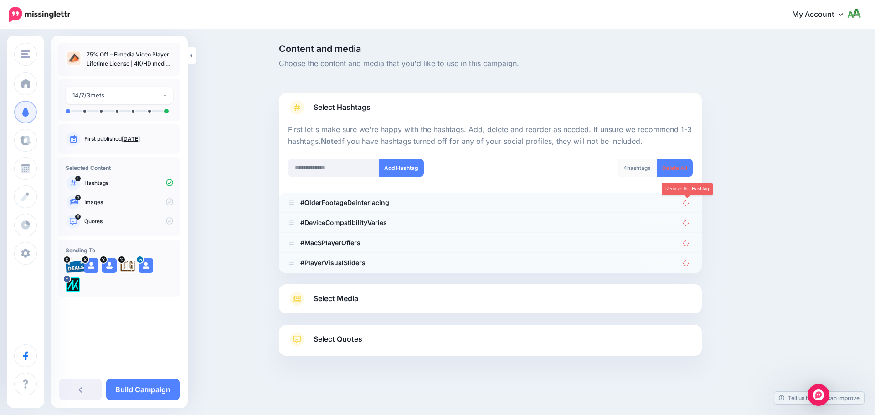
click at [685, 206] on icon at bounding box center [686, 203] width 6 height 6
click at [685, 220] on icon at bounding box center [686, 222] width 7 height 7
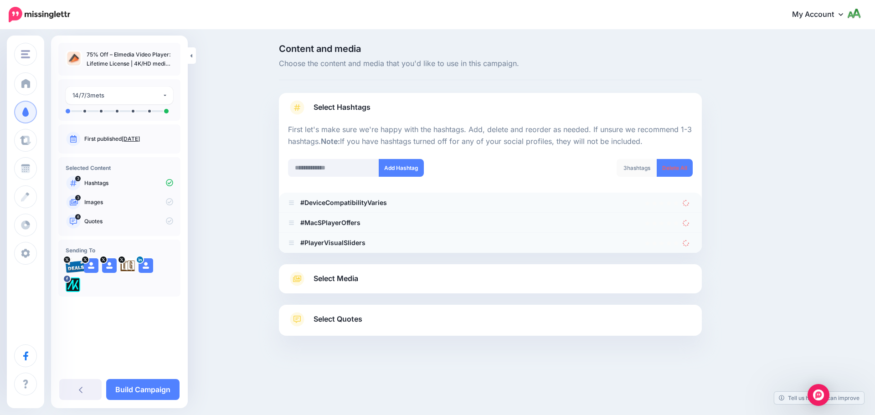
click at [687, 238] on div at bounding box center [688, 242] width 10 height 11
click at [687, 242] on icon at bounding box center [686, 242] width 7 height 7
click at [686, 223] on icon at bounding box center [686, 222] width 7 height 7
click at [685, 205] on icon at bounding box center [686, 203] width 6 height 6
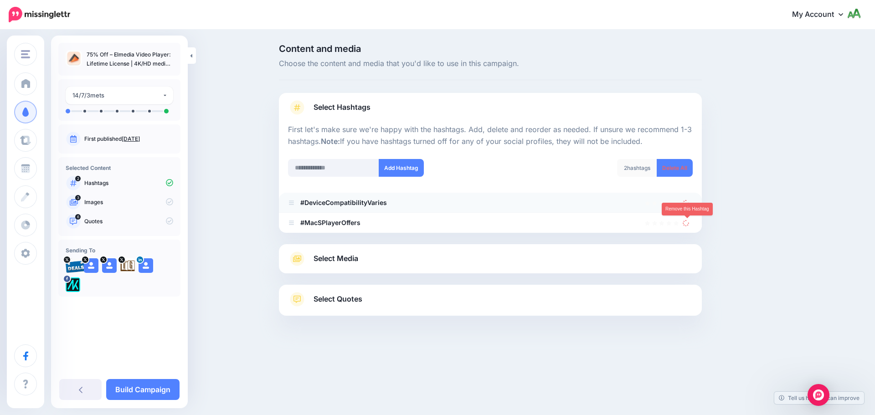
click at [685, 223] on icon at bounding box center [686, 223] width 6 height 6
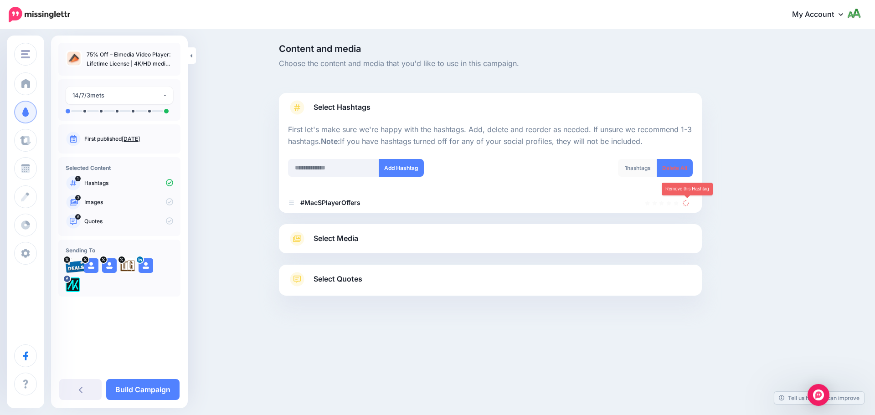
click at [686, 205] on icon at bounding box center [686, 203] width 6 height 6
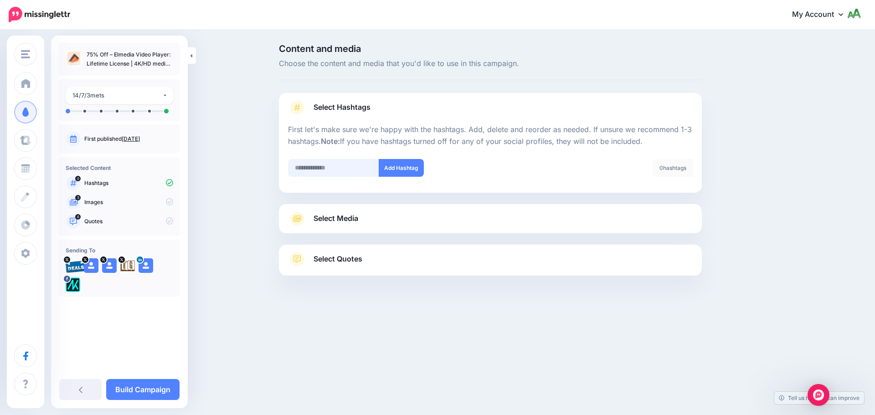
click at [345, 165] on input "text" at bounding box center [333, 168] width 91 height 18
type input "**********"
click at [406, 172] on button "Add Hashtag" at bounding box center [401, 168] width 45 height 18
click at [372, 172] on input "text" at bounding box center [333, 168] width 91 height 18
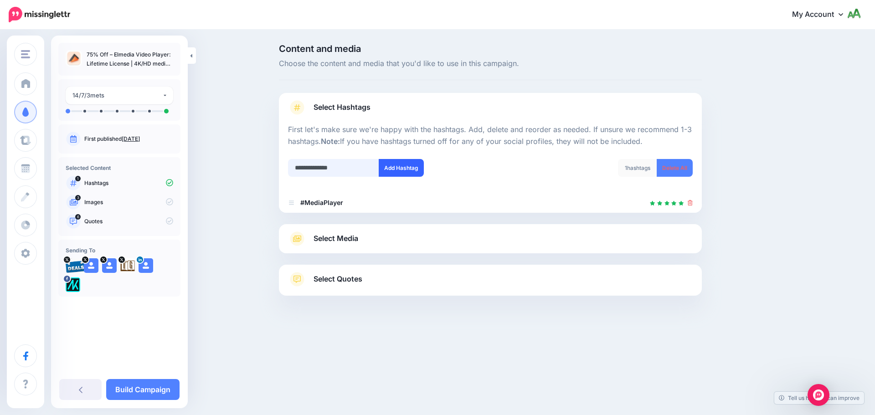
type input "**********"
click at [412, 174] on button "Add Hashtag" at bounding box center [401, 168] width 45 height 18
click at [326, 167] on input "text" at bounding box center [333, 168] width 91 height 18
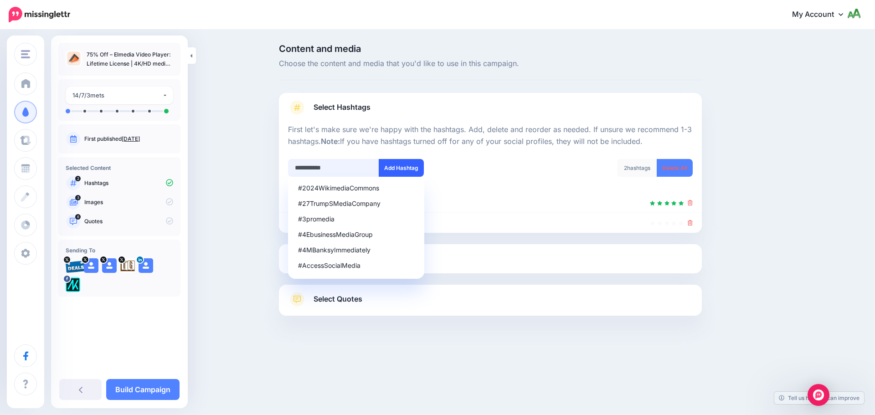
type input "**********"
click at [394, 174] on button "Add Hashtag" at bounding box center [401, 168] width 45 height 18
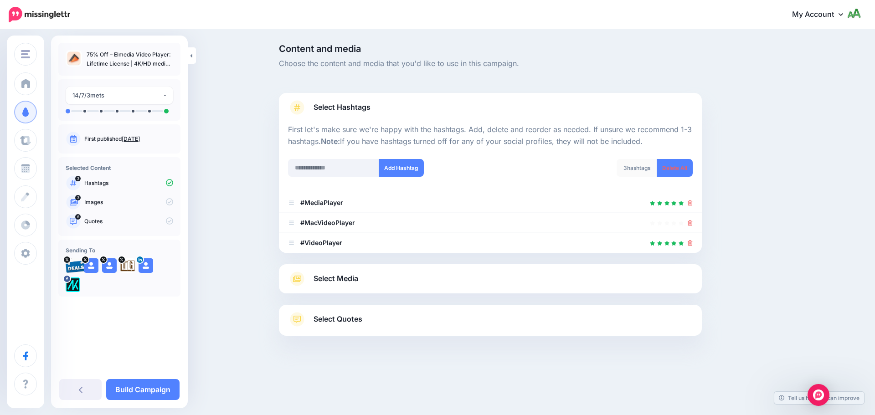
click at [408, 261] on div at bounding box center [490, 258] width 423 height 11
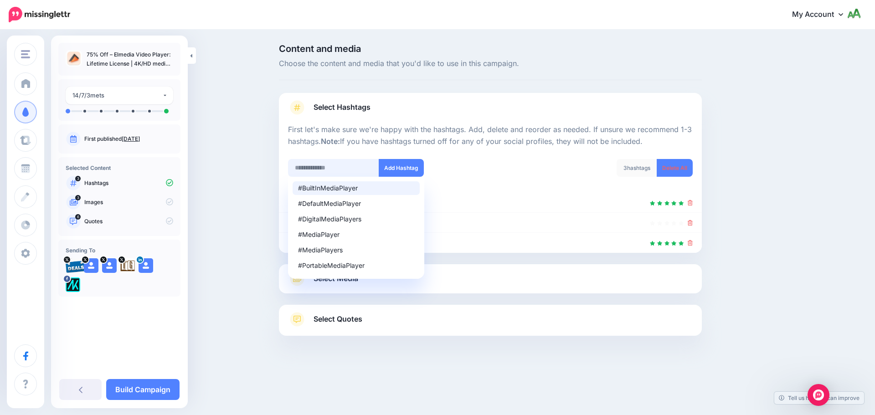
click at [342, 172] on input "text" at bounding box center [333, 168] width 91 height 18
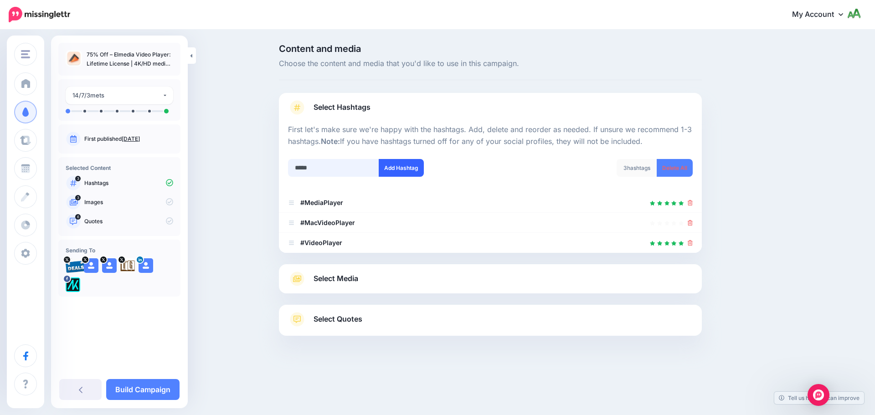
type input "*****"
click at [391, 172] on button "Add Hashtag" at bounding box center [401, 168] width 45 height 18
click at [336, 163] on input "*****" at bounding box center [333, 168] width 91 height 18
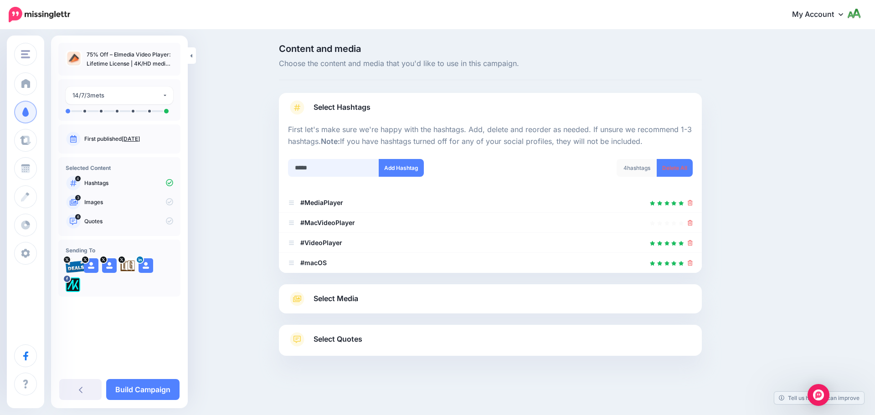
click at [299, 169] on input "*****" at bounding box center [333, 168] width 91 height 18
click at [333, 168] on input "******" at bounding box center [333, 168] width 91 height 18
type input "*******"
click at [413, 166] on button "Add Hashtag" at bounding box center [401, 168] width 45 height 18
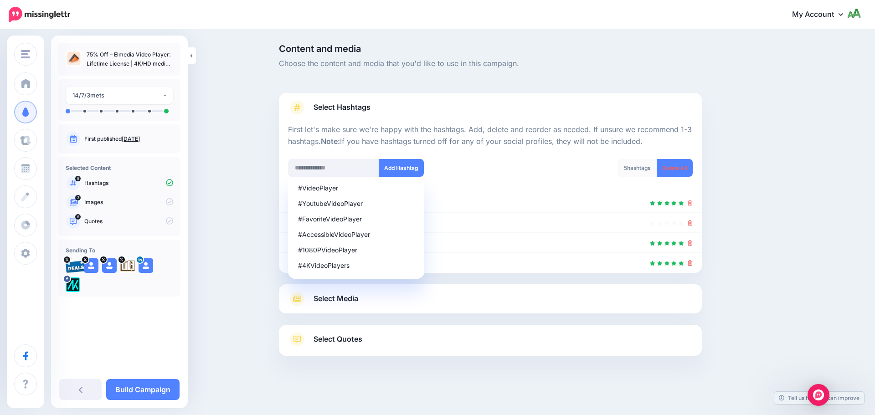
click at [407, 306] on div "Select Media Next, let's make sure we have the best media for this campaign. De…" at bounding box center [490, 298] width 423 height 29
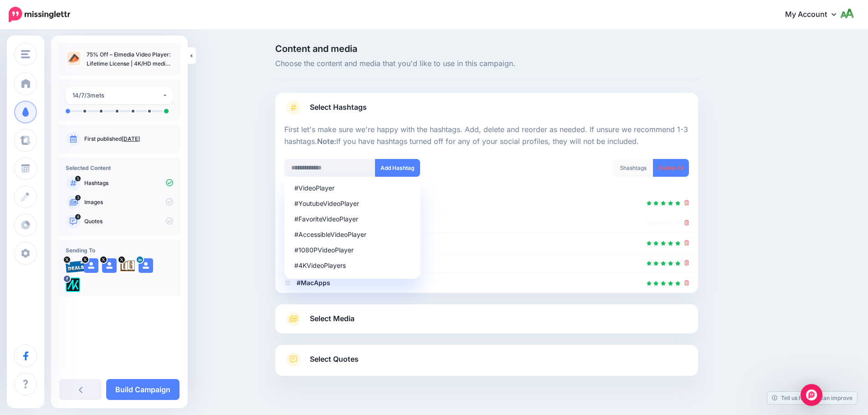
click at [407, 304] on div "Select Media Next, let's make sure we have the best media for this campaign. De…" at bounding box center [486, 318] width 423 height 29
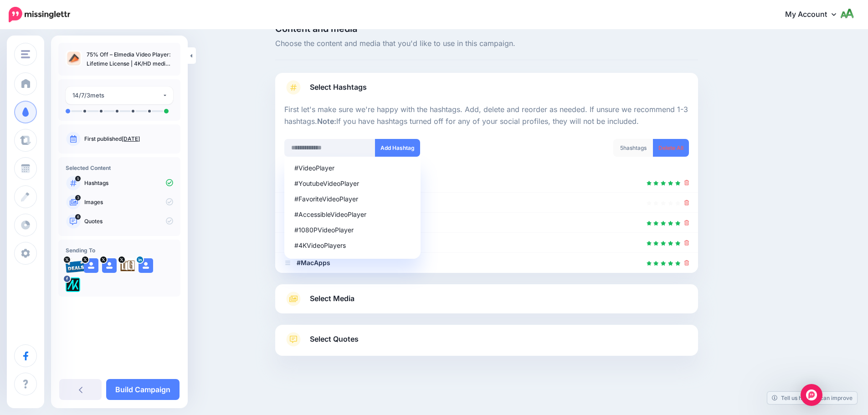
click at [407, 304] on link "Select Media" at bounding box center [486, 299] width 405 height 15
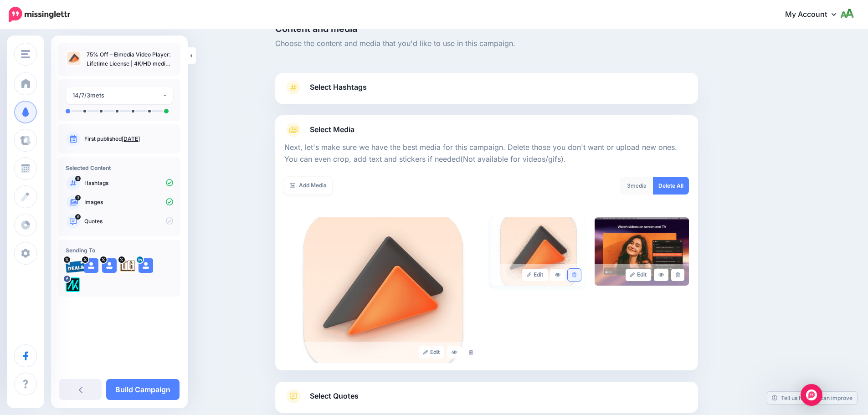
click at [577, 274] on icon at bounding box center [574, 275] width 4 height 5
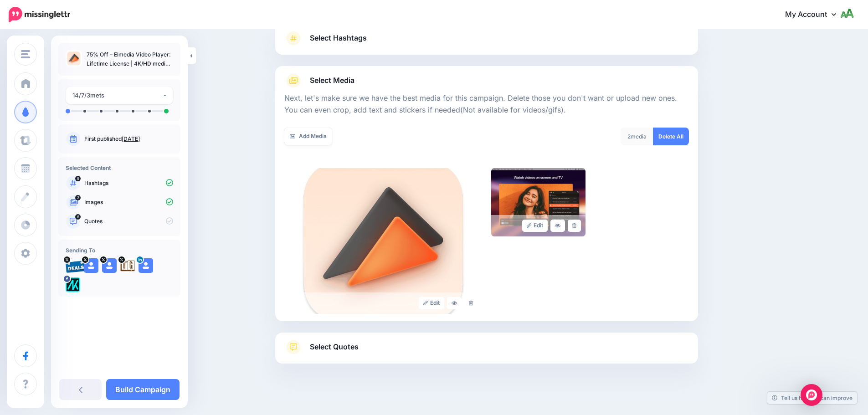
scroll to position [77, 0]
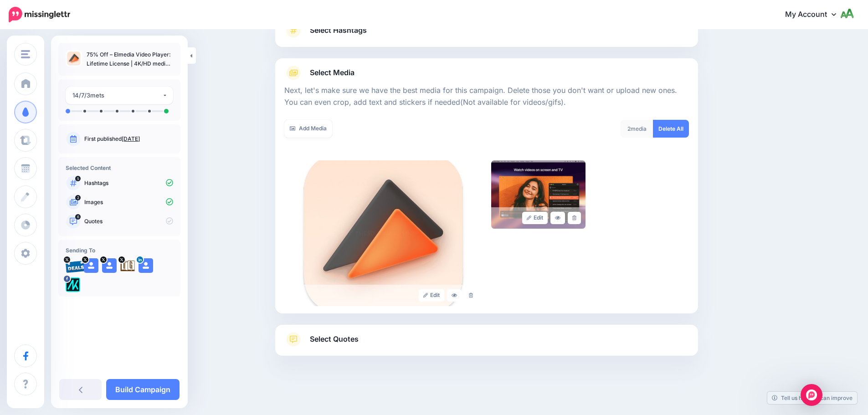
click at [364, 340] on link "Select Quotes" at bounding box center [486, 344] width 405 height 24
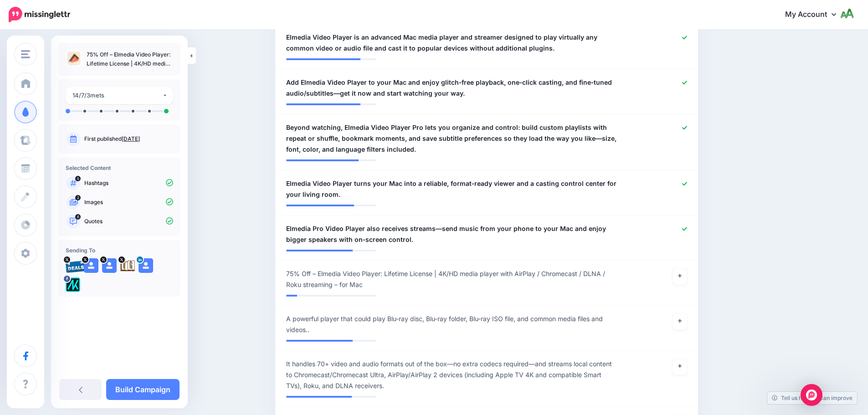
scroll to position [578, 0]
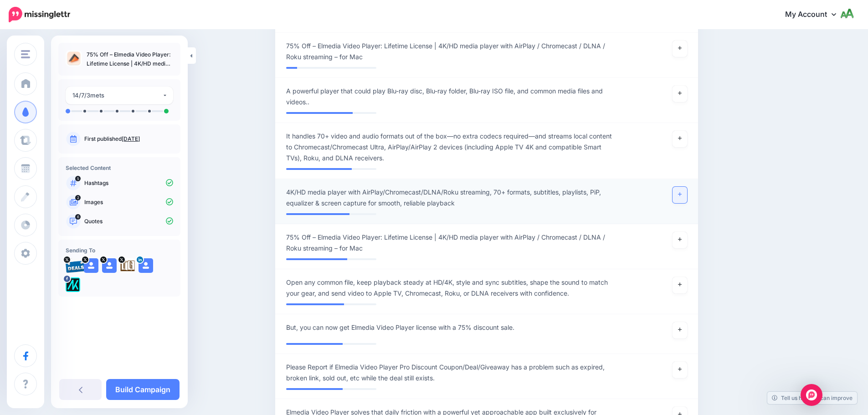
click at [682, 196] on icon at bounding box center [680, 194] width 4 height 5
click at [687, 138] on link at bounding box center [680, 139] width 15 height 16
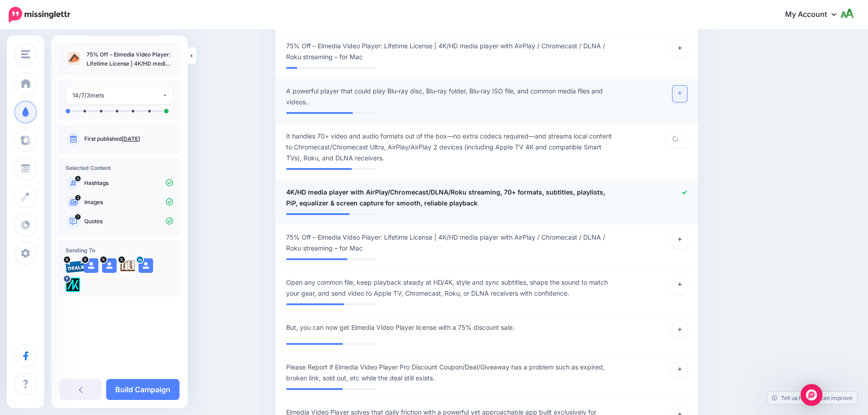
click at [687, 91] on link at bounding box center [680, 94] width 15 height 16
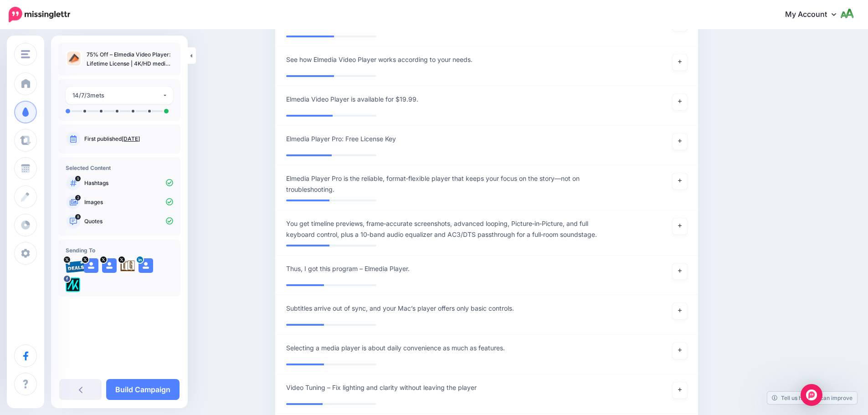
scroll to position [1217, 0]
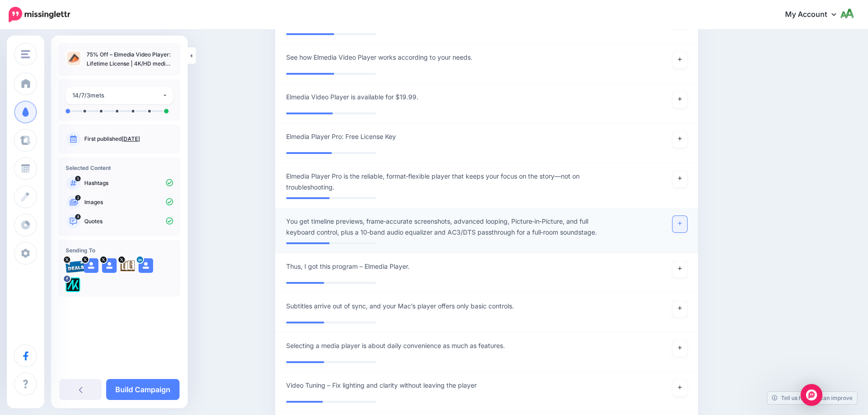
click at [682, 225] on icon at bounding box center [680, 223] width 4 height 5
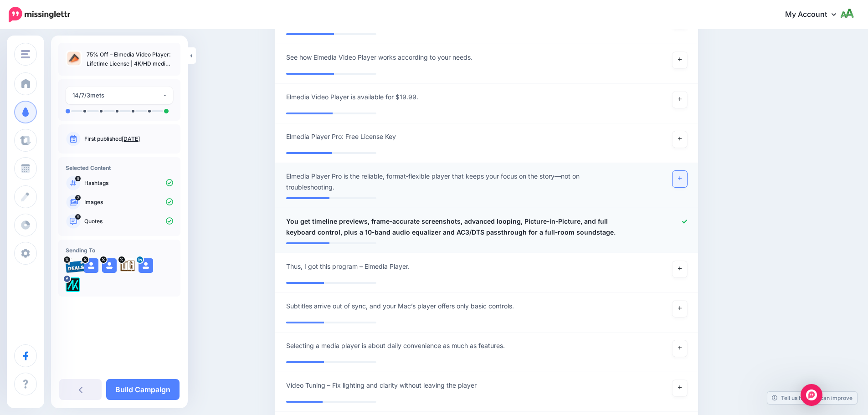
click at [681, 182] on link at bounding box center [680, 179] width 15 height 16
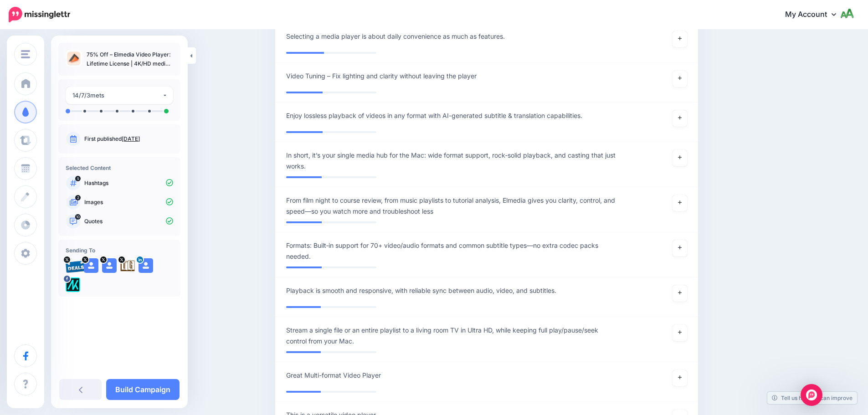
scroll to position [1536, 0]
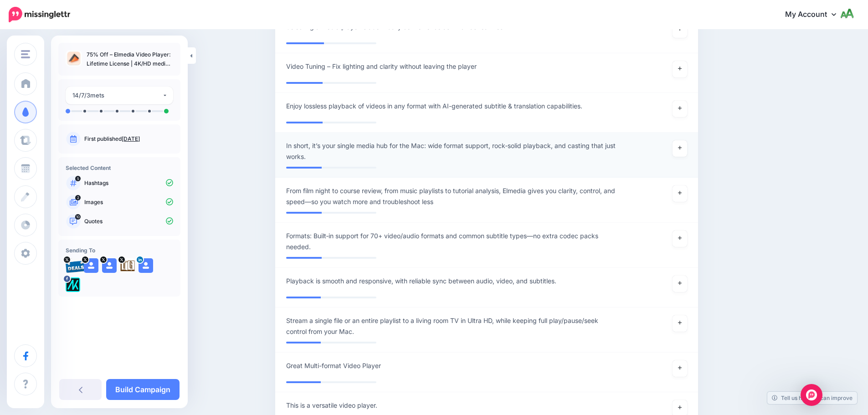
click at [675, 149] on div at bounding box center [659, 151] width 69 height 22
click at [679, 147] on link at bounding box center [680, 148] width 15 height 16
click at [681, 108] on link at bounding box center [680, 109] width 15 height 16
click at [681, 192] on link at bounding box center [680, 194] width 15 height 16
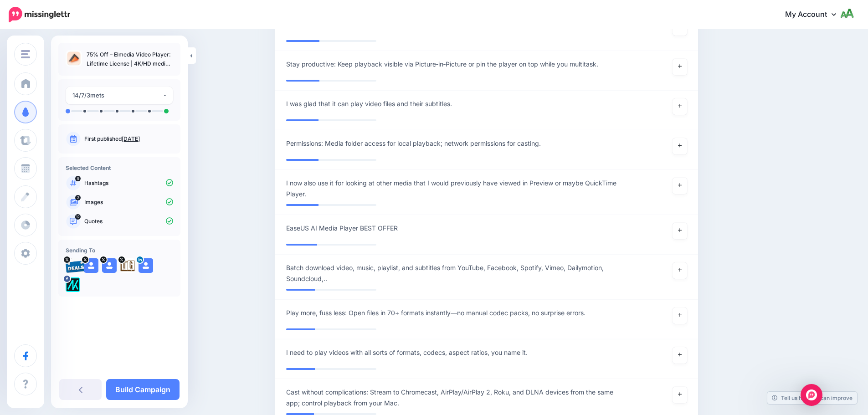
scroll to position [2128, 0]
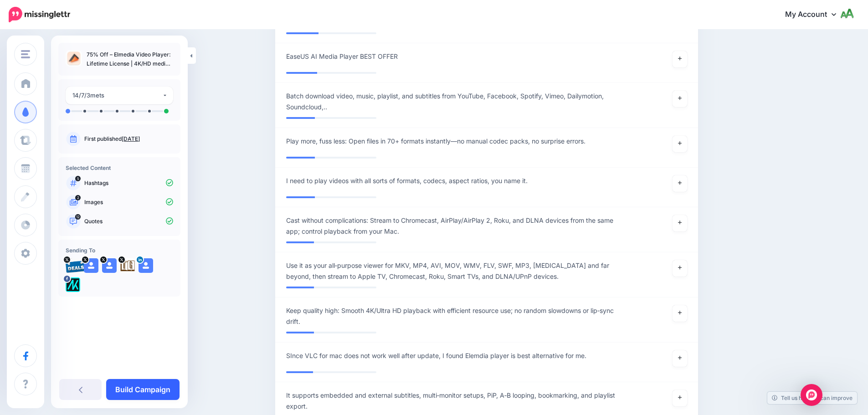
click at [158, 386] on link "Build Campaign" at bounding box center [142, 389] width 73 height 21
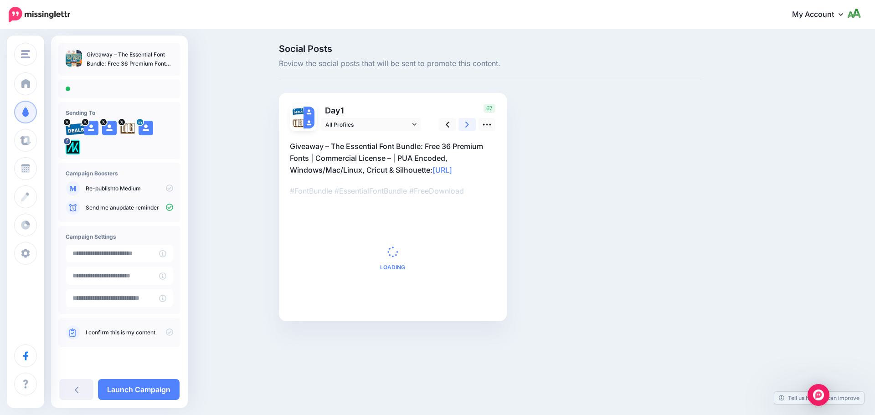
click at [466, 122] on icon at bounding box center [467, 125] width 4 height 10
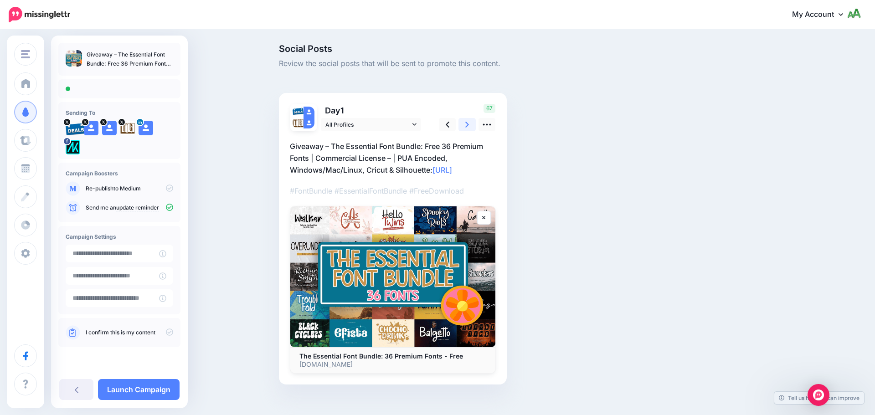
click at [465, 123] on link at bounding box center [467, 124] width 17 height 13
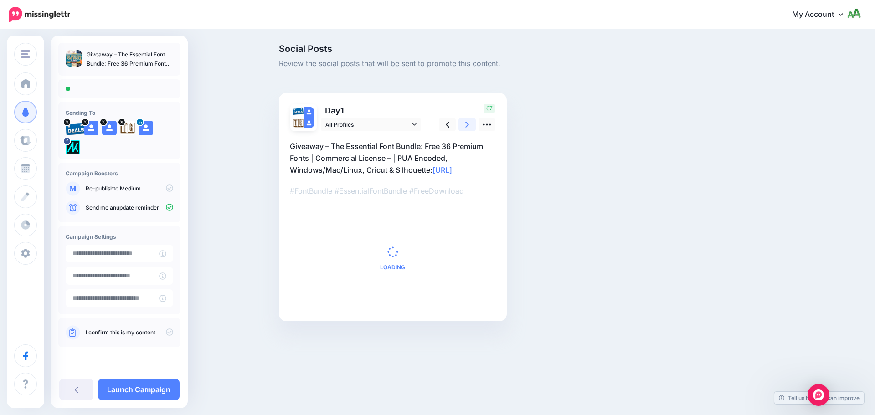
click at [465, 123] on link at bounding box center [467, 124] width 17 height 13
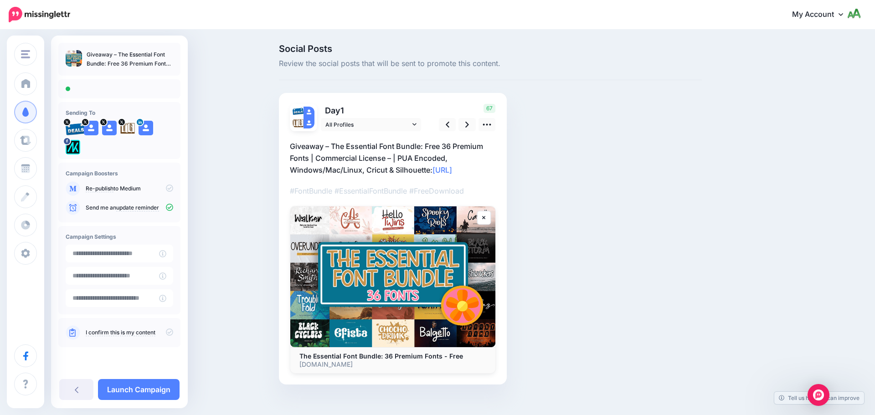
click at [170, 324] on div "I confirm this is my content" at bounding box center [119, 332] width 122 height 29
click at [170, 330] on icon at bounding box center [169, 332] width 7 height 7
click at [154, 386] on link "Launch Campaign" at bounding box center [139, 389] width 82 height 21
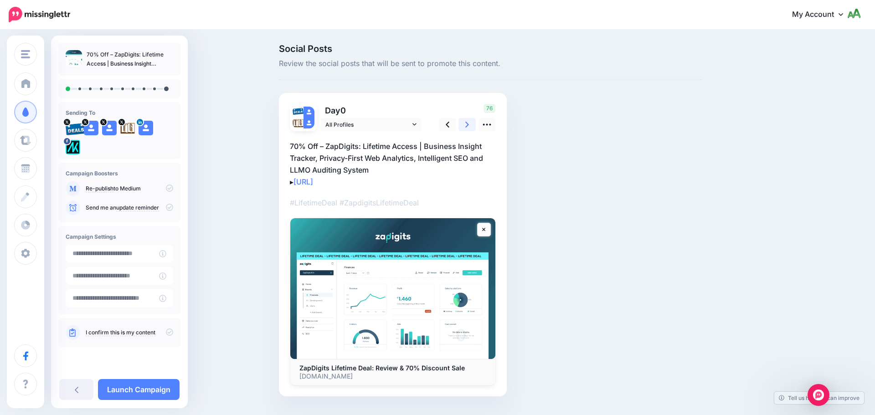
click at [465, 130] on link at bounding box center [467, 124] width 17 height 13
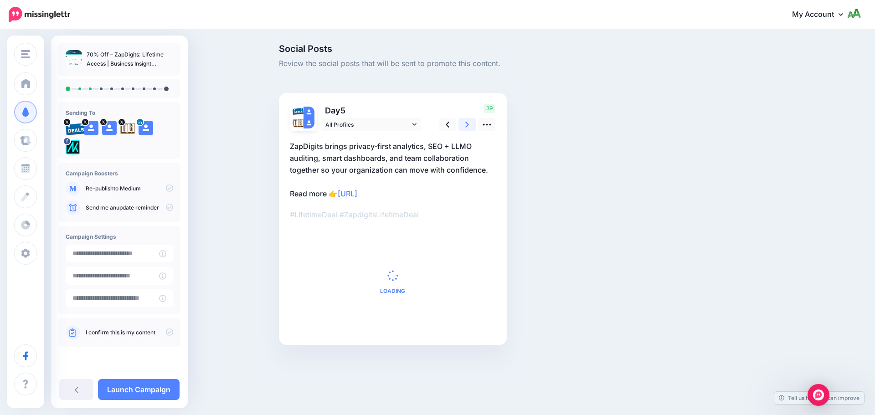
click at [465, 130] on link at bounding box center [467, 124] width 17 height 13
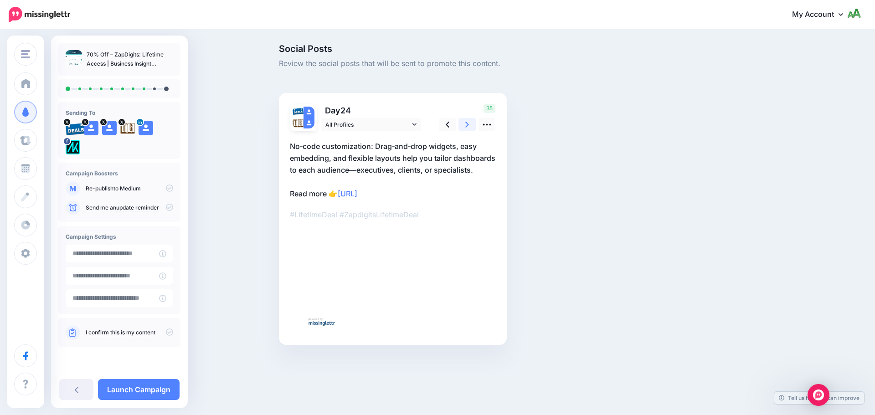
click at [465, 130] on link at bounding box center [467, 124] width 17 height 13
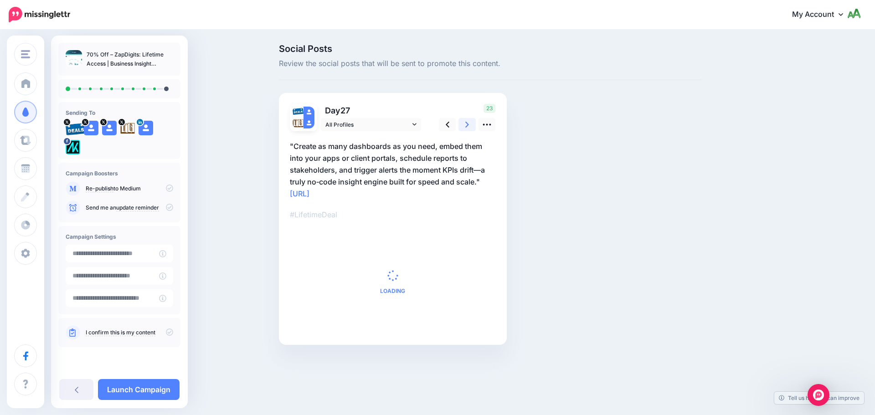
click at [465, 130] on link at bounding box center [467, 124] width 17 height 13
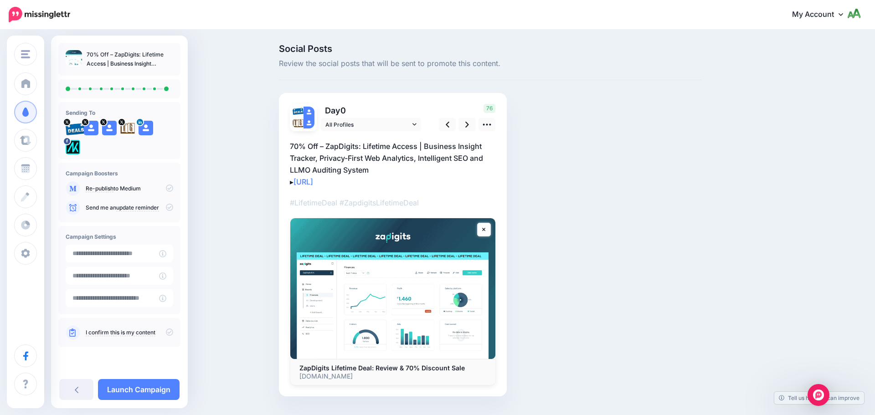
click at [166, 206] on icon at bounding box center [169, 207] width 7 height 7
click at [166, 205] on icon at bounding box center [169, 207] width 7 height 7
click at [170, 330] on icon at bounding box center [169, 332] width 7 height 7
click at [150, 393] on link "Launch Campaign" at bounding box center [139, 389] width 82 height 21
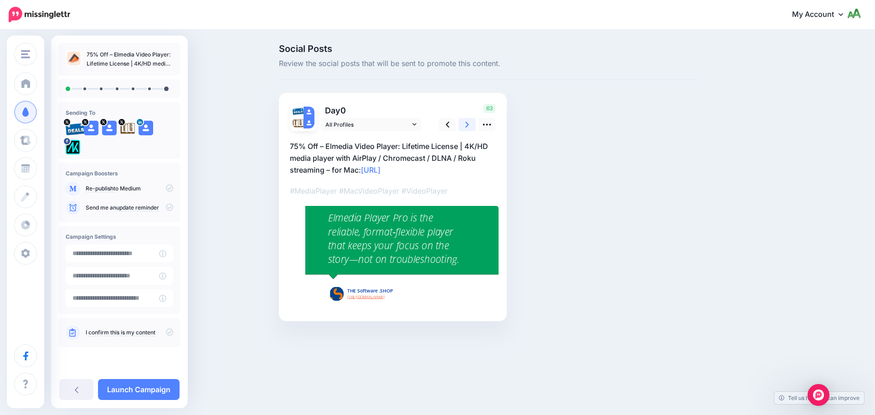
click at [466, 125] on icon at bounding box center [467, 125] width 4 height 10
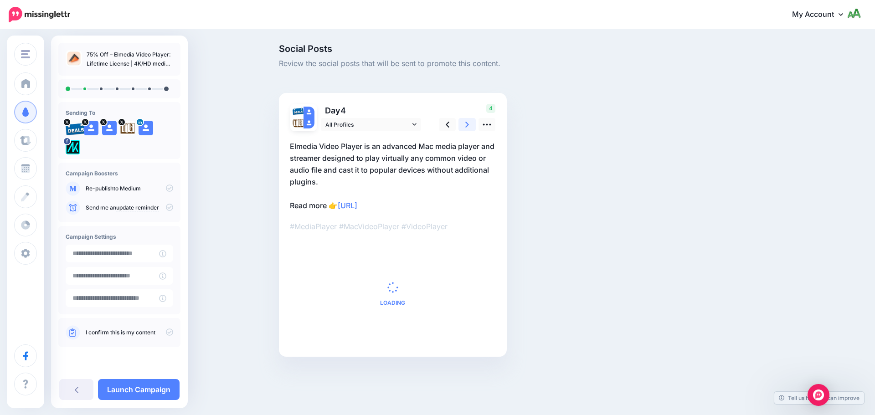
click at [466, 125] on icon at bounding box center [467, 125] width 4 height 10
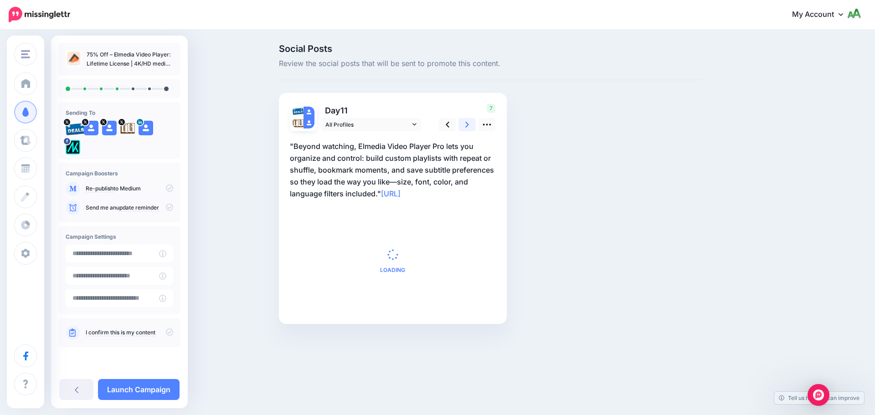
click at [466, 125] on icon at bounding box center [467, 125] width 4 height 10
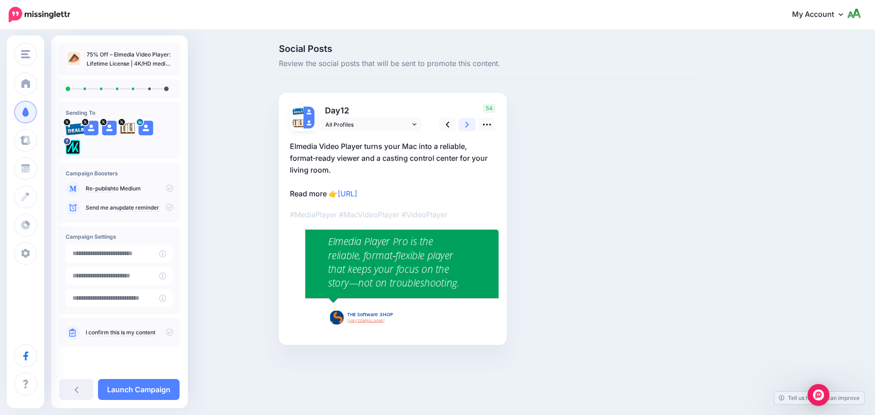
click at [466, 125] on icon at bounding box center [467, 125] width 4 height 10
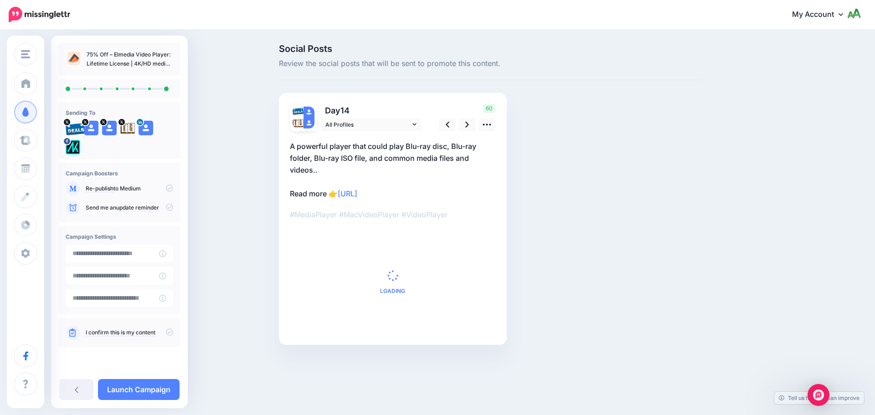
click at [170, 210] on icon at bounding box center [169, 207] width 7 height 7
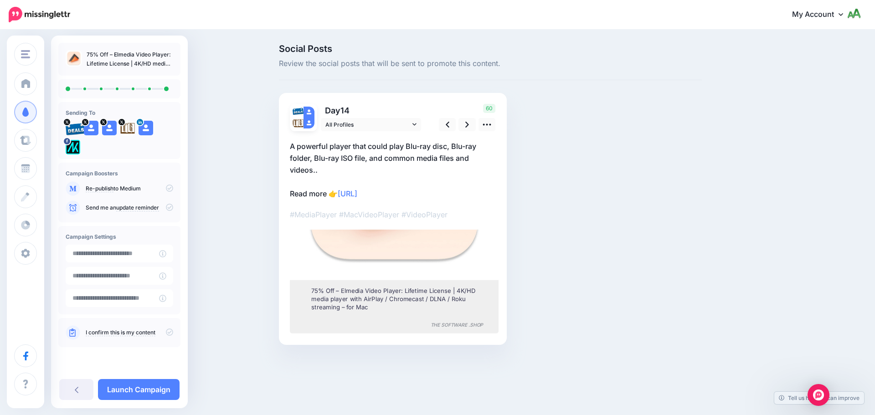
click at [168, 330] on icon at bounding box center [169, 332] width 7 height 7
drag, startPoint x: 171, startPoint y: 205, endPoint x: 173, endPoint y: 233, distance: 28.4
click at [171, 205] on icon at bounding box center [169, 207] width 7 height 7
click at [154, 387] on link "Launch Campaign" at bounding box center [139, 389] width 82 height 21
